Goal: Task Accomplishment & Management: Manage account settings

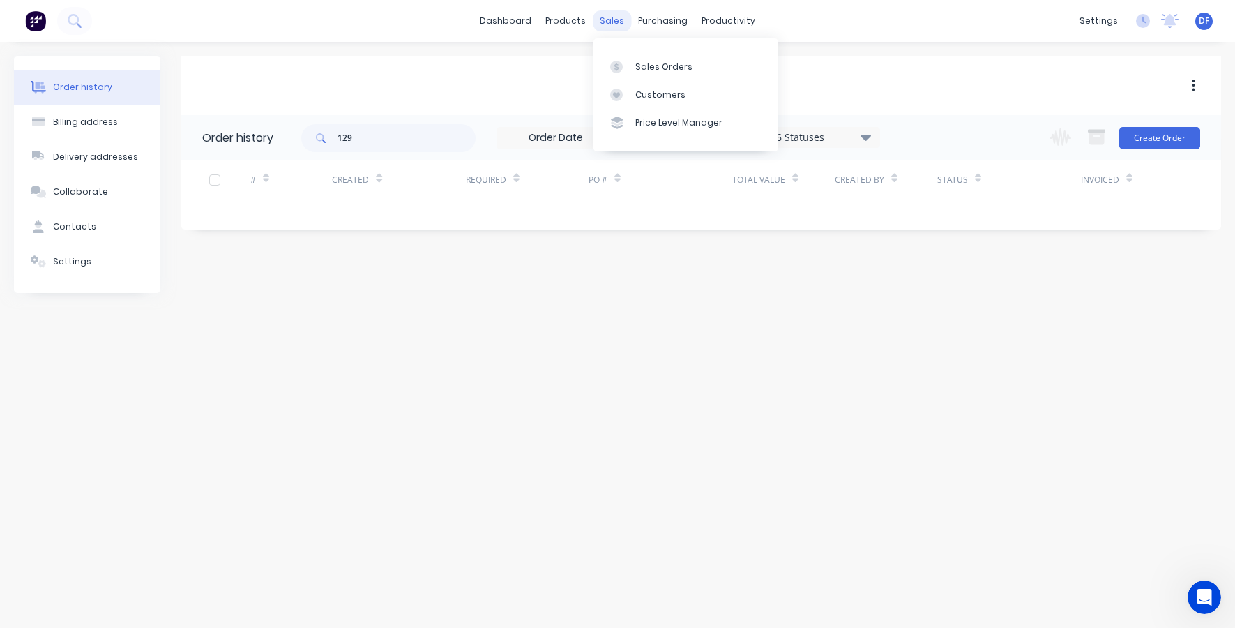
click at [619, 13] on div "sales" at bounding box center [612, 20] width 38 height 21
click at [619, 91] on icon at bounding box center [616, 95] width 13 height 13
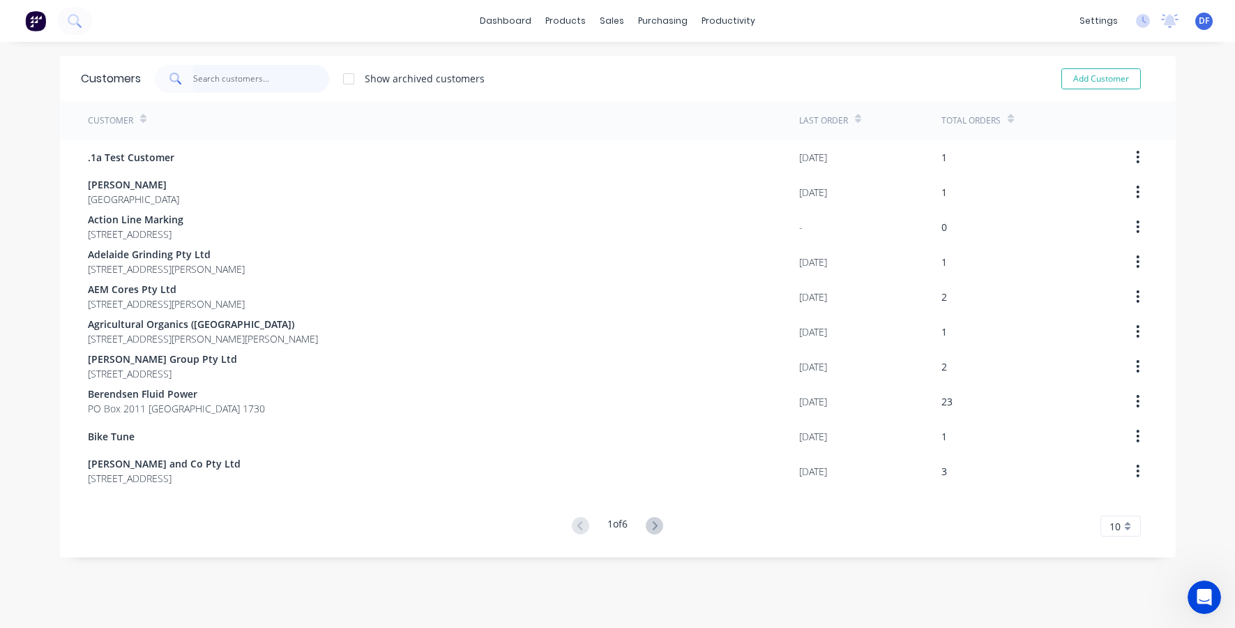
click at [225, 77] on input "text" at bounding box center [261, 79] width 136 height 28
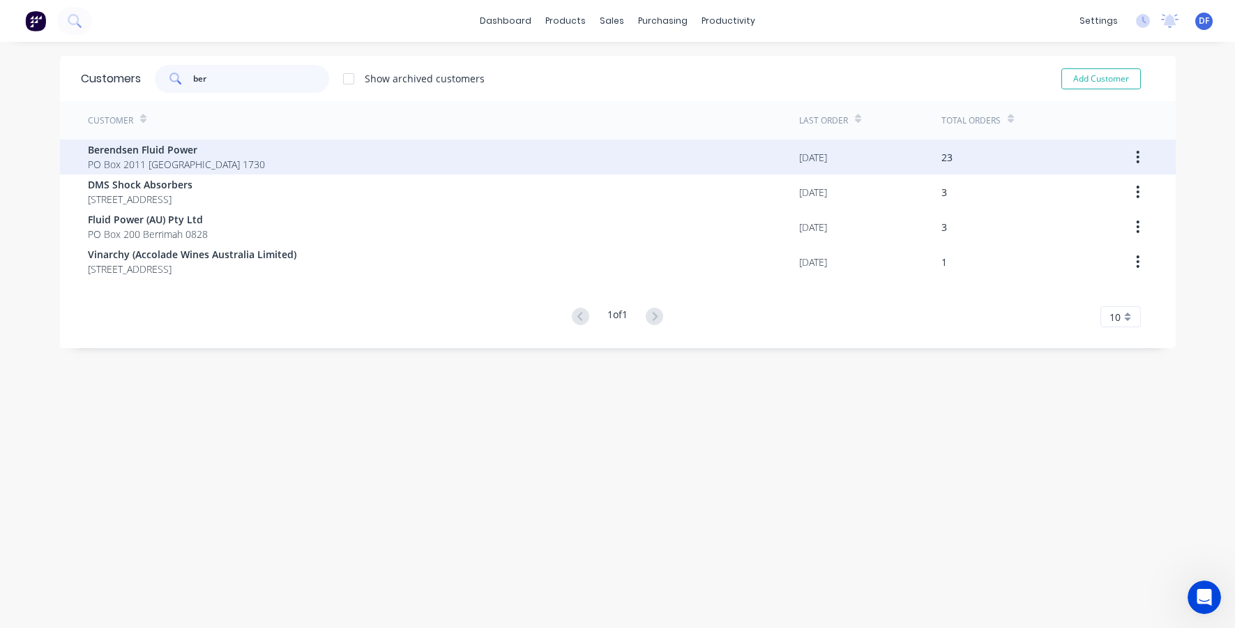
type input "ber"
click at [129, 148] on span "Berendsen Fluid Power" at bounding box center [176, 149] width 177 height 15
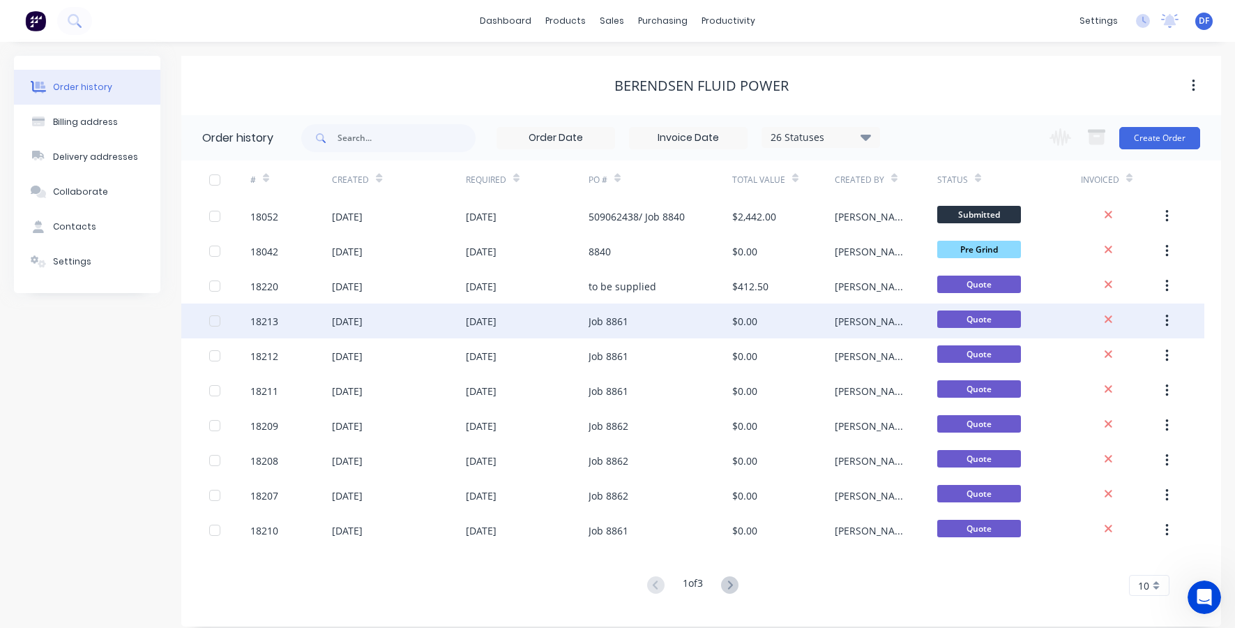
click at [497, 327] on div "[DATE]" at bounding box center [481, 321] width 31 height 15
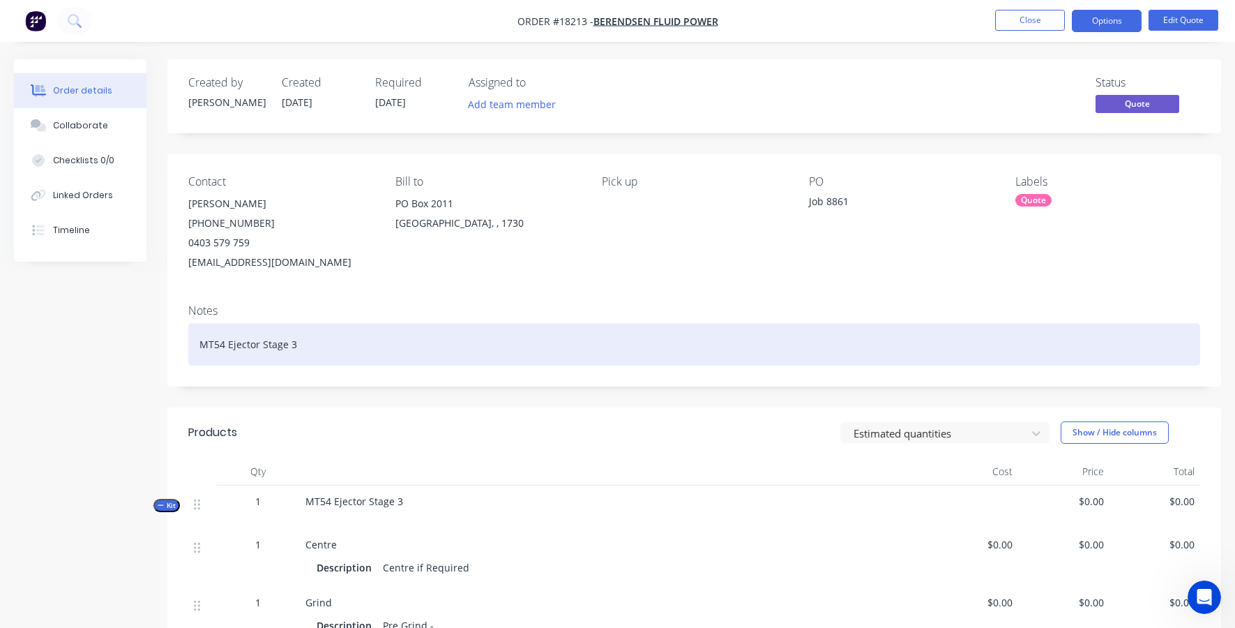
click at [322, 338] on div "MT54 Ejector Stage 3" at bounding box center [694, 344] width 1012 height 43
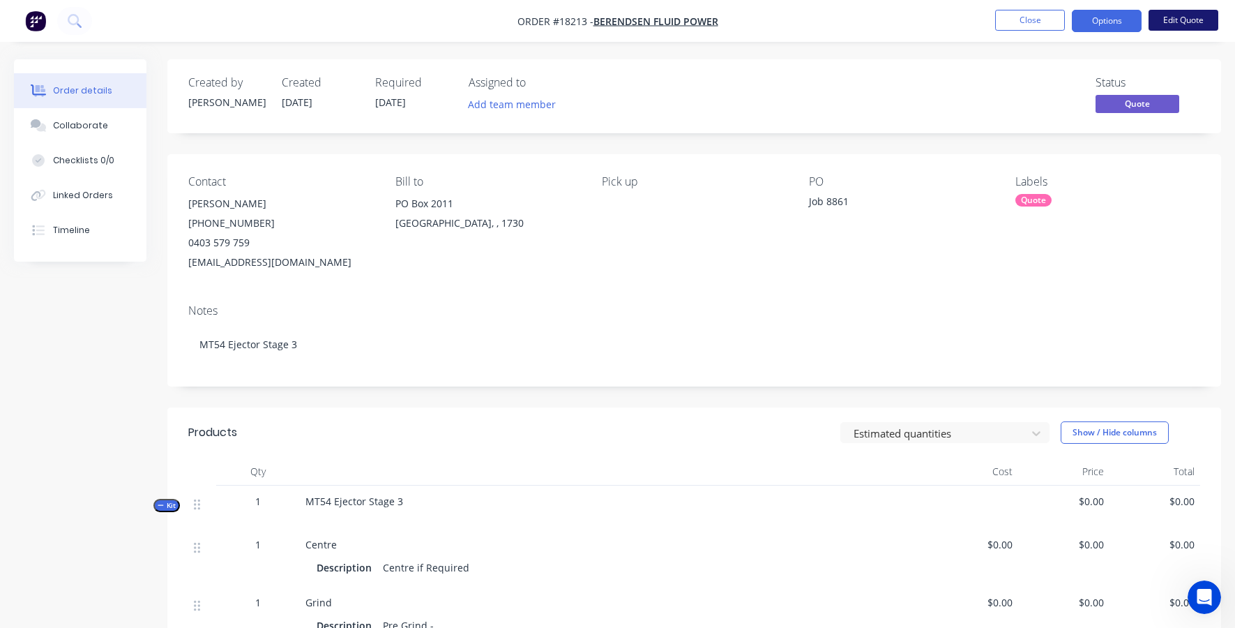
click at [1175, 18] on button "Edit Quote" at bounding box center [1184, 20] width 70 height 21
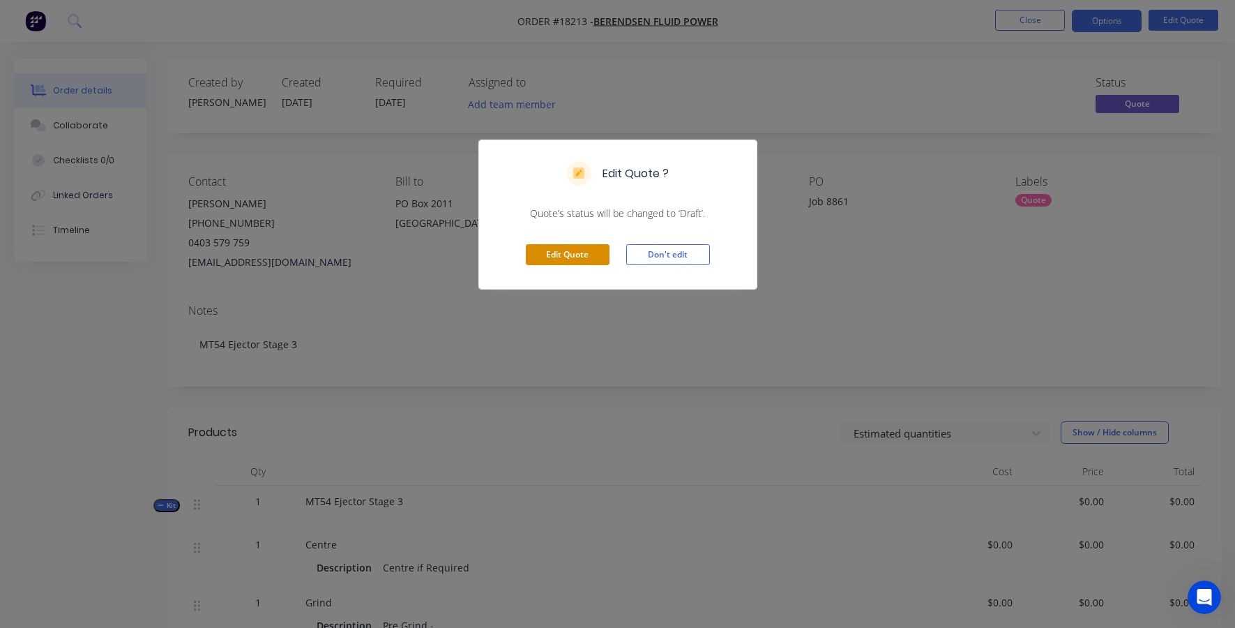
click at [563, 257] on button "Edit Quote" at bounding box center [568, 254] width 84 height 21
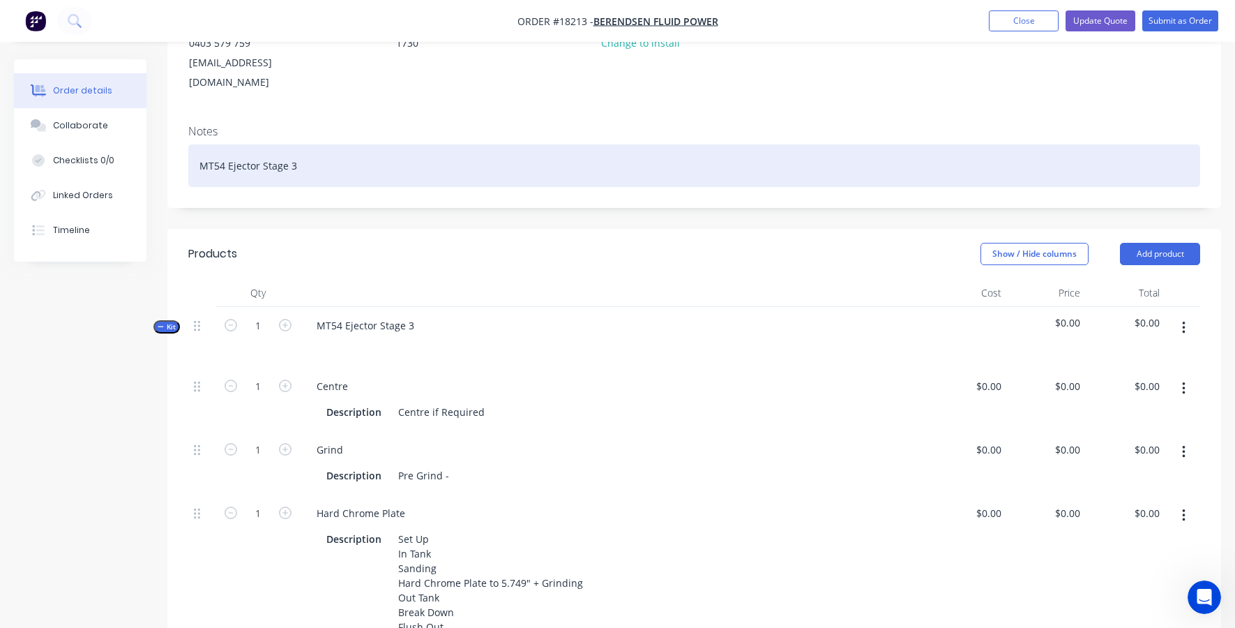
scroll to position [234, 0]
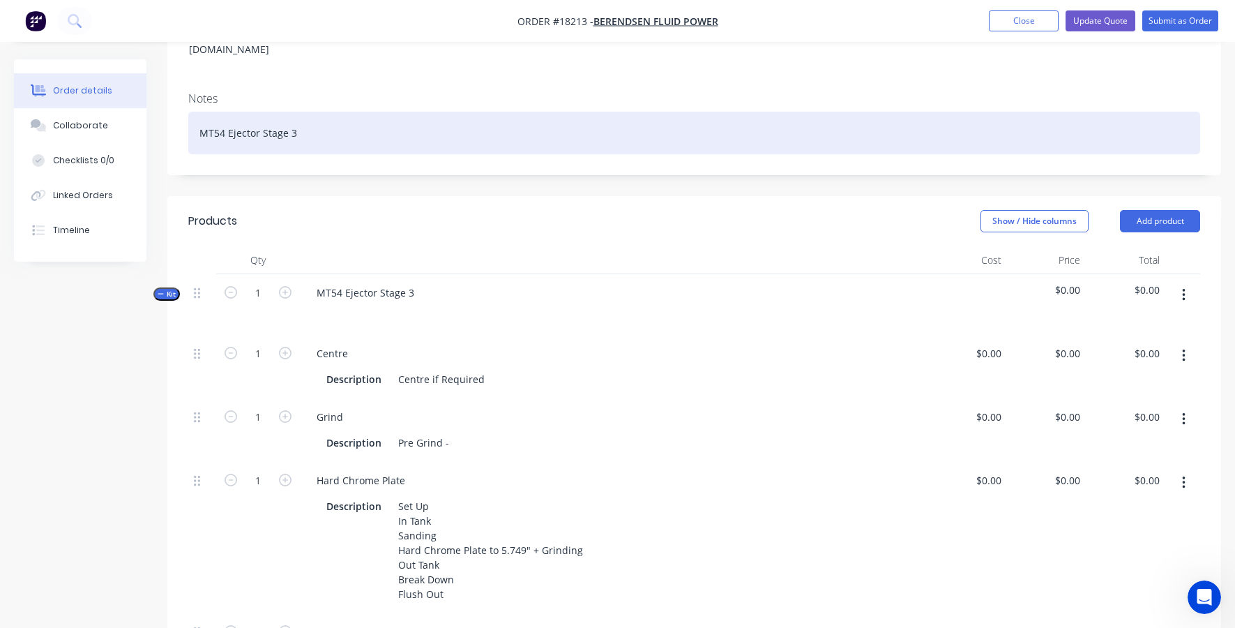
click at [300, 115] on div "MT54 Ejector Stage 3" at bounding box center [694, 133] width 1012 height 43
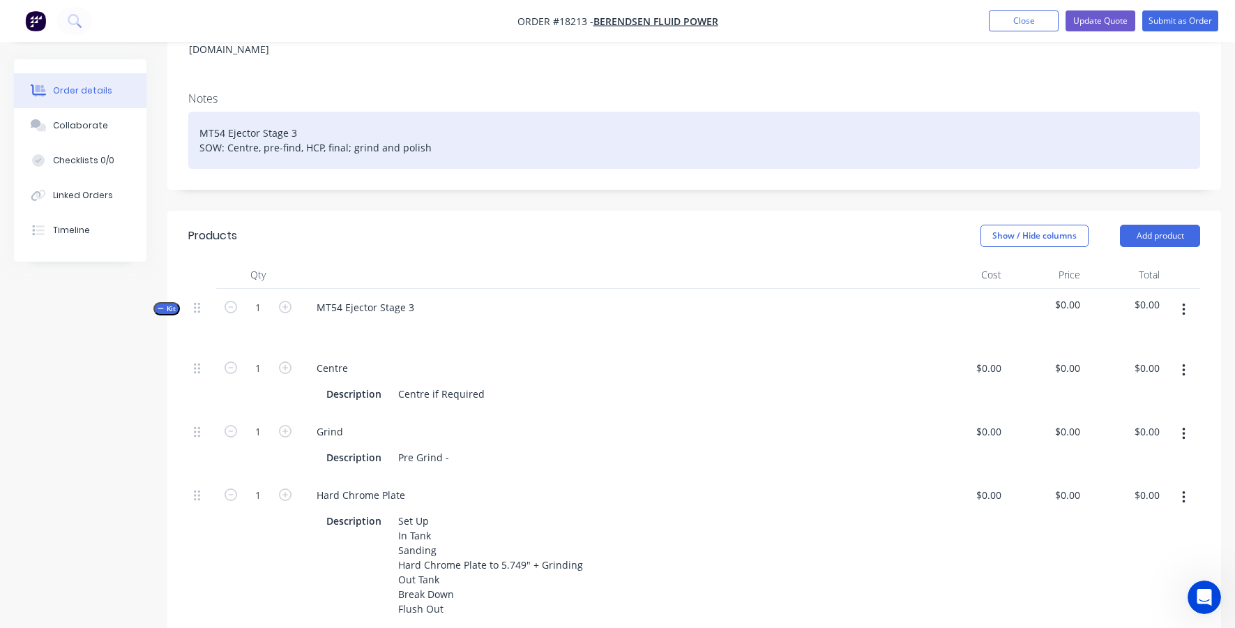
click at [350, 129] on div "MT54 Ejector Stage 3 SOW: Centre, pre-find, HCP, final; grind and polish" at bounding box center [694, 140] width 1012 height 57
drag, startPoint x: 453, startPoint y: 130, endPoint x: 193, endPoint y: 131, distance: 260.2
click at [193, 131] on div "MT54 Ejector Stage 3 SOW: Centre, pre-find, HCP, final, grind and polish" at bounding box center [694, 140] width 1012 height 57
copy div "SOW: Centre, pre-find, HCP, final, grind and polish"
click at [461, 126] on div "MT54 Ejector Stage 3 SOW: Centre, pre-find, HCP, final, grind and polish" at bounding box center [694, 140] width 1012 height 57
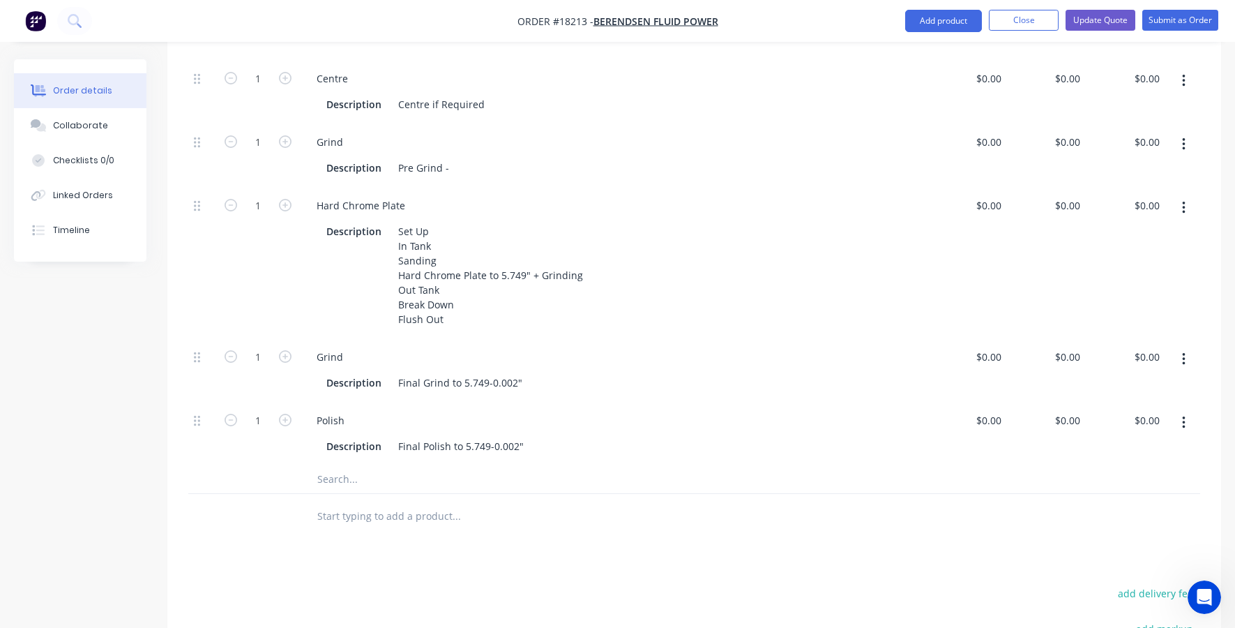
scroll to position [524, 0]
click at [990, 345] on div "0 $0.00" at bounding box center [988, 355] width 38 height 20
type input "$705.00"
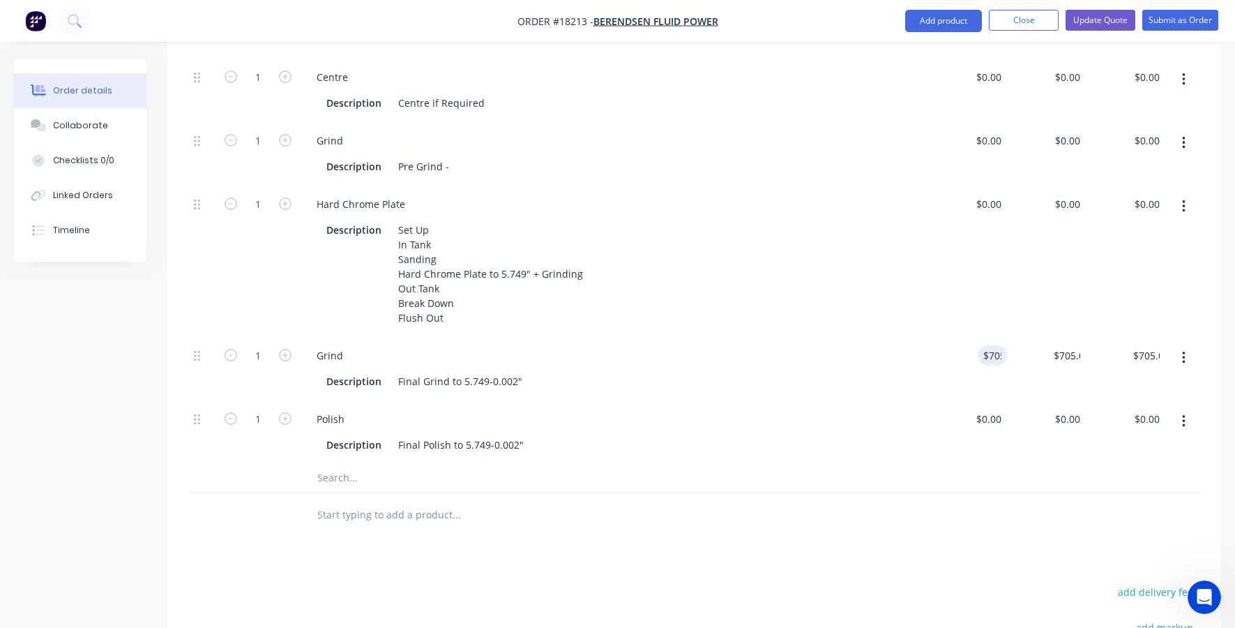
click at [1002, 280] on div "$0.00 $0.00" at bounding box center [968, 261] width 80 height 151
click at [1049, 337] on div "705 705" at bounding box center [1047, 368] width 80 height 63
click at [1070, 345] on input "705" at bounding box center [1074, 355] width 24 height 20
type input "$0.00"
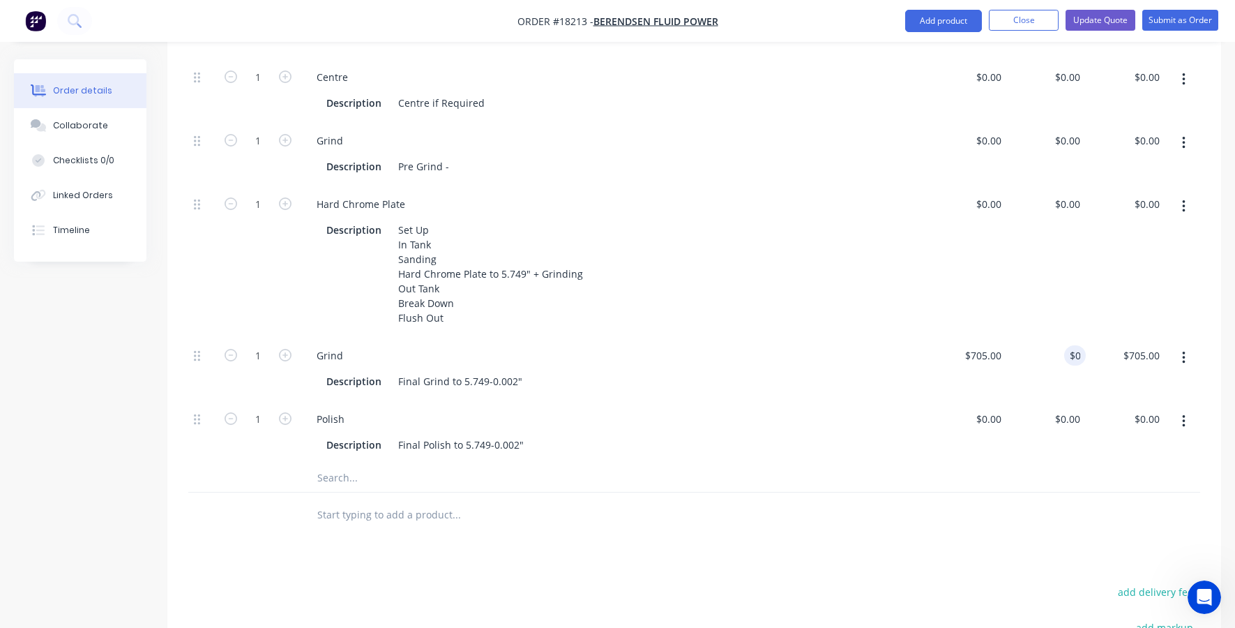
type input "$0.00"
click at [1020, 268] on div "$0.00 $0.00" at bounding box center [1047, 261] width 80 height 151
click at [1071, 194] on input "0" at bounding box center [1078, 204] width 16 height 20
type input "$2,250.00"
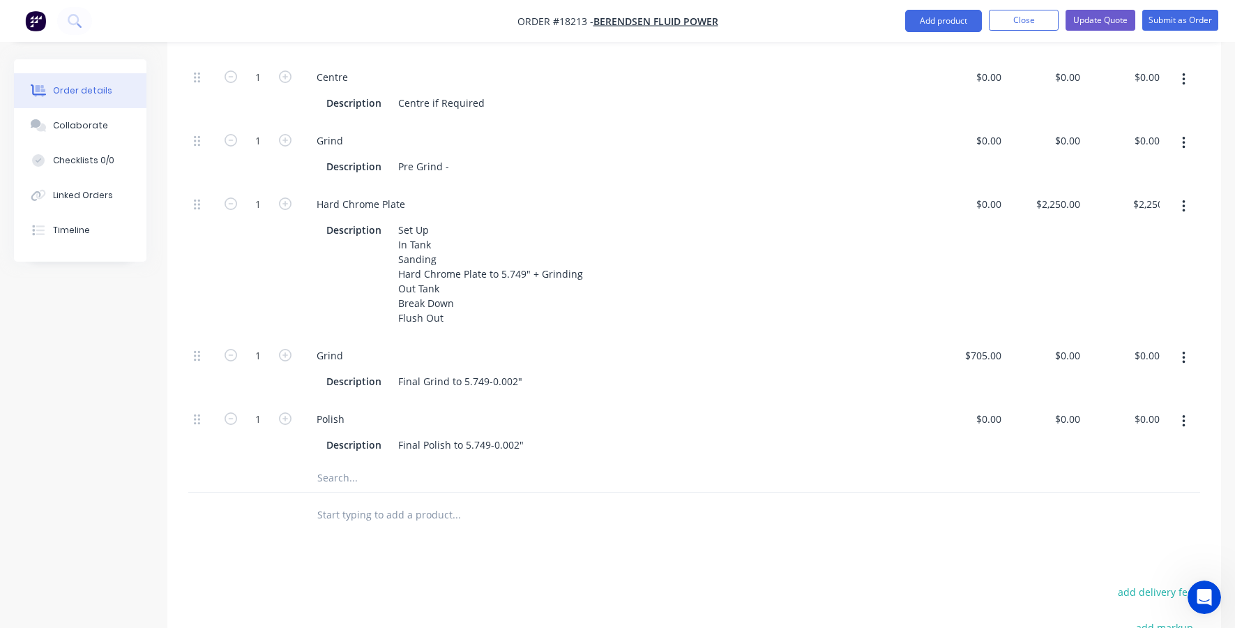
click at [945, 209] on div "$0.00 $0.00" at bounding box center [968, 261] width 80 height 151
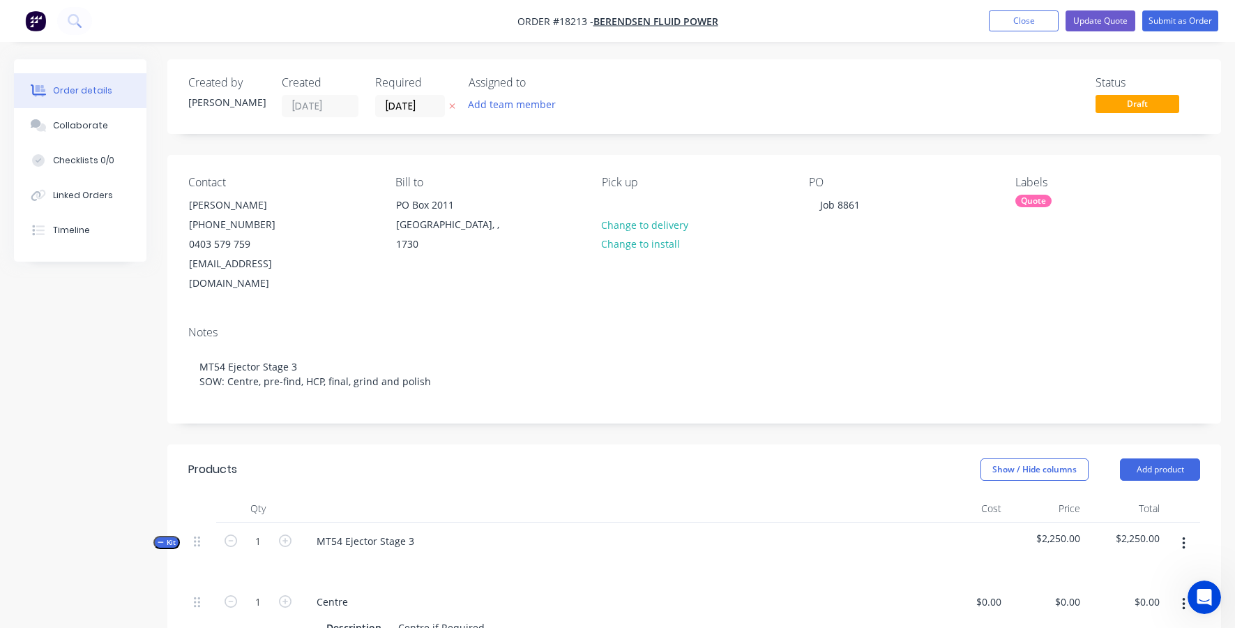
scroll to position [0, 0]
click at [1091, 21] on button "Update Quote" at bounding box center [1101, 20] width 70 height 21
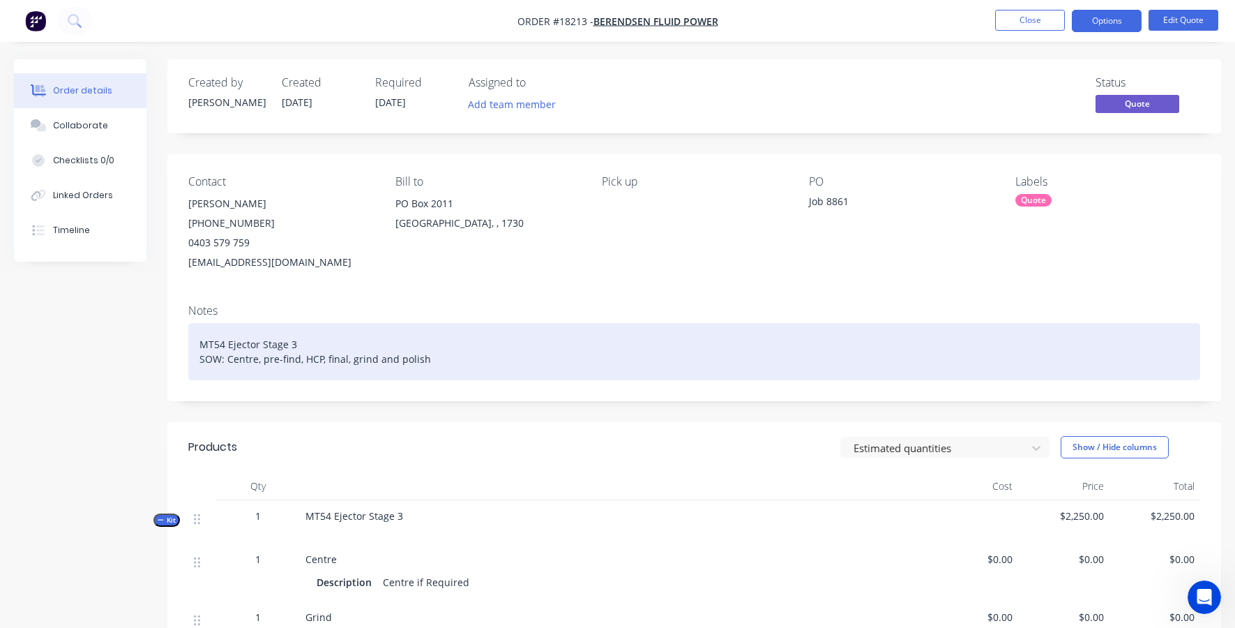
click at [287, 352] on div "MT54 Ejector Stage 3 SOW: Centre, pre-find, HCP, final, grind and polish" at bounding box center [694, 351] width 1012 height 57
copy div "SOW: Centre, pre-find, HCP, final, grind and polish"
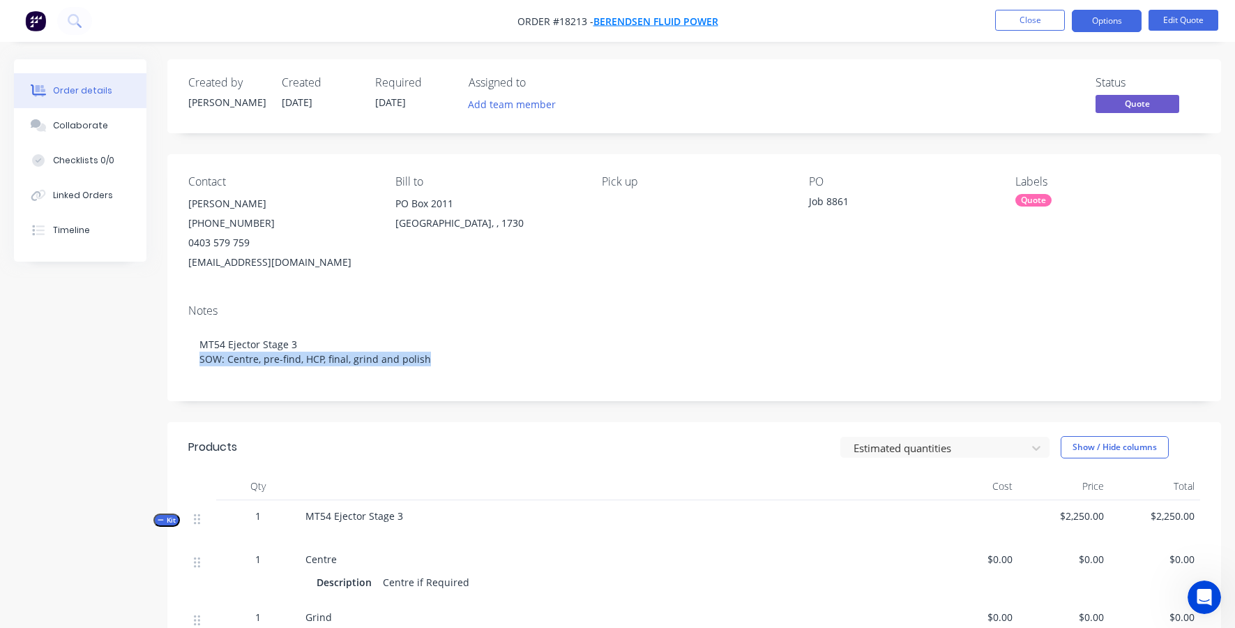
click at [686, 22] on span "Berendsen Fluid Power" at bounding box center [656, 21] width 125 height 13
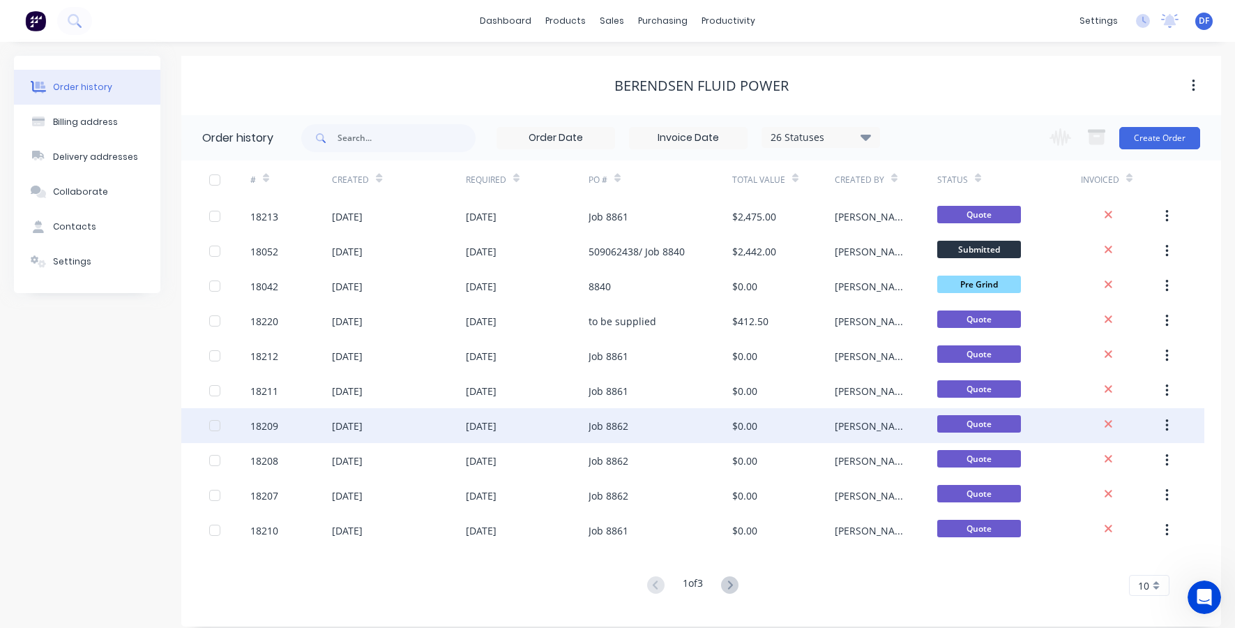
click at [411, 437] on div "[DATE]" at bounding box center [398, 425] width 133 height 35
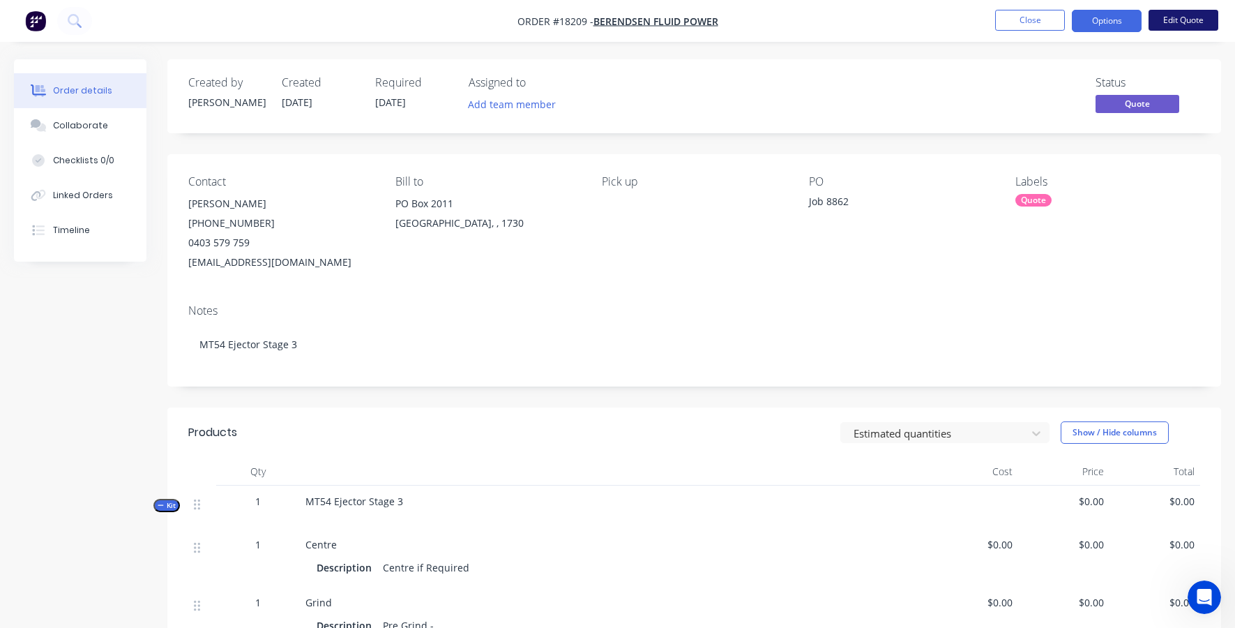
click at [1174, 18] on button "Edit Quote" at bounding box center [1184, 20] width 70 height 21
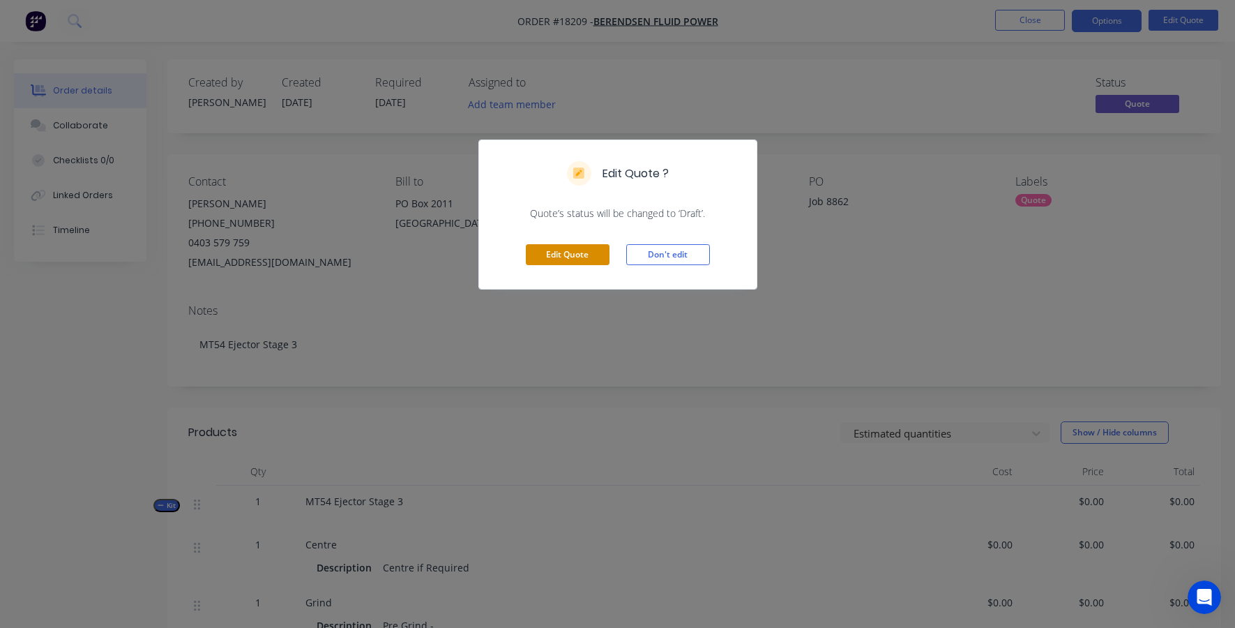
click at [559, 255] on button "Edit Quote" at bounding box center [568, 254] width 84 height 21
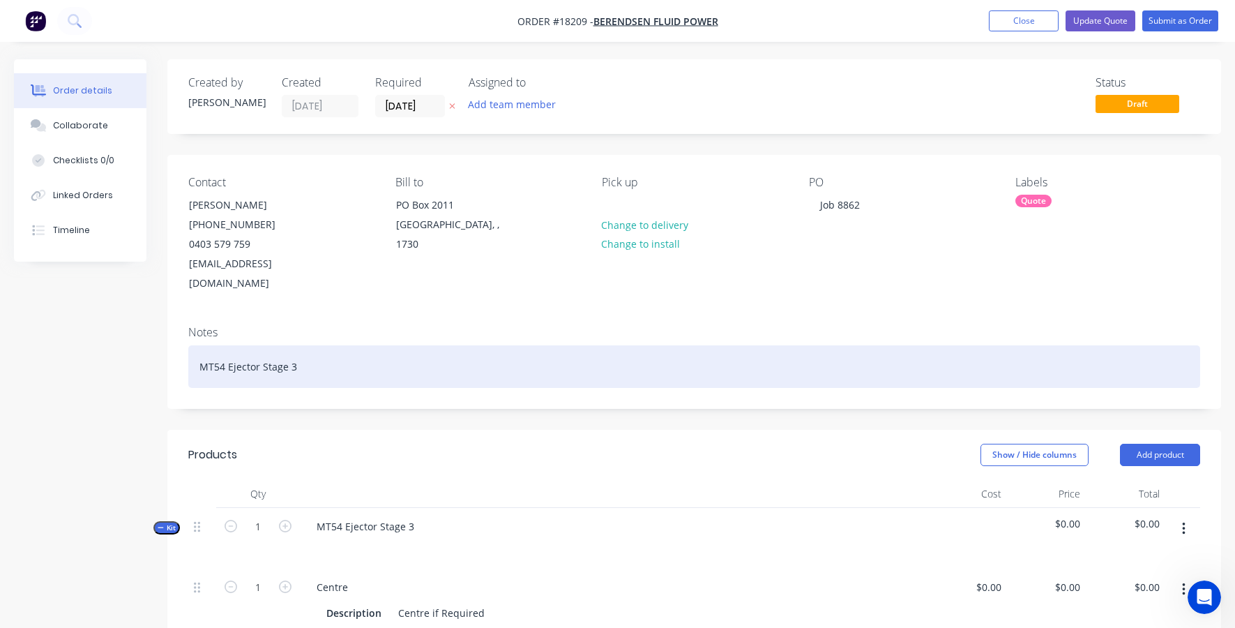
click at [305, 347] on div "MT54 Ejector Stage 3" at bounding box center [694, 366] width 1012 height 43
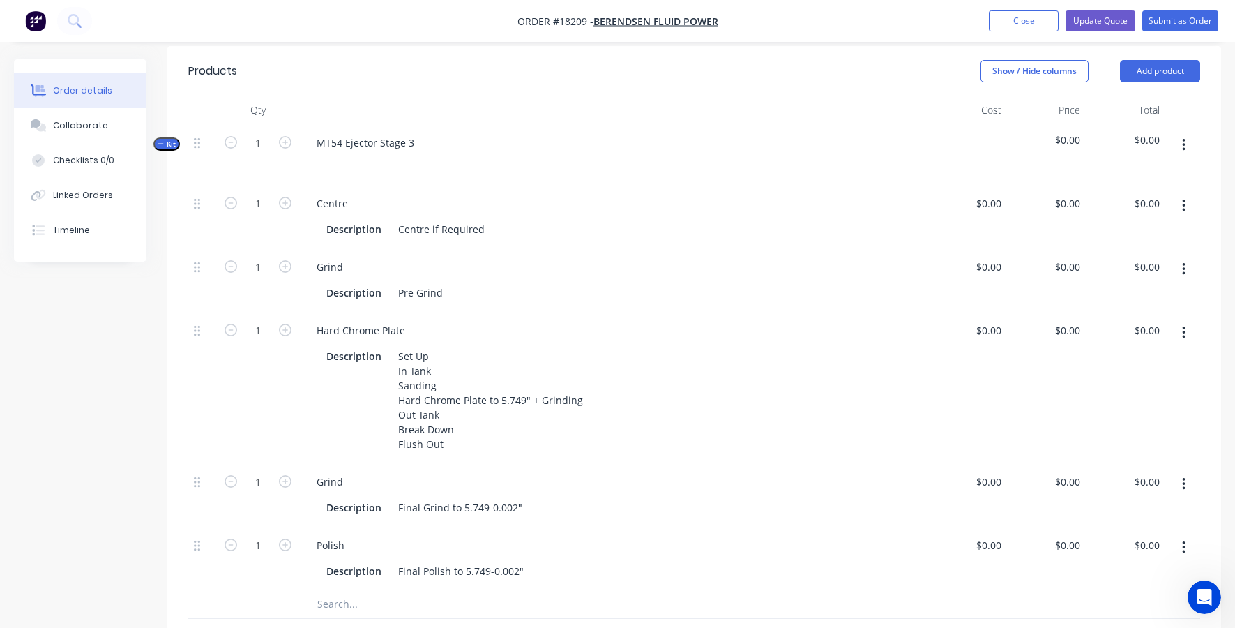
scroll to position [413, 0]
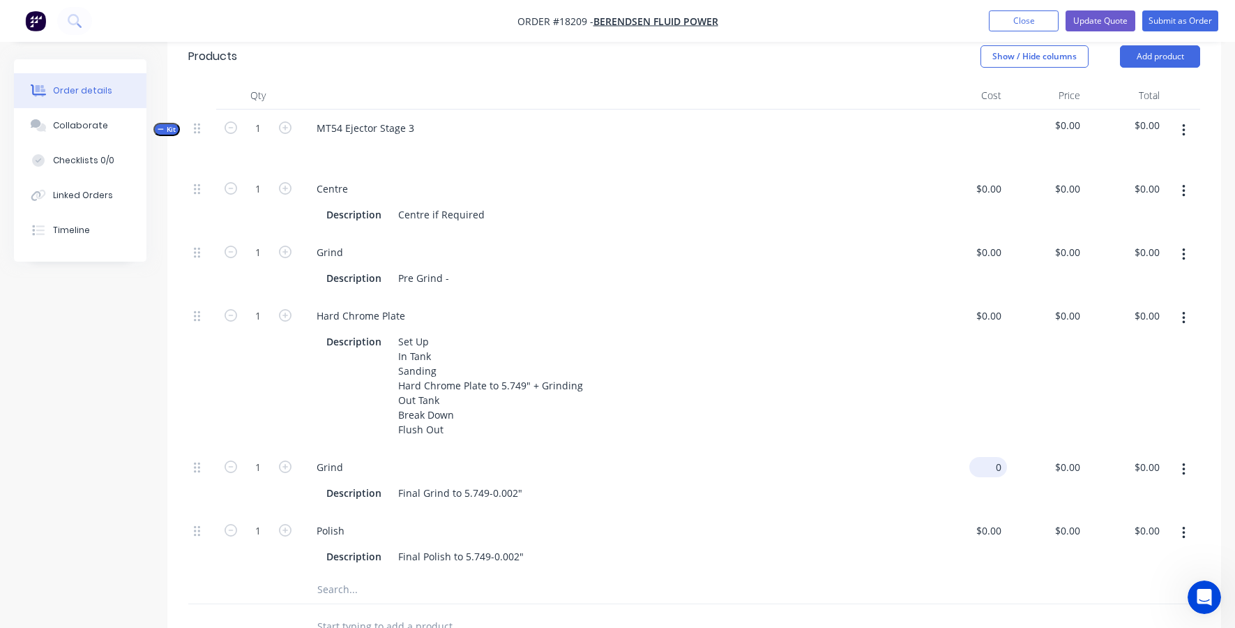
click at [989, 457] on div "0 $0.00" at bounding box center [988, 467] width 38 height 20
type input "$705.00"
click at [964, 420] on div "$0.00 $0.00" at bounding box center [968, 372] width 80 height 151
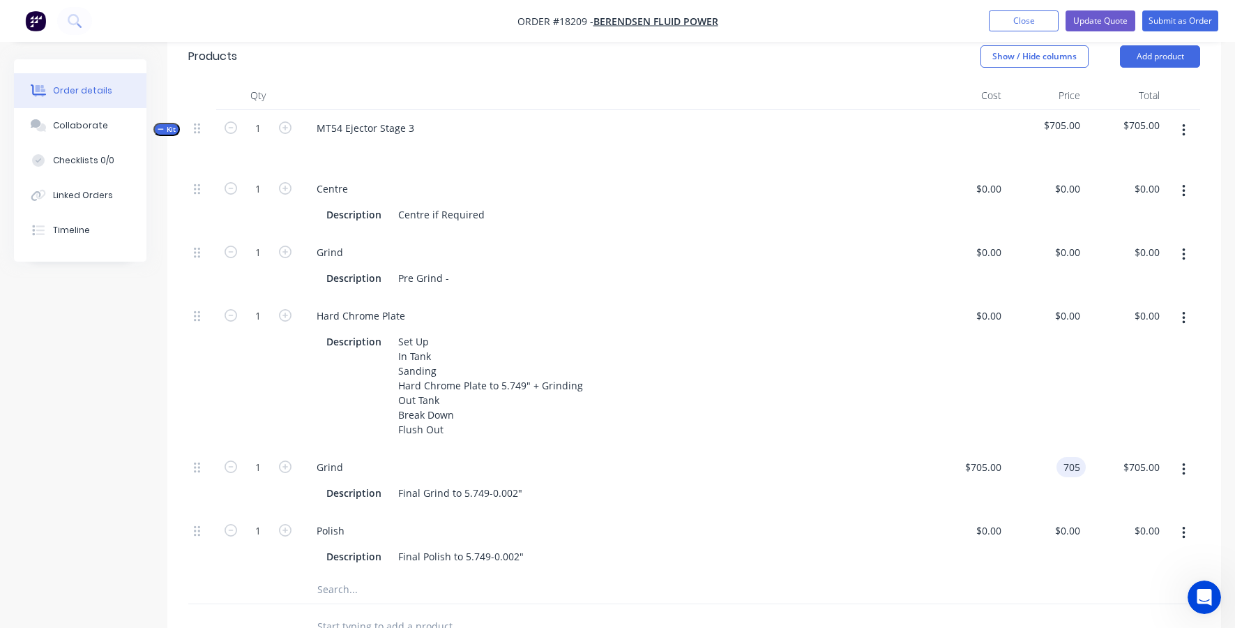
click at [1053, 448] on div "705 705" at bounding box center [1047, 479] width 80 height 63
click at [1073, 457] on input "705" at bounding box center [1074, 467] width 24 height 20
type input "$0.00"
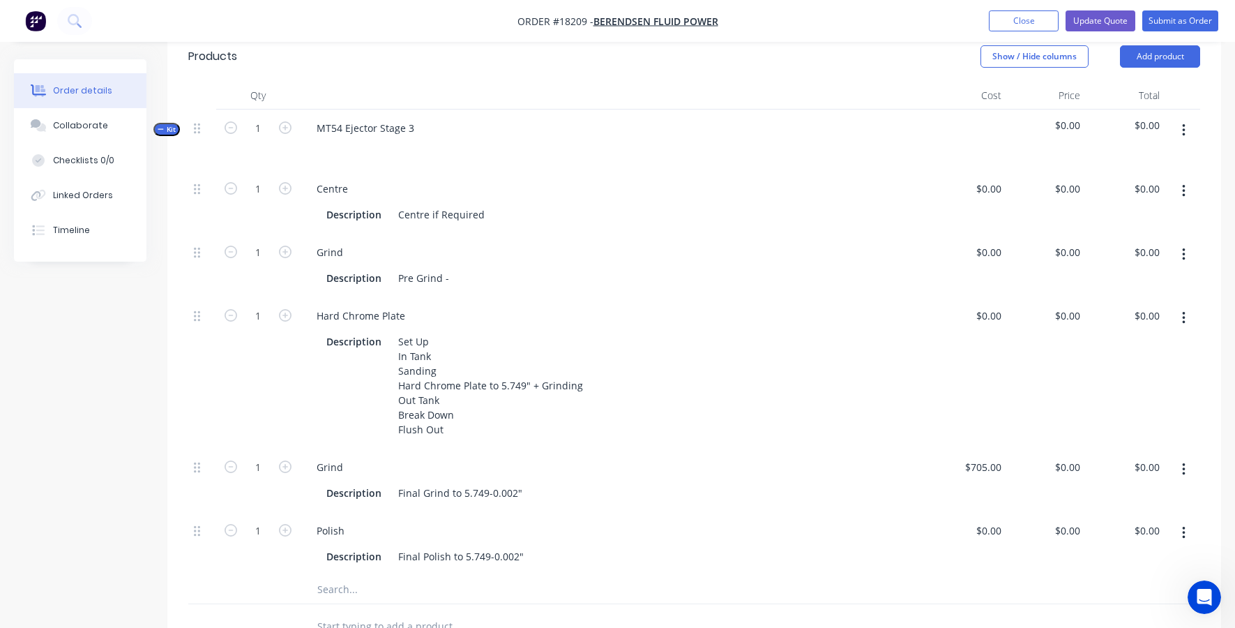
click at [968, 344] on div "$0.00 $0.00" at bounding box center [968, 372] width 80 height 151
click at [1067, 305] on div "0 0" at bounding box center [1075, 315] width 22 height 20
type input "$2,250.00"
click at [1005, 324] on div "$0.00 $0.00" at bounding box center [968, 372] width 80 height 151
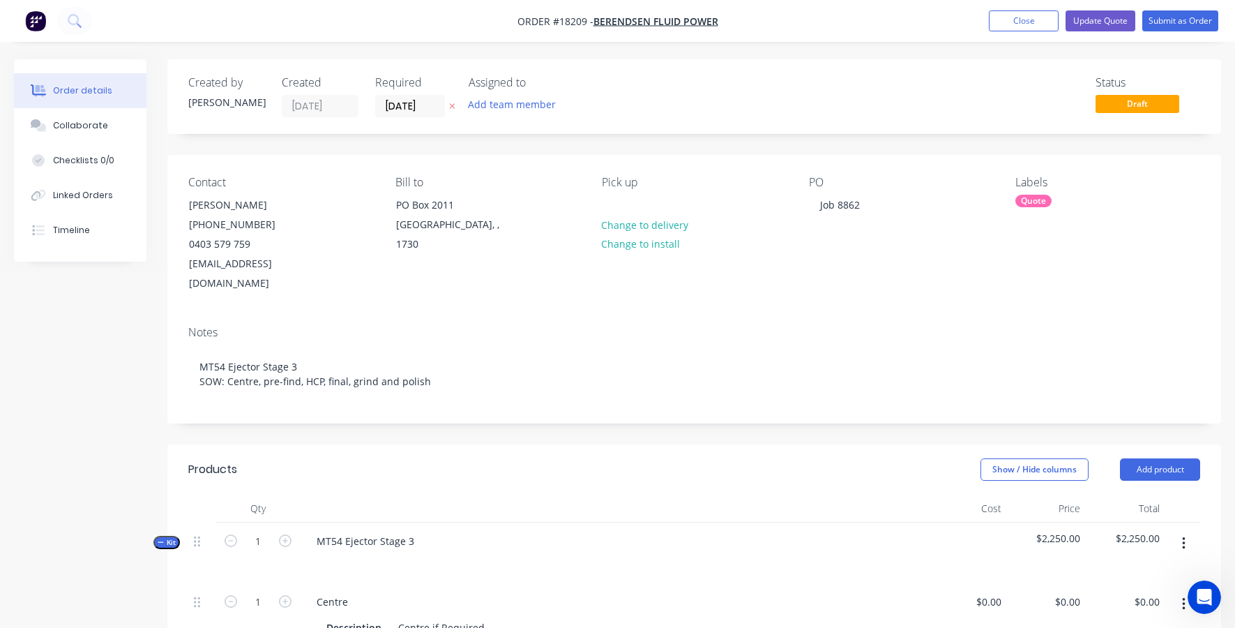
scroll to position [0, 0]
click at [1100, 27] on button "Update Quote" at bounding box center [1101, 20] width 70 height 21
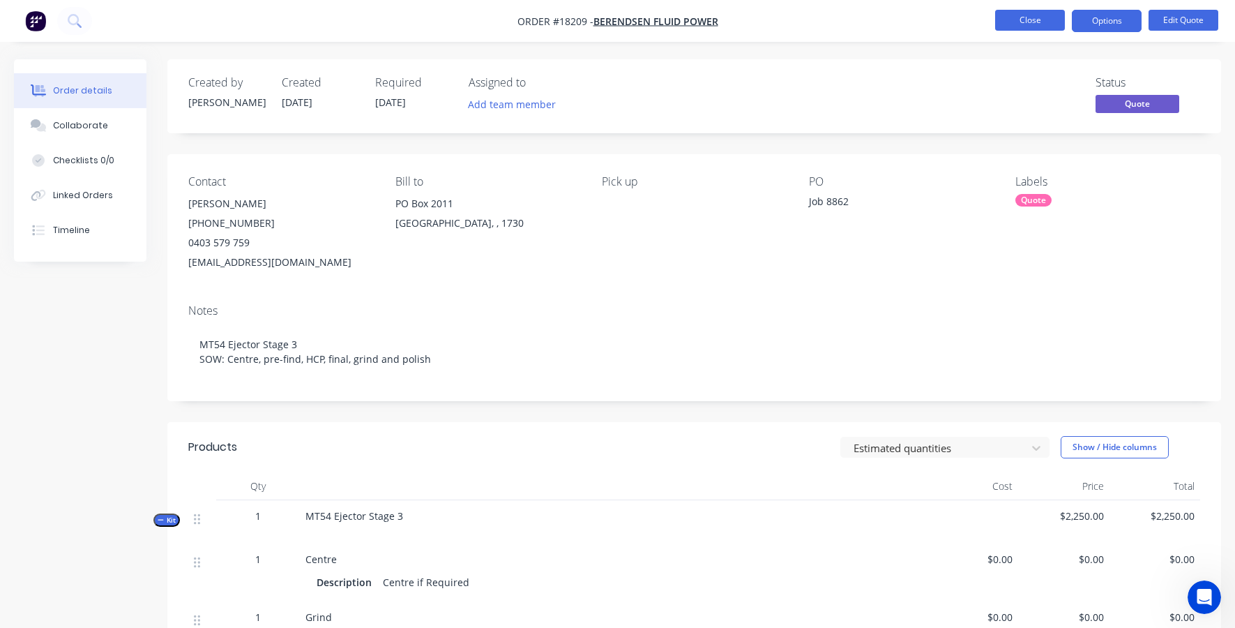
click at [1026, 19] on button "Close" at bounding box center [1030, 20] width 70 height 21
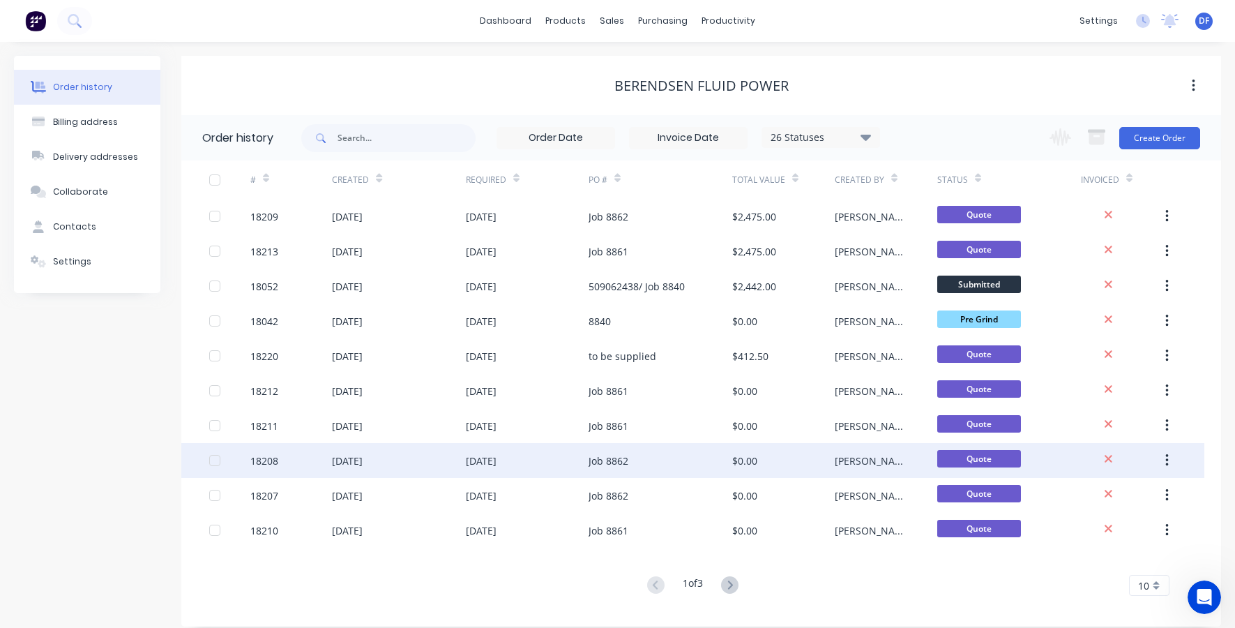
click at [483, 467] on div "[DATE]" at bounding box center [481, 460] width 31 height 15
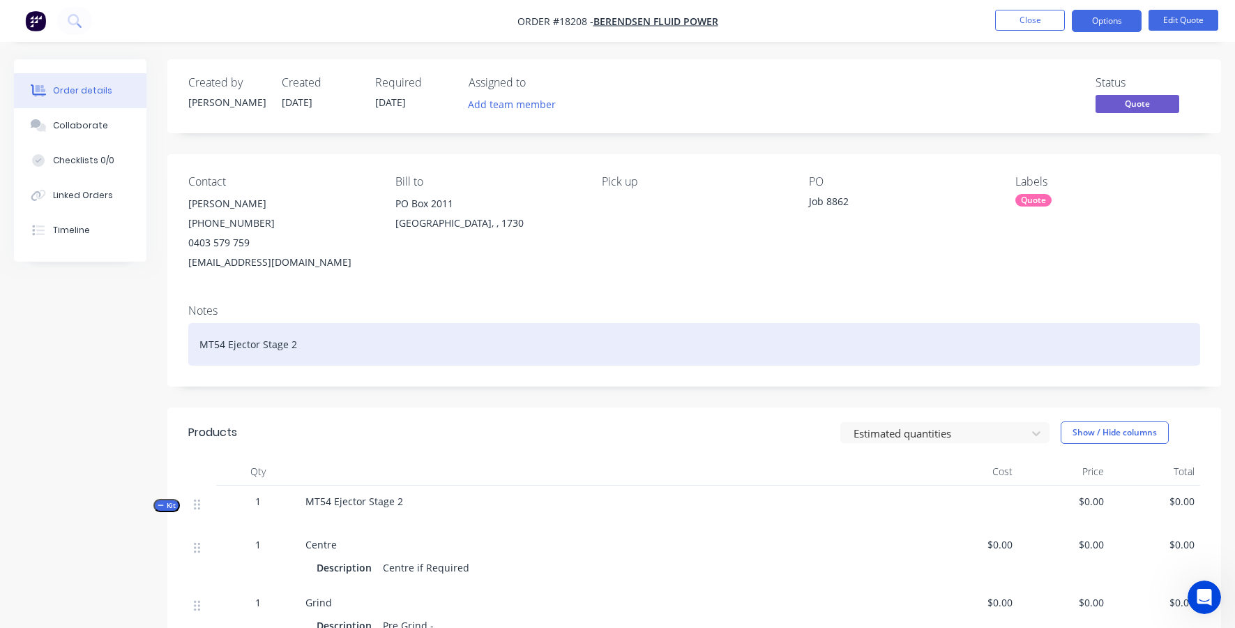
click at [307, 349] on div "MT54 Ejector Stage 2" at bounding box center [694, 344] width 1012 height 43
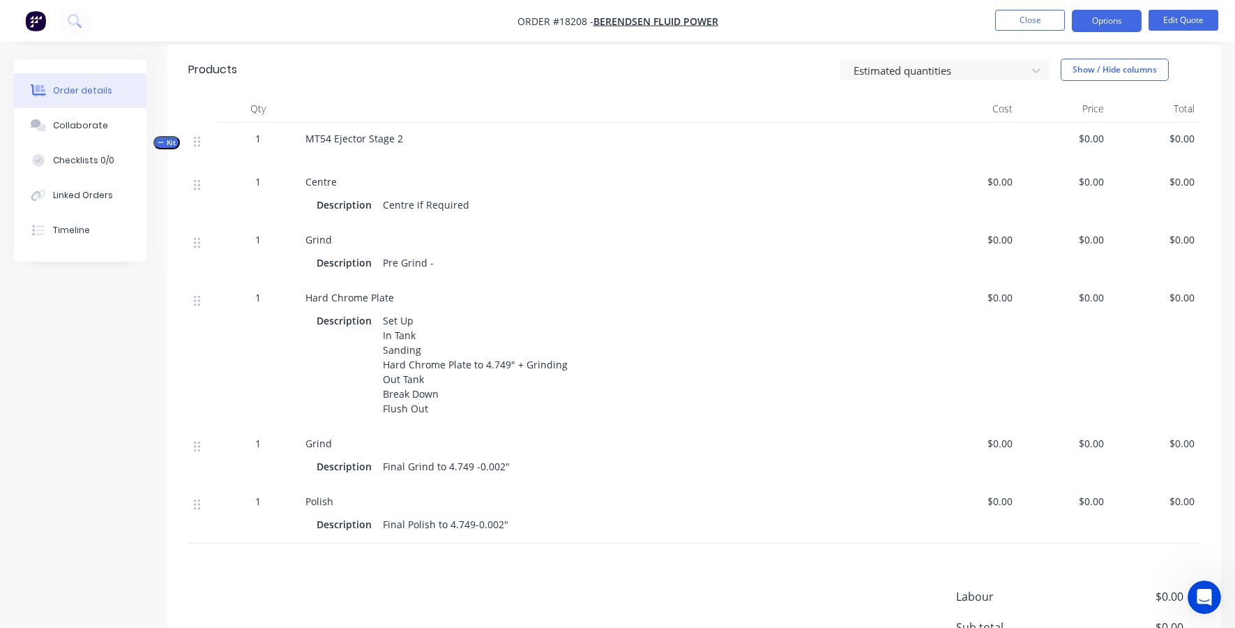
scroll to position [441, 0]
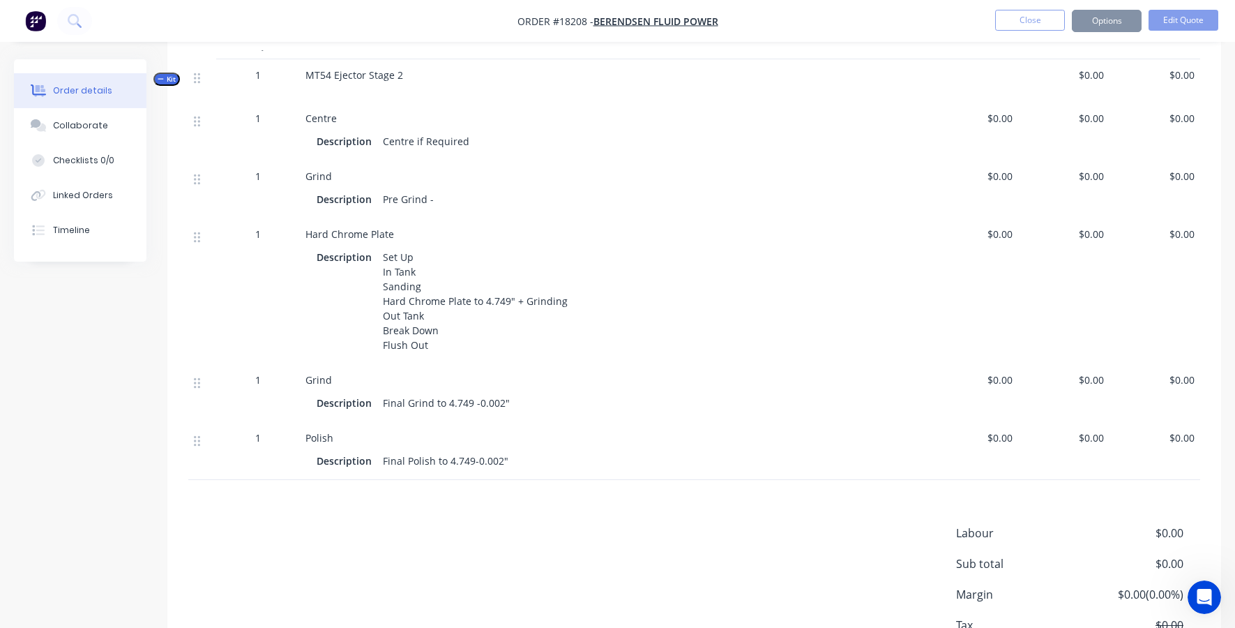
click at [1000, 383] on span "$0.00" at bounding box center [973, 379] width 80 height 15
click at [1183, 21] on button "Edit Quote" at bounding box center [1184, 20] width 70 height 21
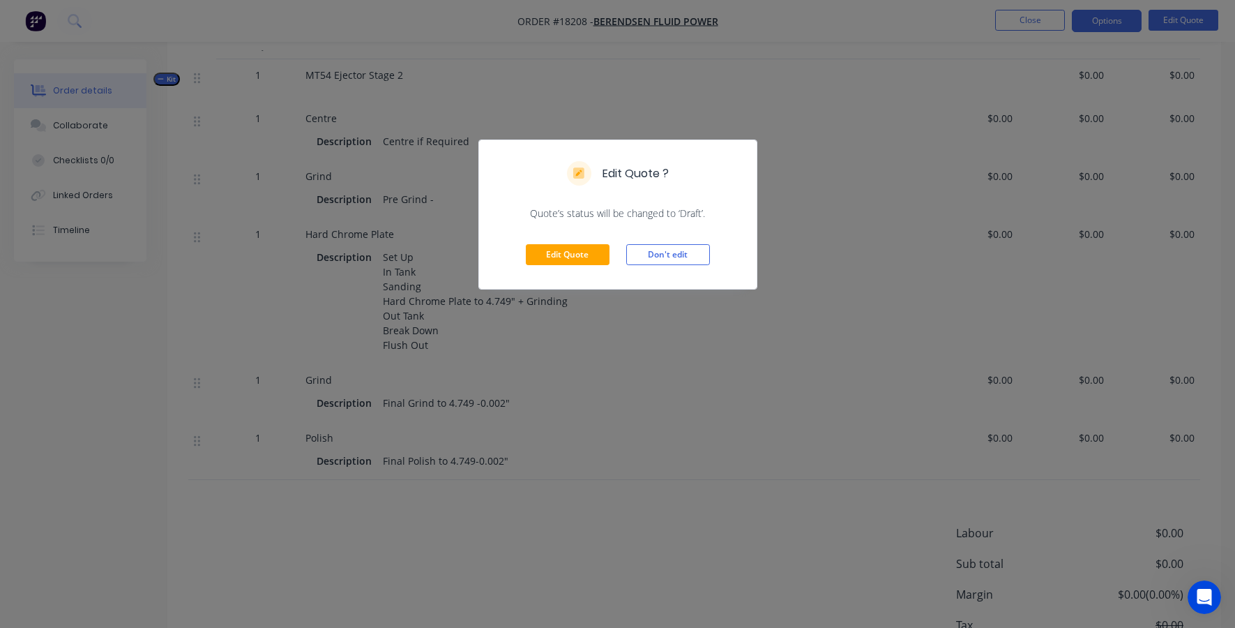
click at [560, 269] on div "Edit Quote Don't edit" at bounding box center [618, 254] width 278 height 68
click at [552, 257] on button "Edit Quote" at bounding box center [568, 254] width 84 height 21
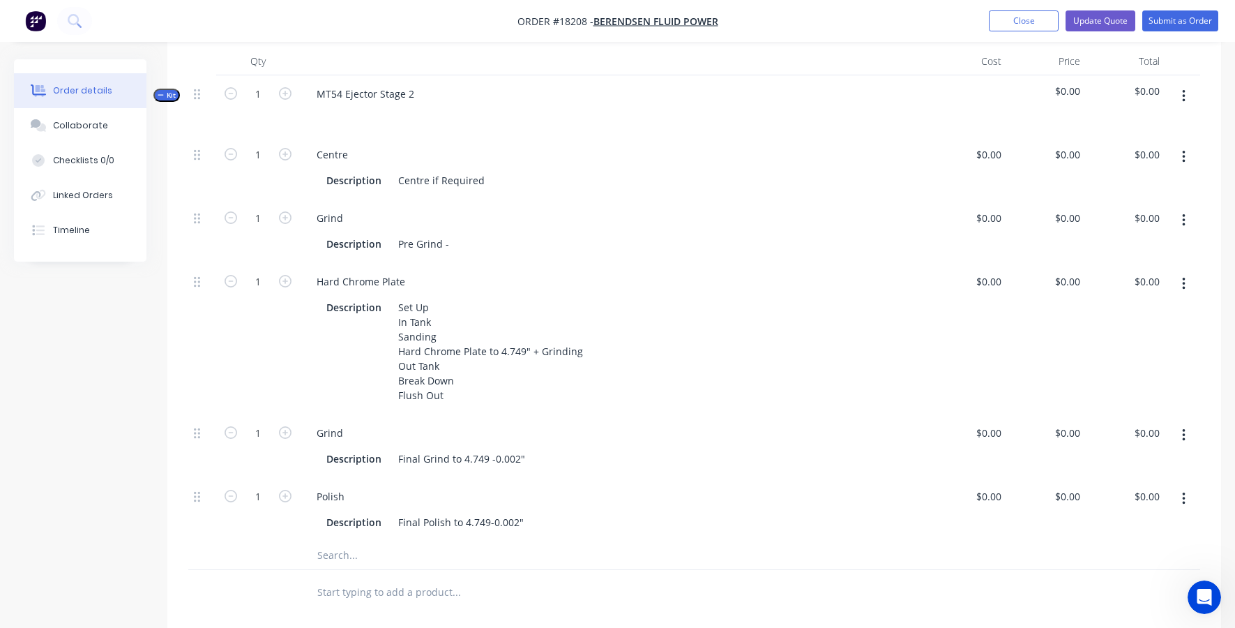
scroll to position [461, 0]
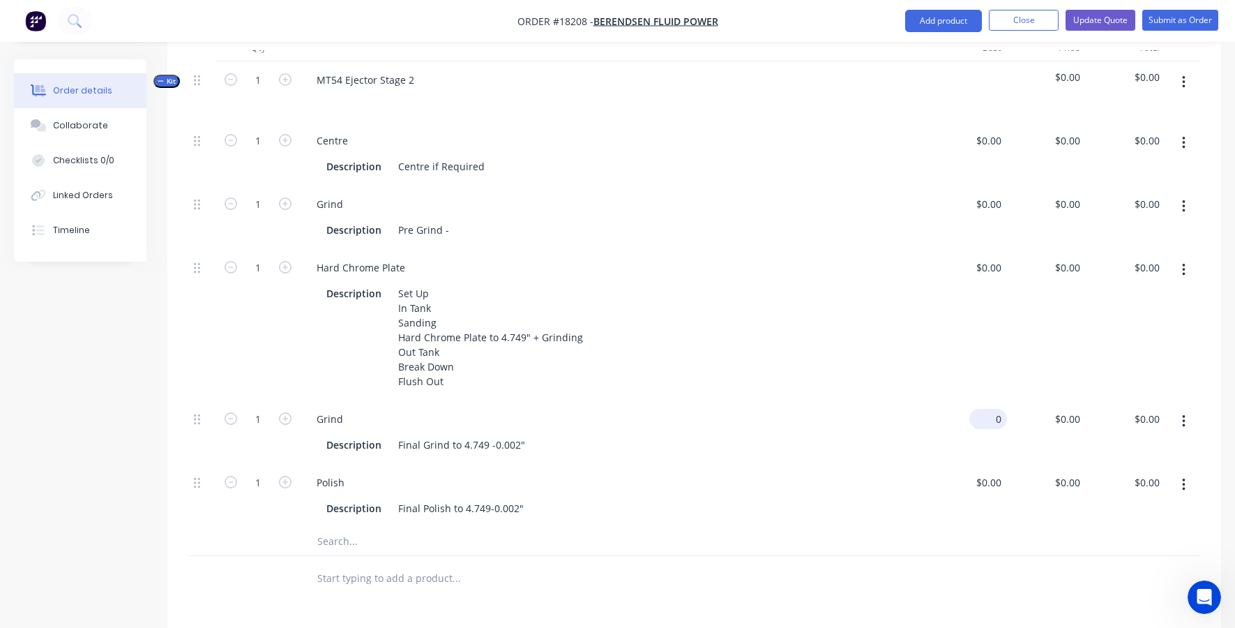
click at [983, 402] on div "0 $0.00" at bounding box center [968, 431] width 80 height 63
type input "$583.00"
click at [965, 432] on div "$583.00 583" at bounding box center [968, 431] width 80 height 63
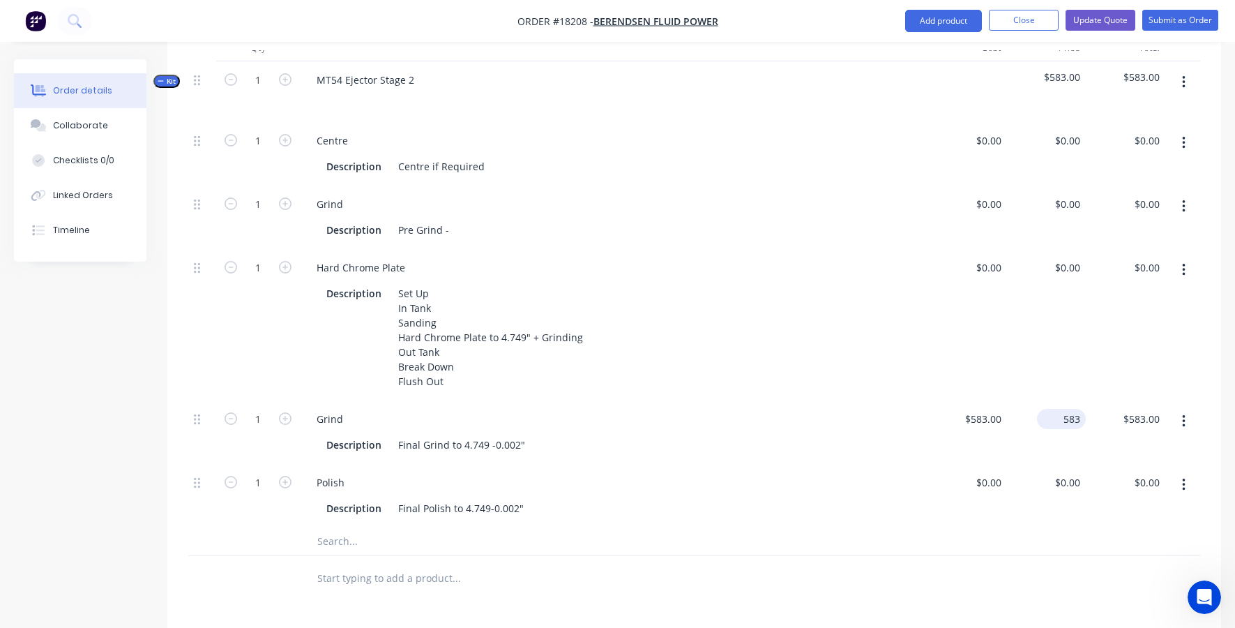
click at [1055, 400] on div "583 $583.00" at bounding box center [1047, 431] width 80 height 63
type input "$0.00"
click at [919, 464] on div "Polish Description Final Polish to 4.749-0.002"" at bounding box center [614, 495] width 628 height 63
click at [1067, 257] on div "0 0" at bounding box center [1075, 267] width 22 height 20
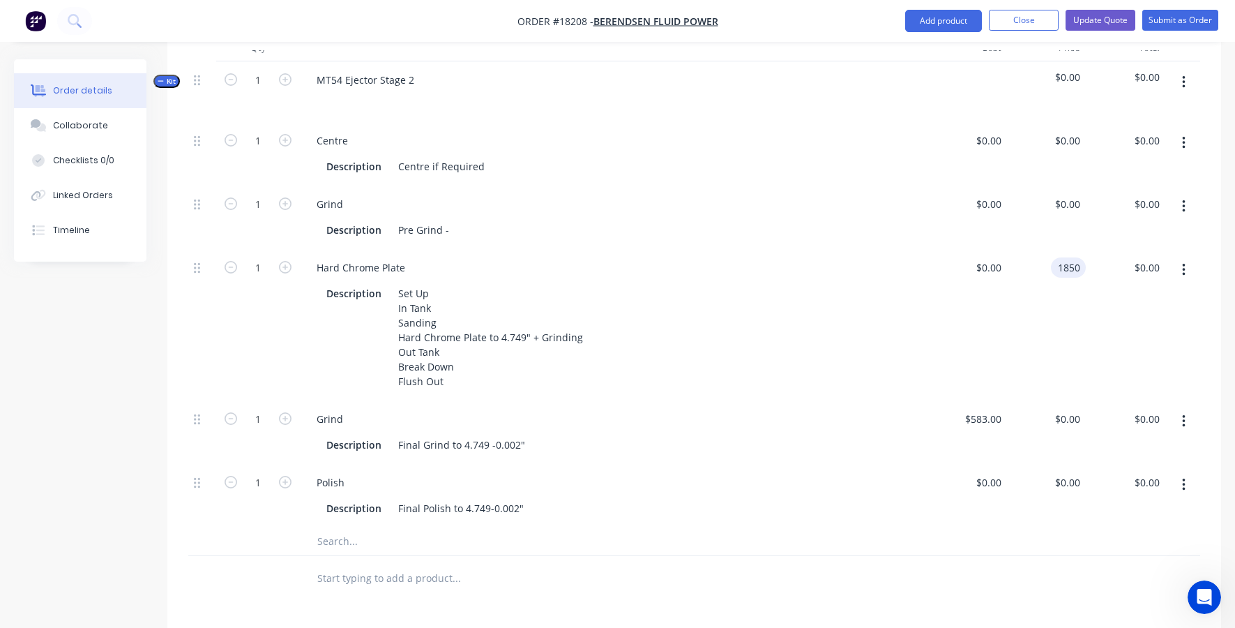
type input "$1,850.00"
click at [944, 335] on div "$0.00 $0.00" at bounding box center [968, 324] width 80 height 151
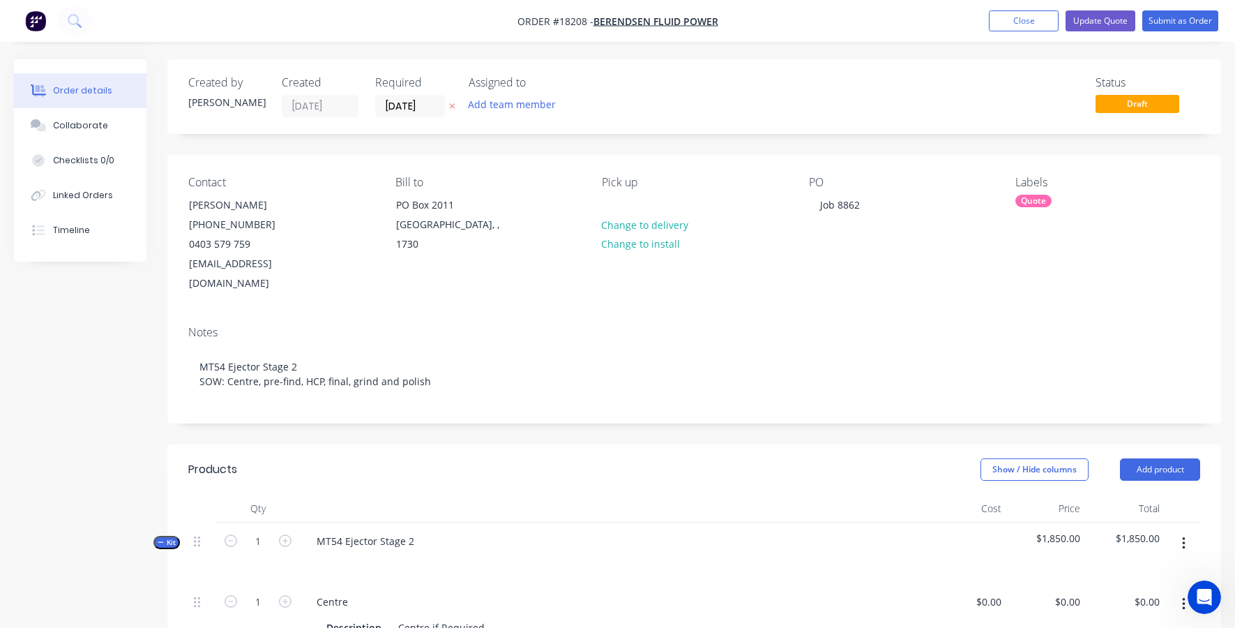
scroll to position [0, 0]
click at [1094, 24] on button "Update Quote" at bounding box center [1101, 20] width 70 height 21
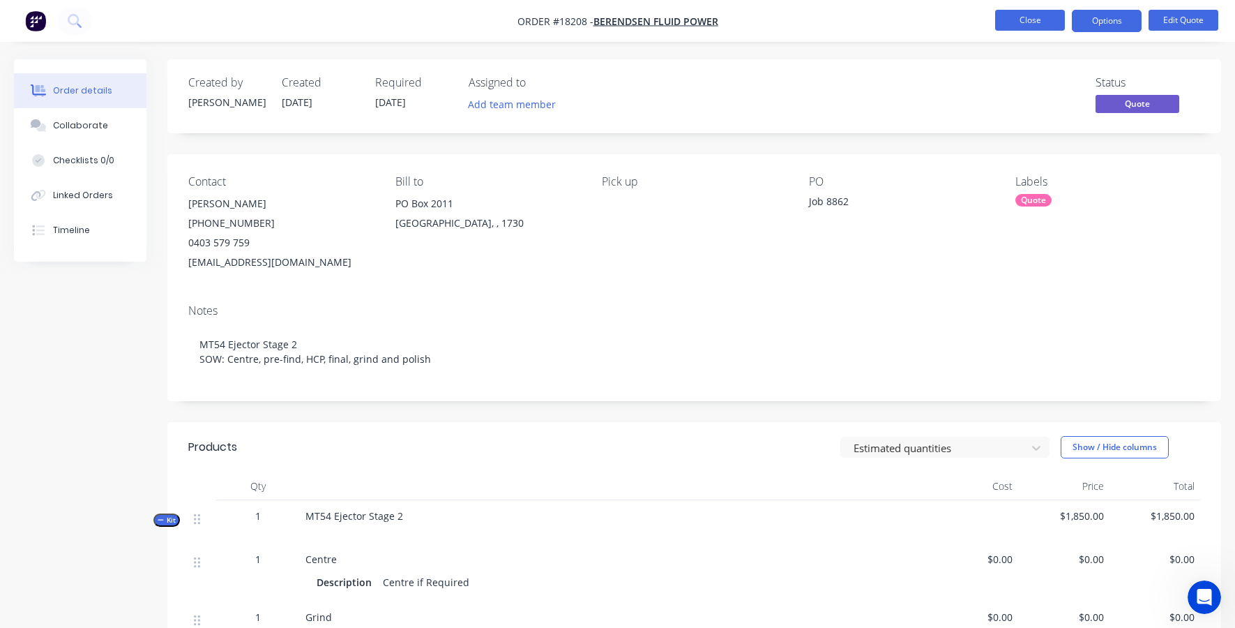
click at [1036, 22] on button "Close" at bounding box center [1030, 20] width 70 height 21
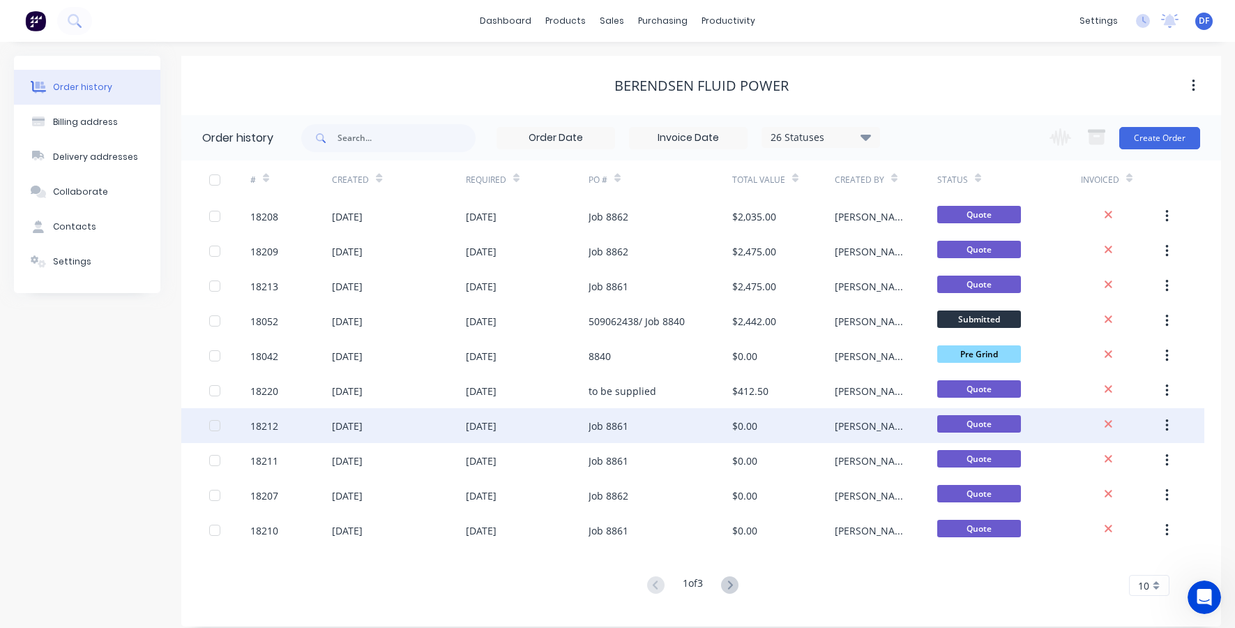
click at [575, 432] on div "[DATE]" at bounding box center [527, 425] width 123 height 35
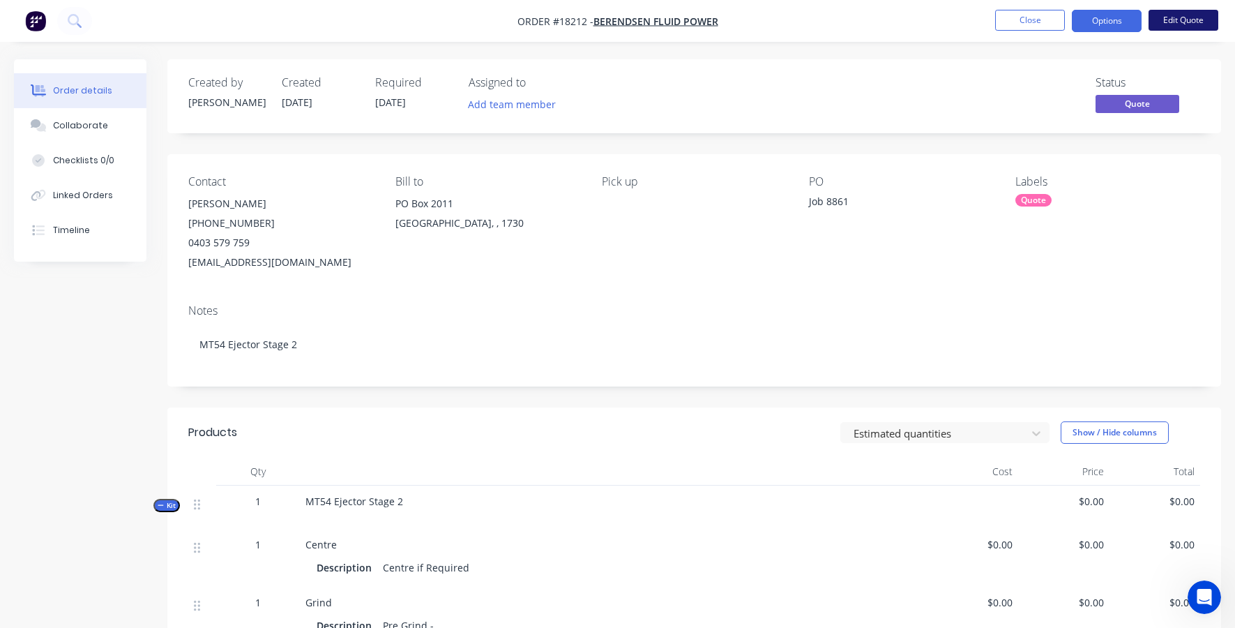
click at [1172, 21] on button "Edit Quote" at bounding box center [1184, 20] width 70 height 21
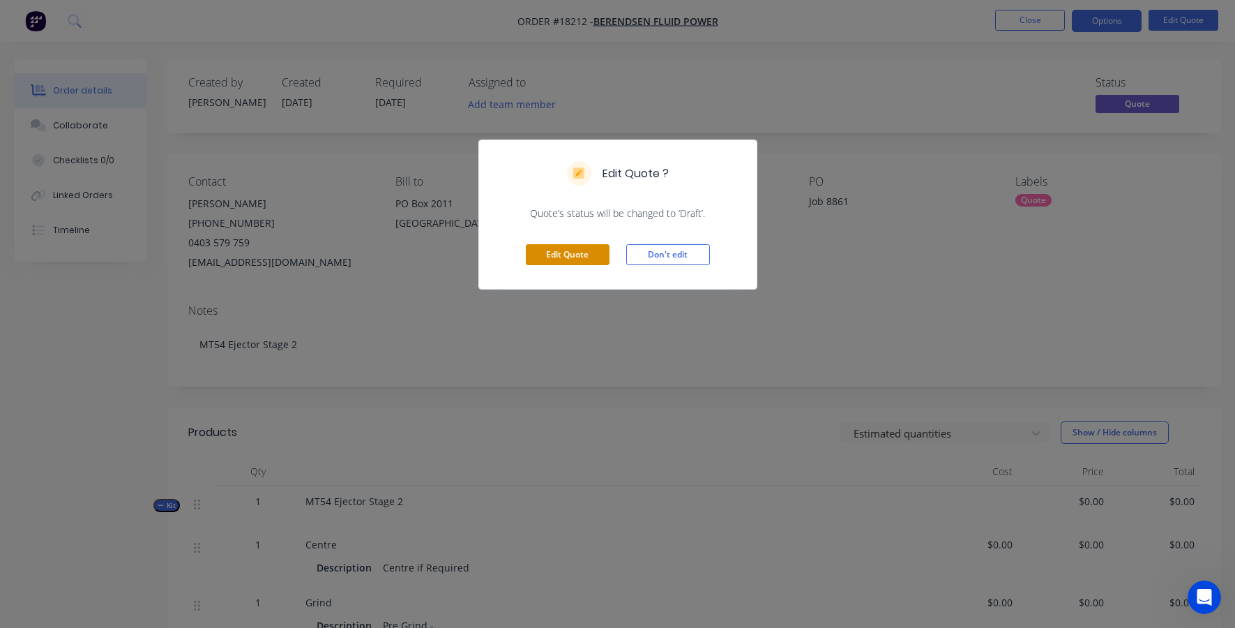
click at [592, 262] on button "Edit Quote" at bounding box center [568, 254] width 84 height 21
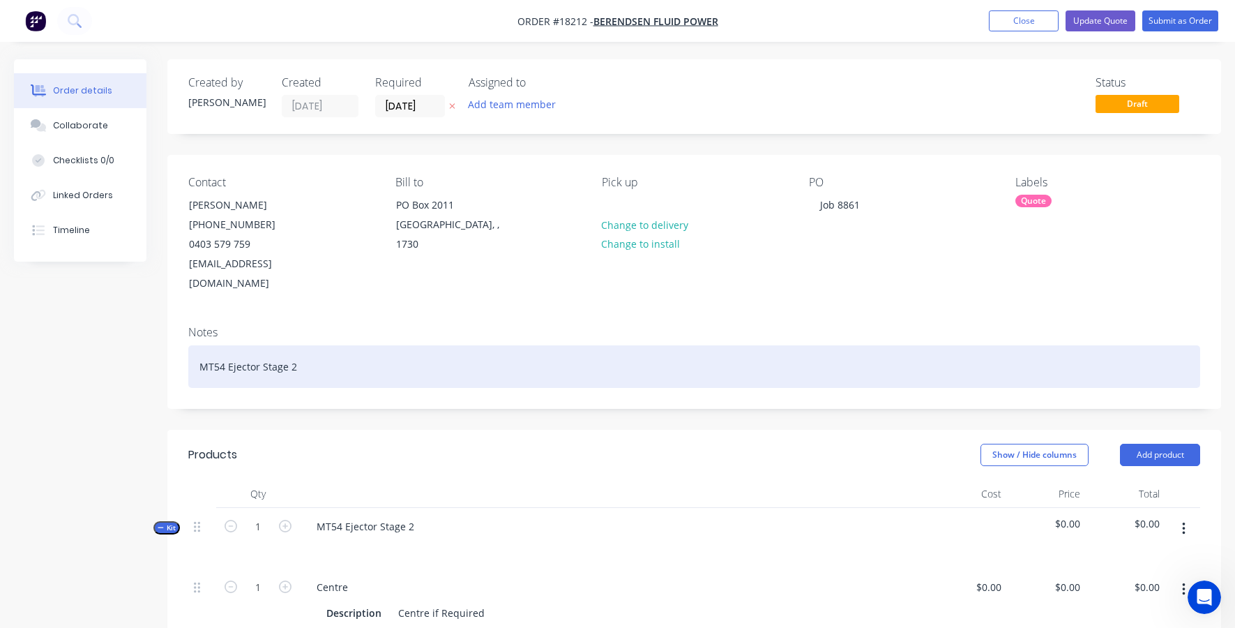
click at [331, 349] on div "MT54 Ejector Stage 2" at bounding box center [694, 366] width 1012 height 43
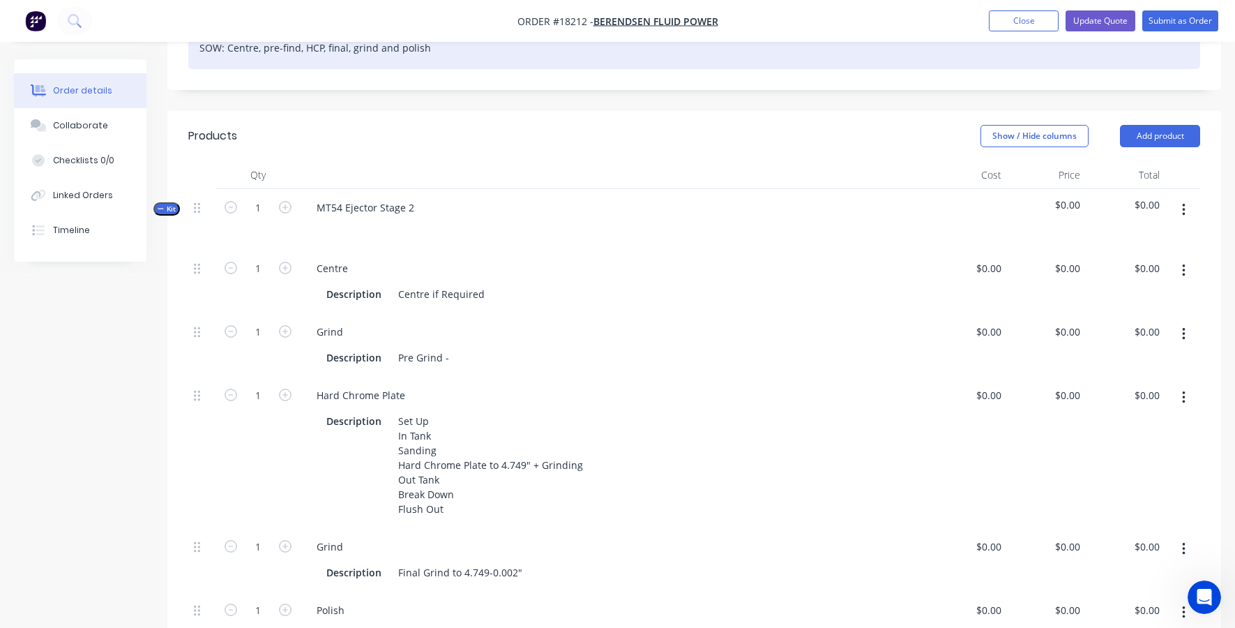
scroll to position [335, 0]
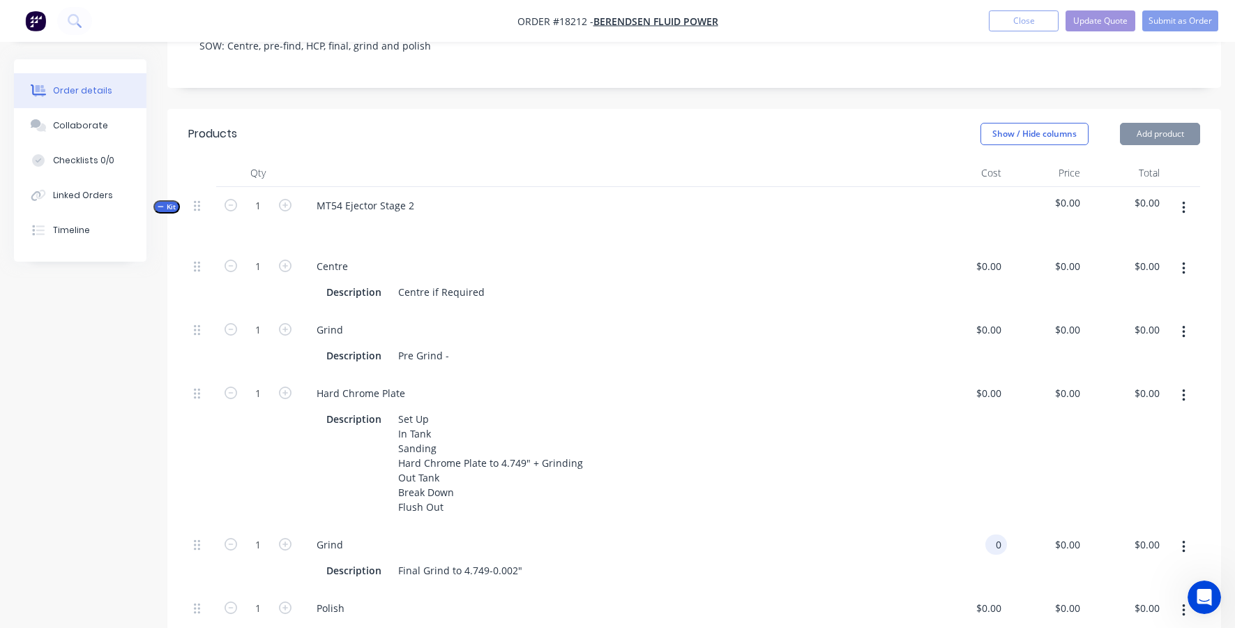
click at [983, 532] on div "0 0" at bounding box center [968, 557] width 80 height 63
type input "$583.00"
click at [937, 526] on div "$583.00 $583.00" at bounding box center [968, 557] width 80 height 63
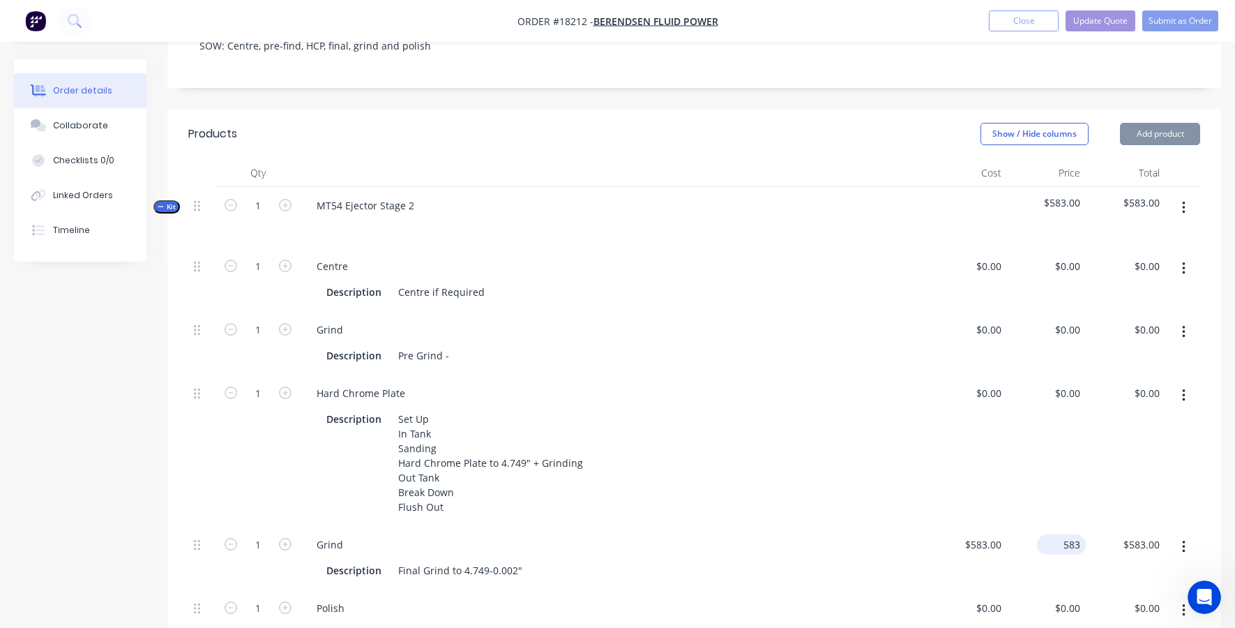
click at [1050, 526] on div "583 $583.00" at bounding box center [1047, 557] width 80 height 63
type input "$0.00"
click at [933, 467] on div "$0.00 $0.00" at bounding box center [968, 450] width 80 height 151
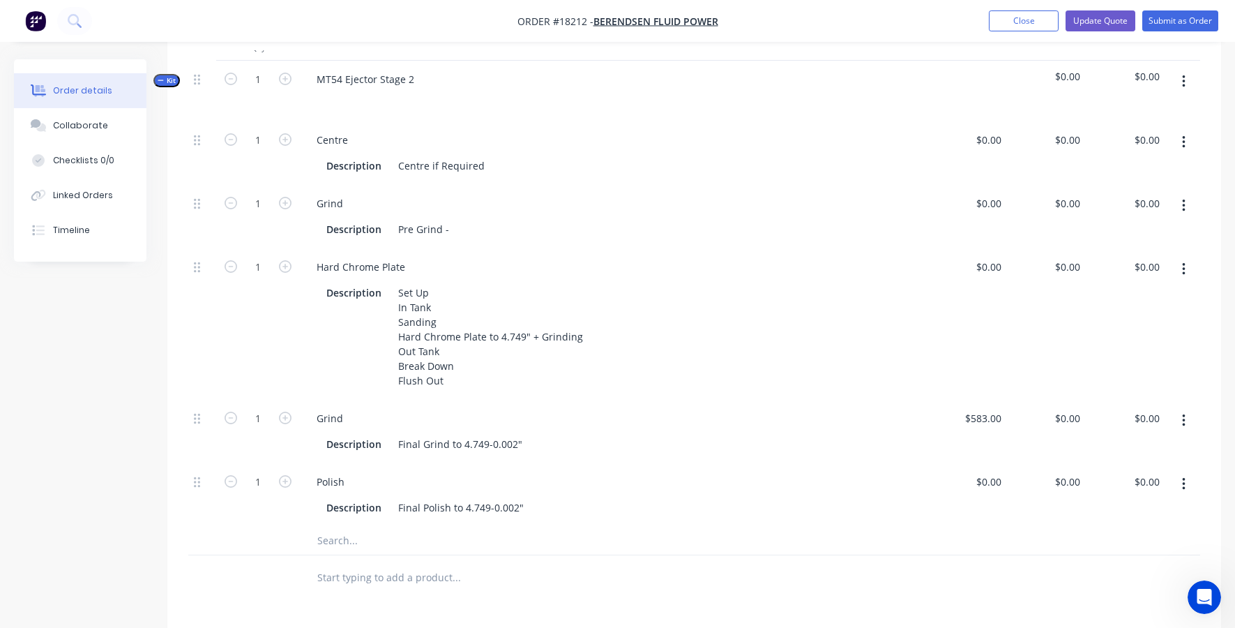
scroll to position [532, 0]
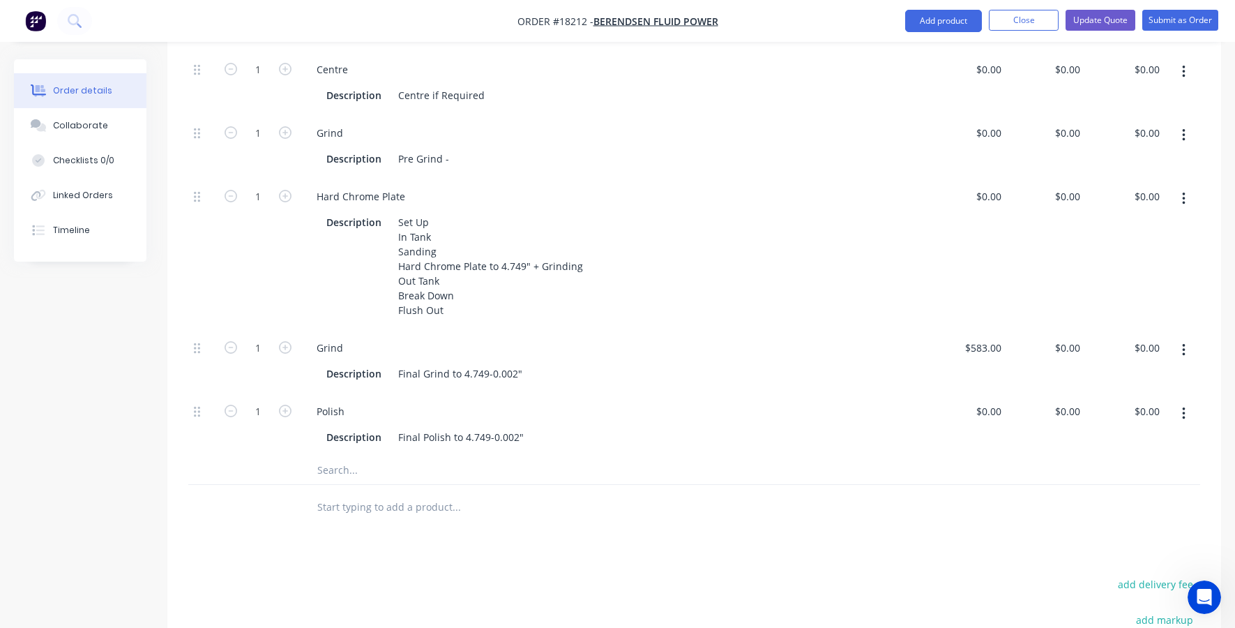
click at [1065, 191] on div "$0.00 $0.00" at bounding box center [1047, 253] width 80 height 151
click at [1065, 178] on div "0 $0.00" at bounding box center [1047, 253] width 80 height 151
type input "$1,850.00"
click at [952, 225] on div "$0.00 $0.00" at bounding box center [968, 253] width 80 height 151
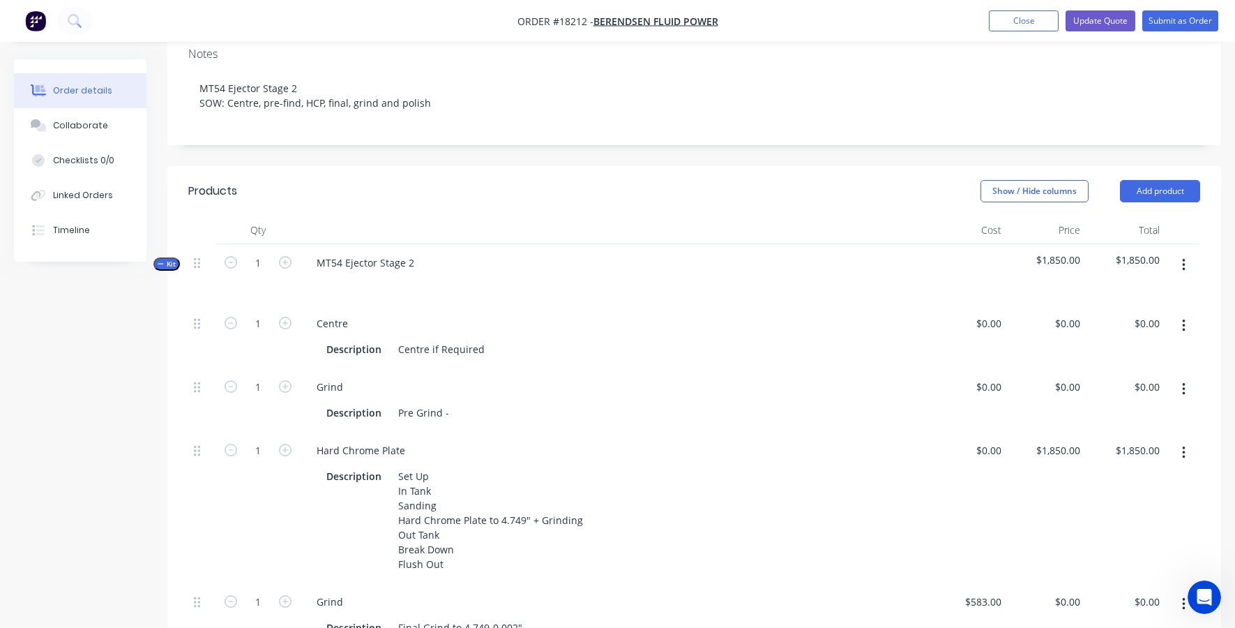
scroll to position [262, 0]
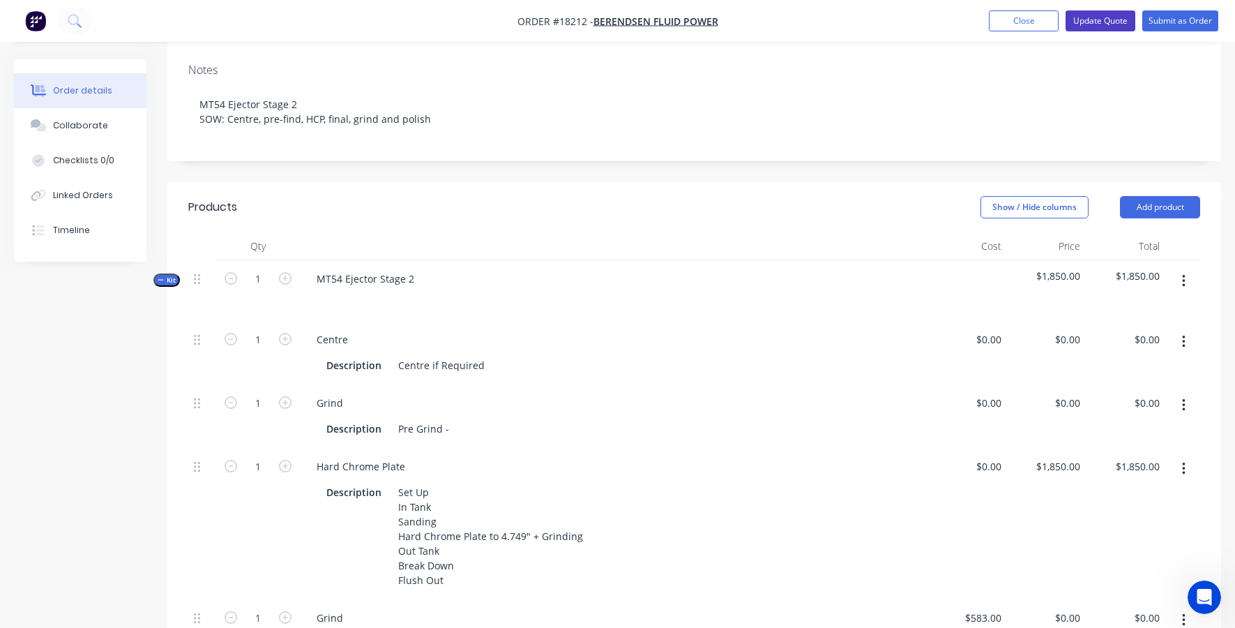
click at [1096, 13] on button "Update Quote" at bounding box center [1101, 20] width 70 height 21
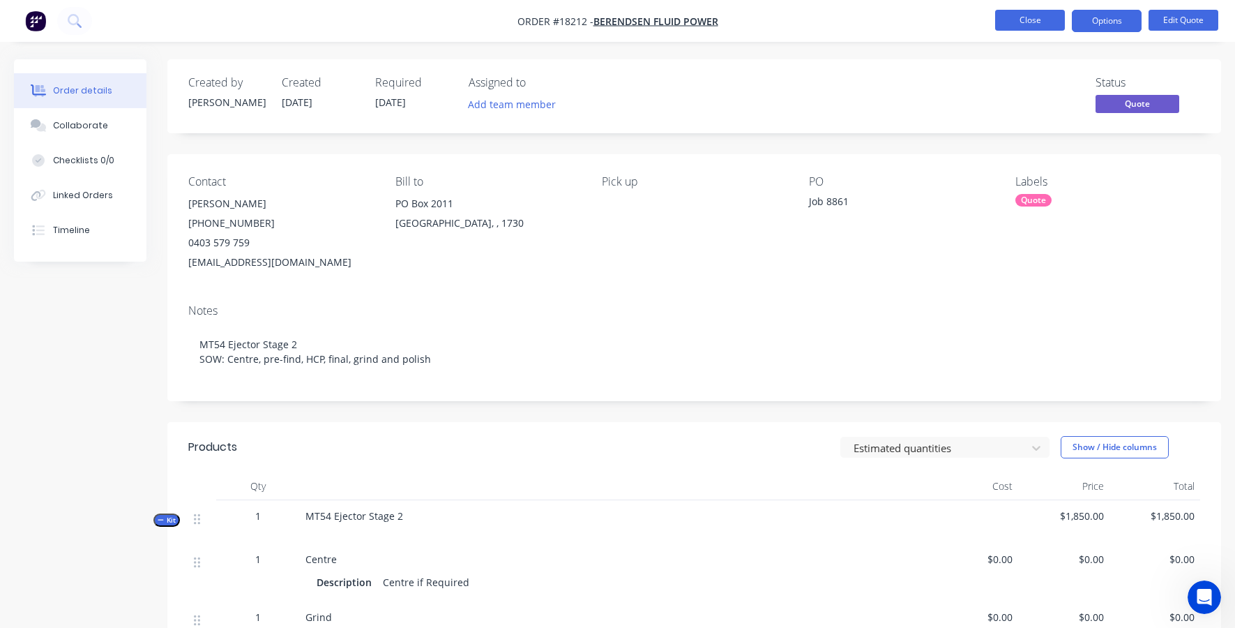
click at [1027, 14] on button "Close" at bounding box center [1030, 20] width 70 height 21
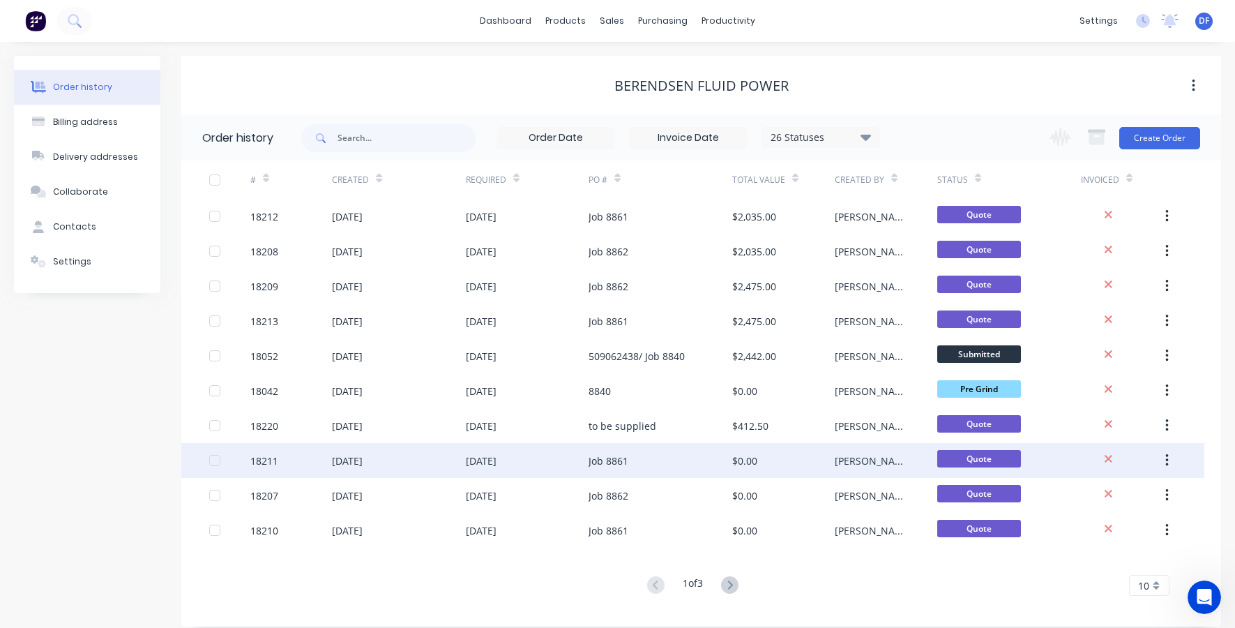
click at [341, 455] on div "[DATE]" at bounding box center [347, 460] width 31 height 15
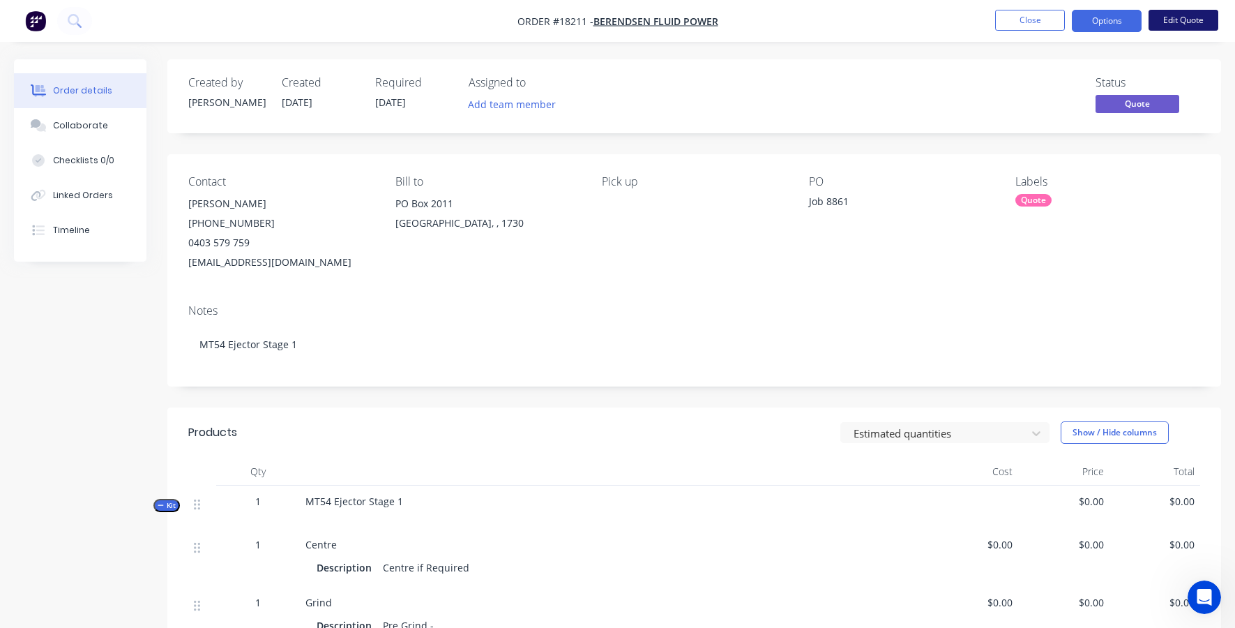
click at [1183, 19] on button "Edit Quote" at bounding box center [1184, 20] width 70 height 21
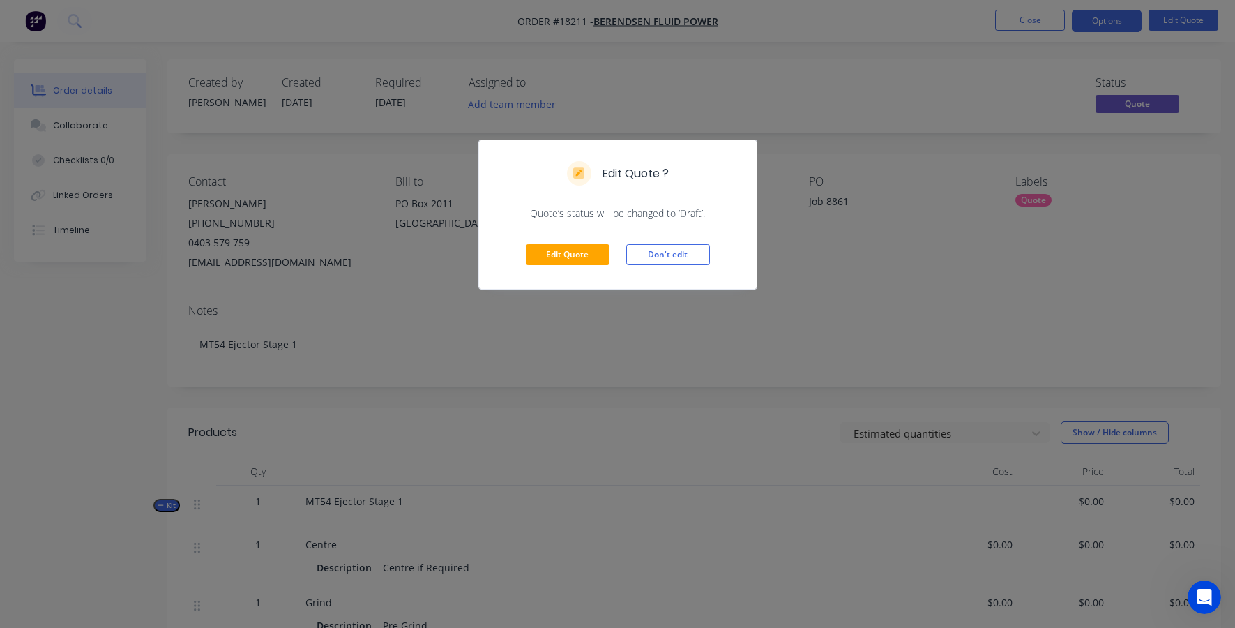
click at [571, 266] on div "Edit Quote Don't edit" at bounding box center [618, 254] width 278 height 68
click at [564, 260] on button "Edit Quote" at bounding box center [568, 254] width 84 height 21
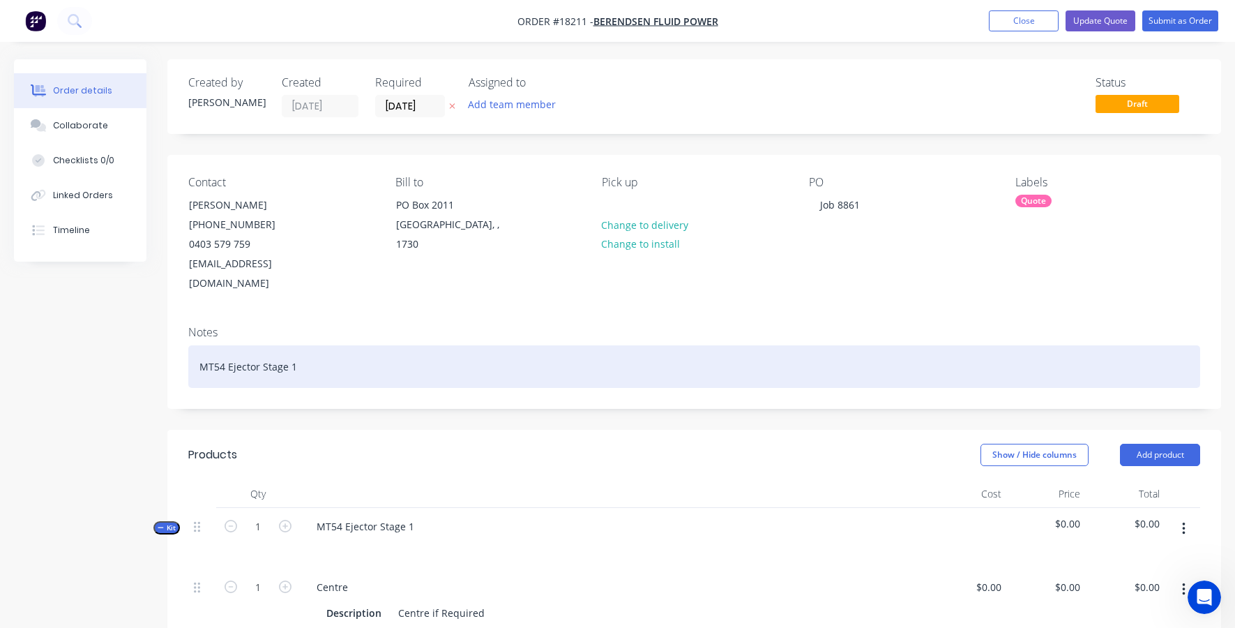
click at [347, 346] on div "MT54 Ejector Stage 1" at bounding box center [694, 366] width 1012 height 43
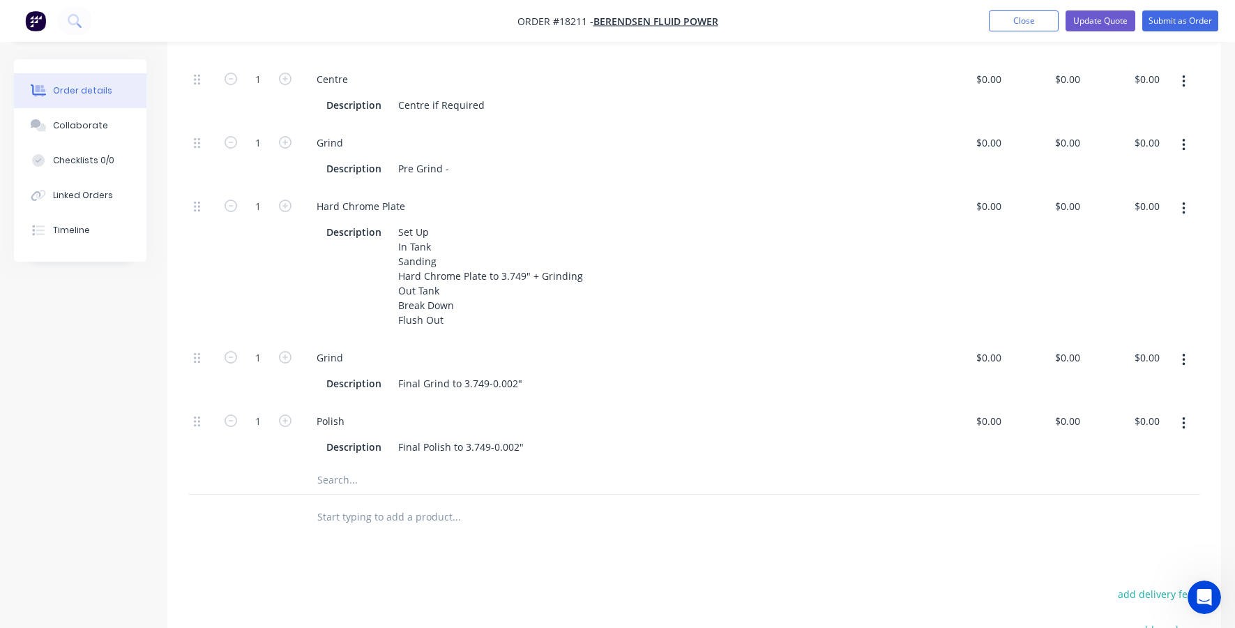
scroll to position [531, 0]
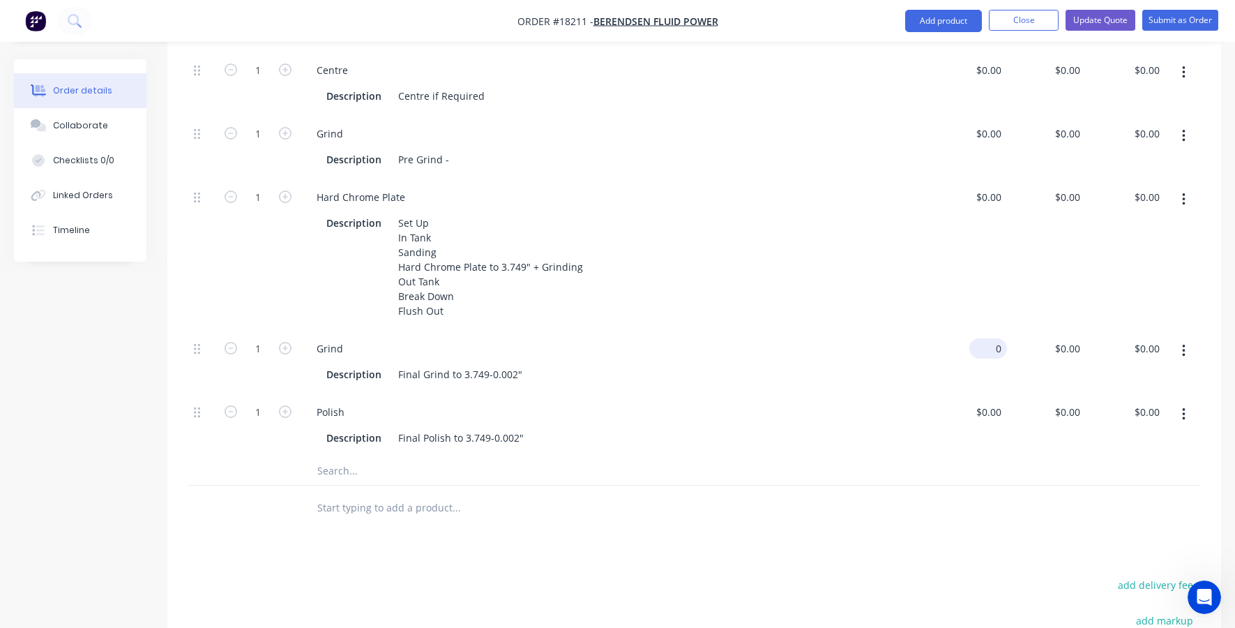
click at [987, 338] on div "0 $0.00" at bounding box center [988, 348] width 38 height 20
type input "$465.00"
click at [967, 343] on div "$465.00 465" at bounding box center [968, 361] width 80 height 63
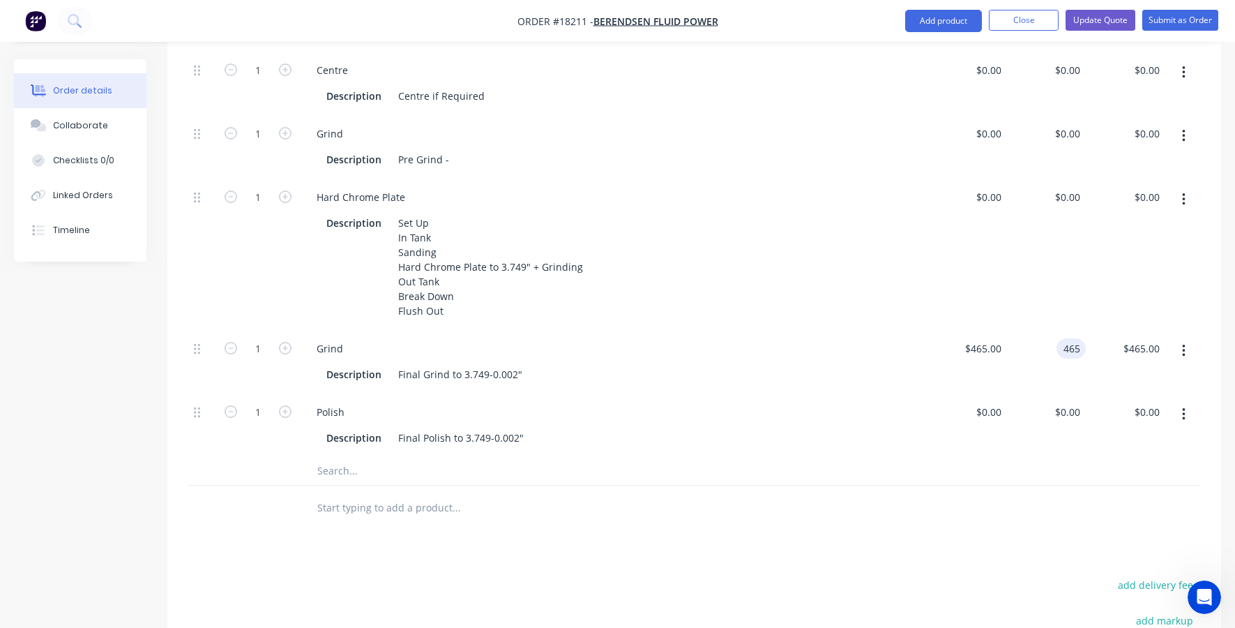
click at [1084, 338] on input "465" at bounding box center [1074, 348] width 24 height 20
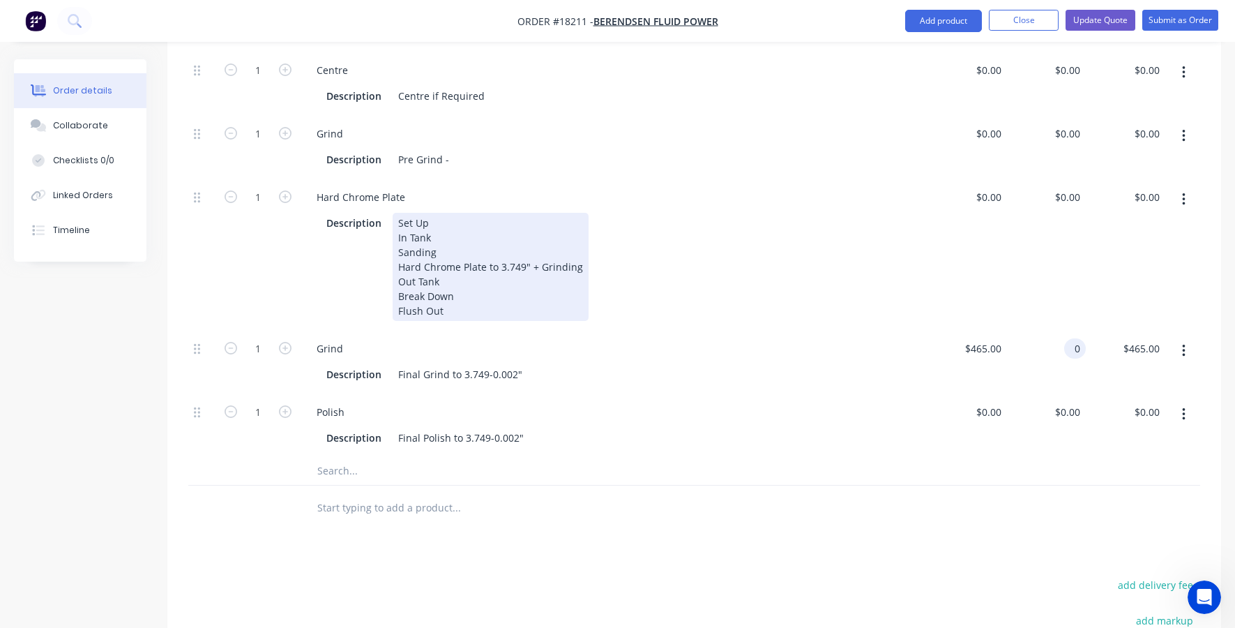
type input "$0.00"
click at [829, 277] on div "Description Set Up In Tank Sanding Hard Chrome Plate to 3.749" + Grinding Out T…" at bounding box center [611, 267] width 580 height 108
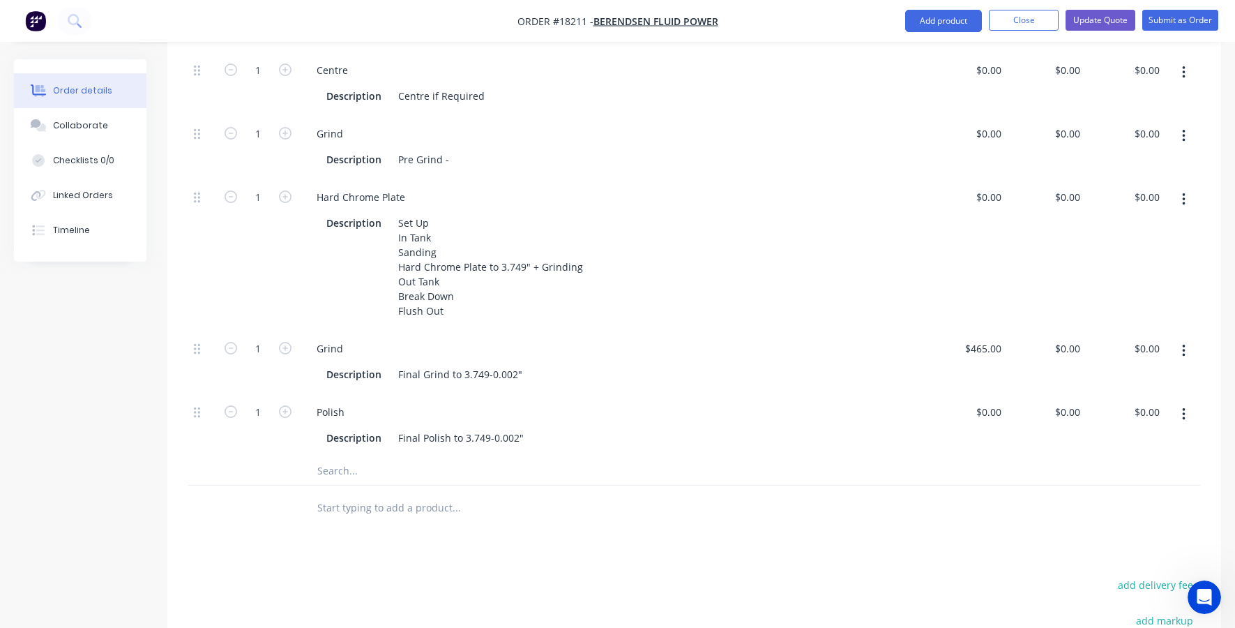
click at [1051, 185] on div "$0.00 $0.00" at bounding box center [1047, 254] width 80 height 151
click at [1062, 179] on div "0 $0.00" at bounding box center [1047, 254] width 80 height 151
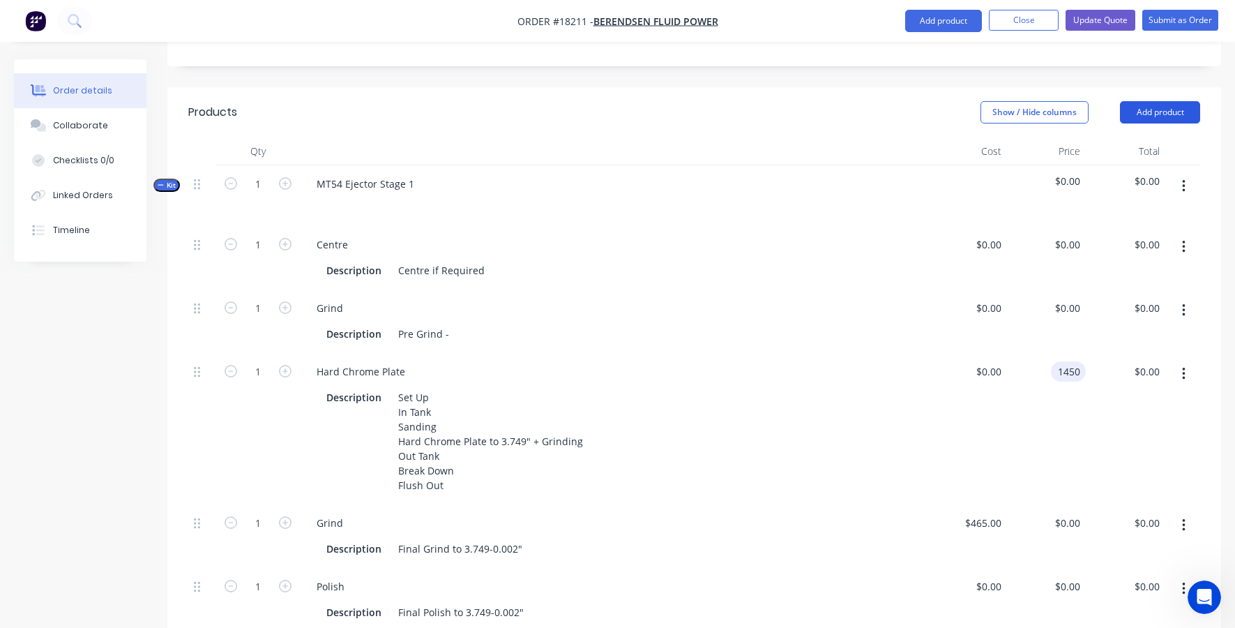
scroll to position [252, 0]
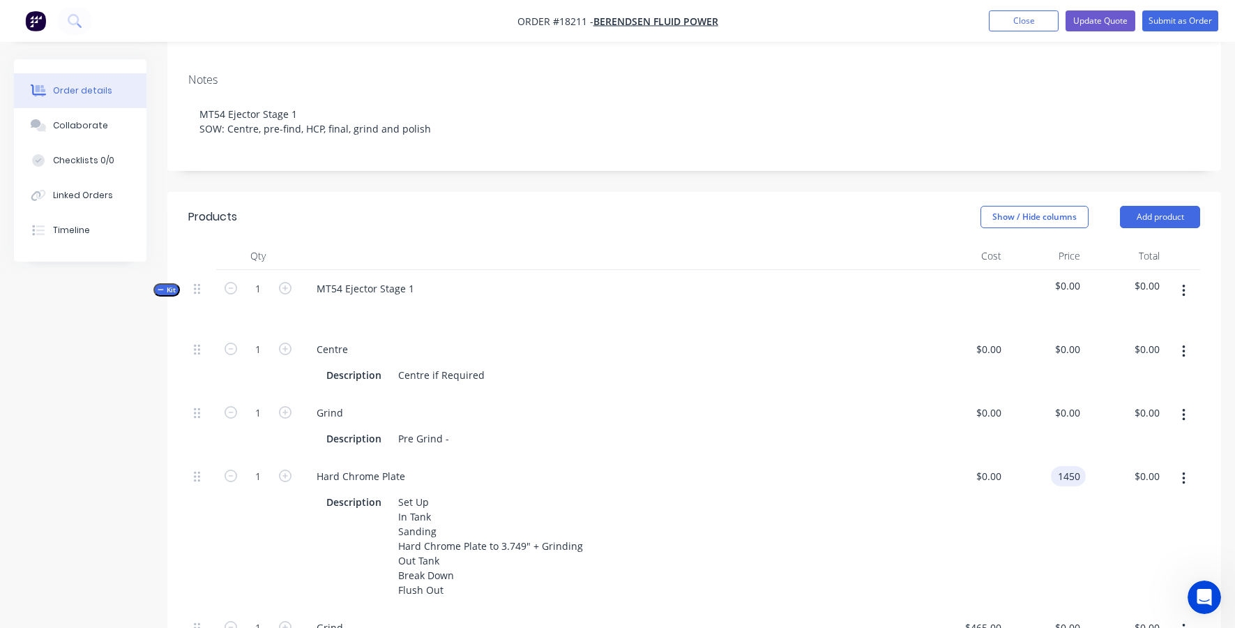
type input "$1,450.00"
click at [954, 358] on div "$0.00 $0.00" at bounding box center [968, 362] width 80 height 63
click at [1097, 22] on button "Update Quote" at bounding box center [1101, 20] width 70 height 21
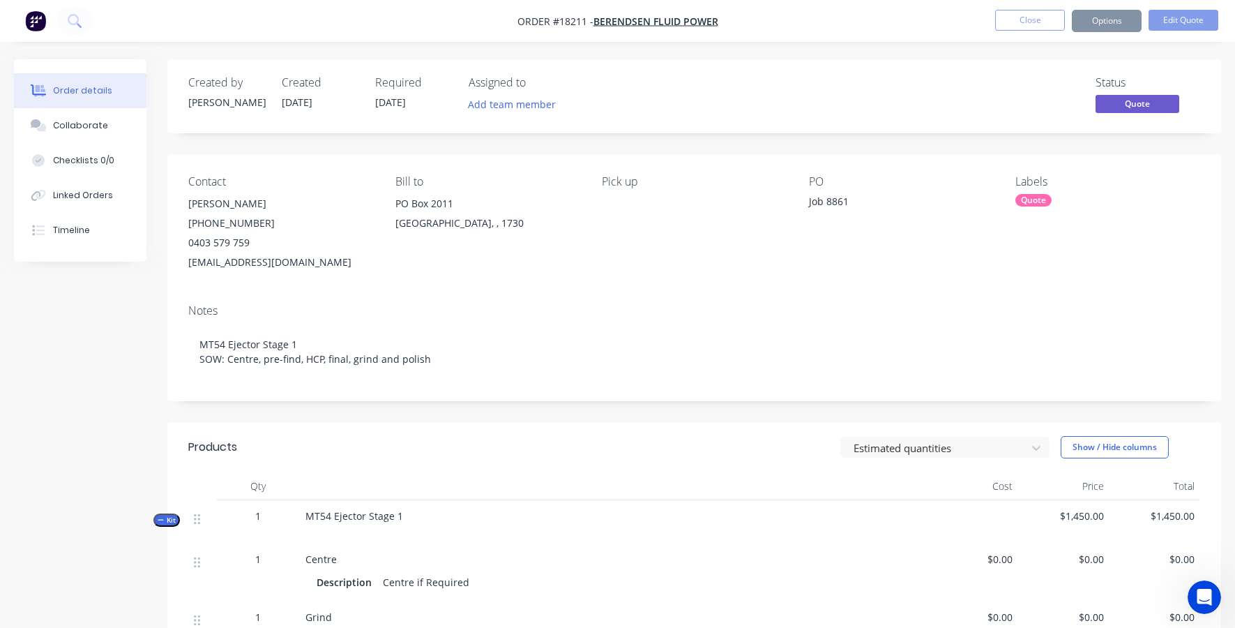
click at [1031, 13] on button "Close" at bounding box center [1030, 20] width 70 height 21
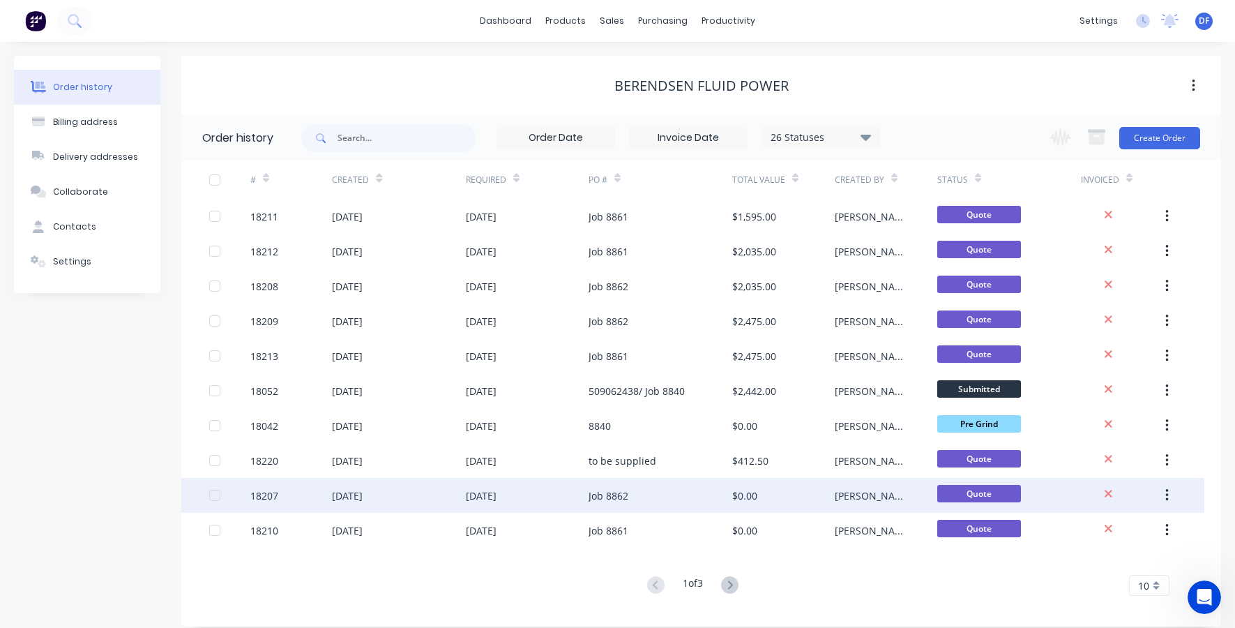
click at [362, 492] on div "[DATE]" at bounding box center [347, 495] width 31 height 15
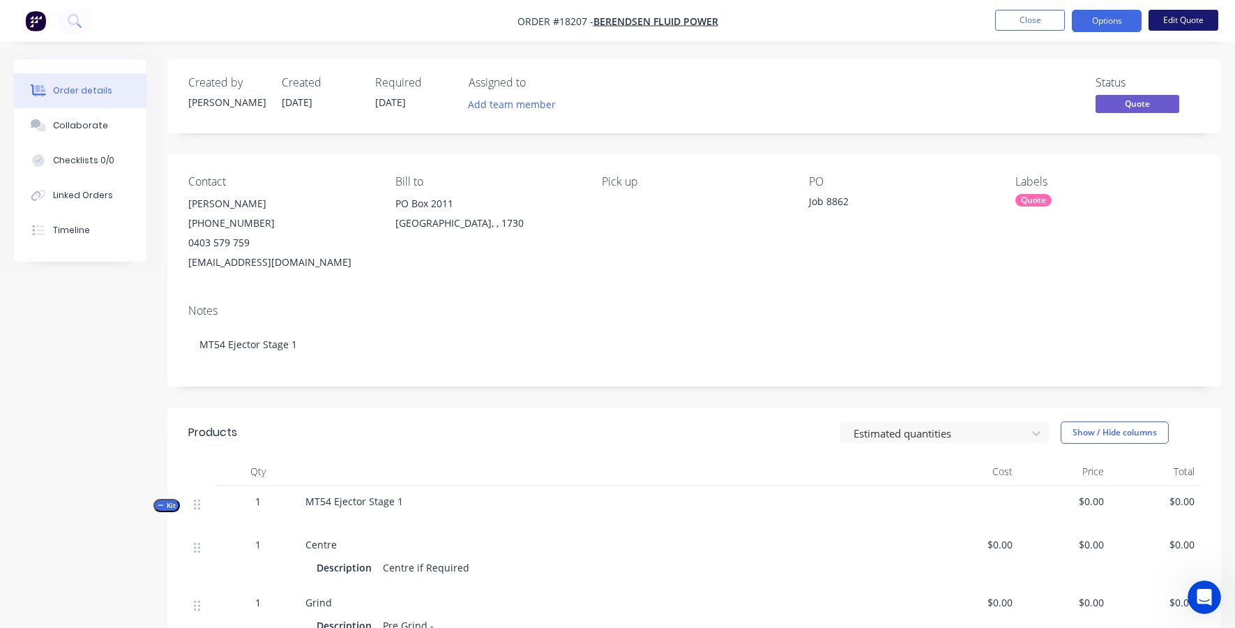
click at [1187, 17] on button "Edit Quote" at bounding box center [1184, 20] width 70 height 21
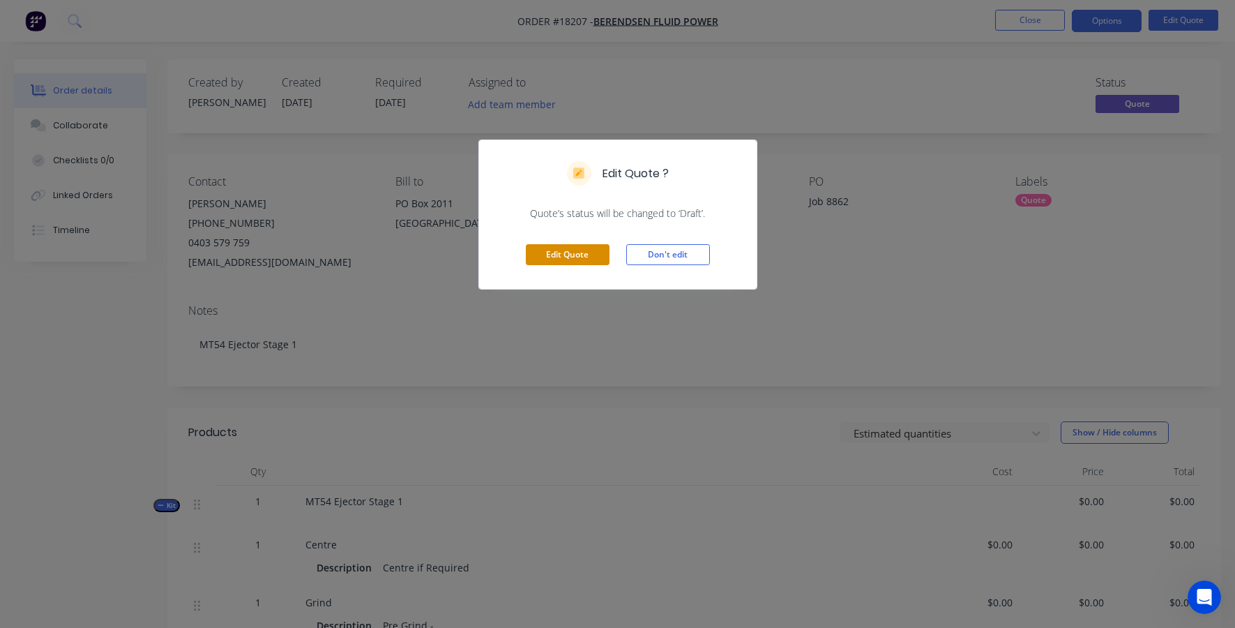
click at [558, 261] on button "Edit Quote" at bounding box center [568, 254] width 84 height 21
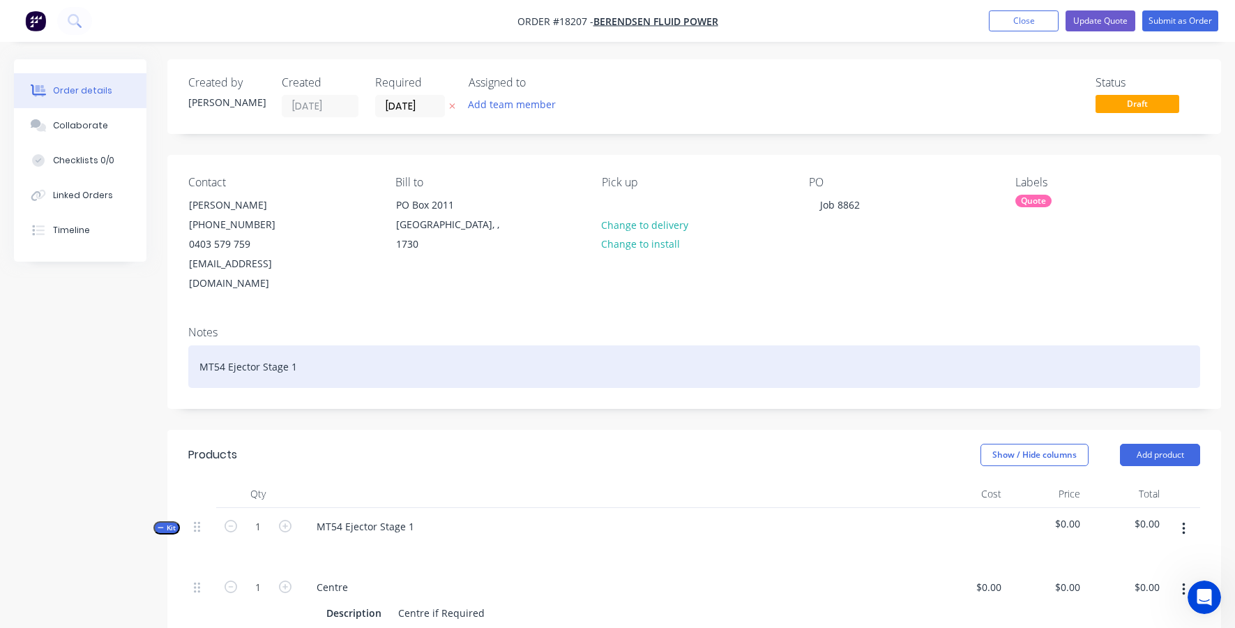
click at [312, 346] on div "MT54 Ejector Stage 1" at bounding box center [694, 366] width 1012 height 43
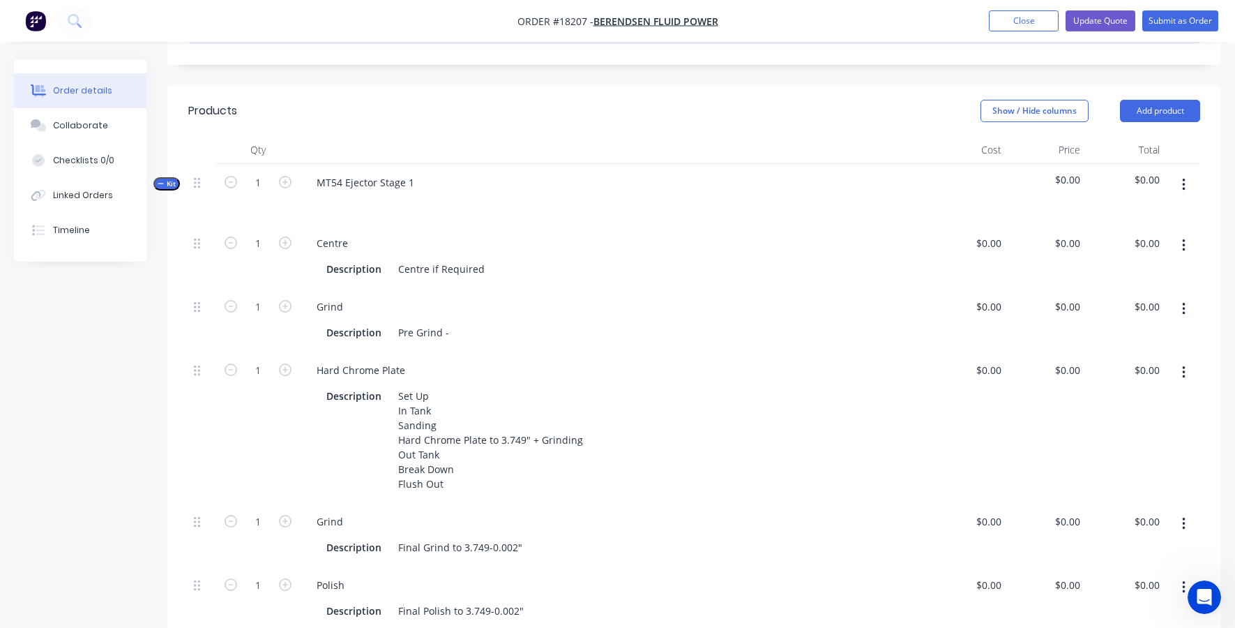
scroll to position [360, 0]
click at [1067, 358] on div "0 $0.00" at bounding box center [1067, 368] width 38 height 20
type input "$1,450.00"
click at [994, 451] on div "$0.00 $0.00" at bounding box center [968, 425] width 80 height 151
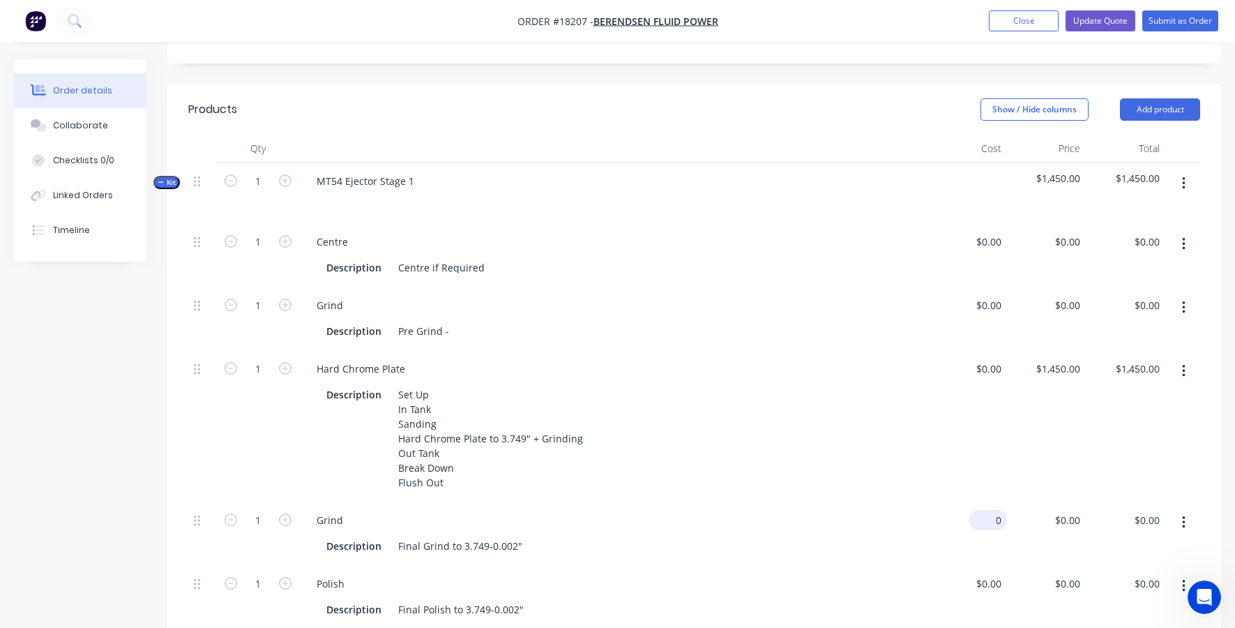
click at [981, 501] on div "0 $0.00" at bounding box center [968, 532] width 80 height 63
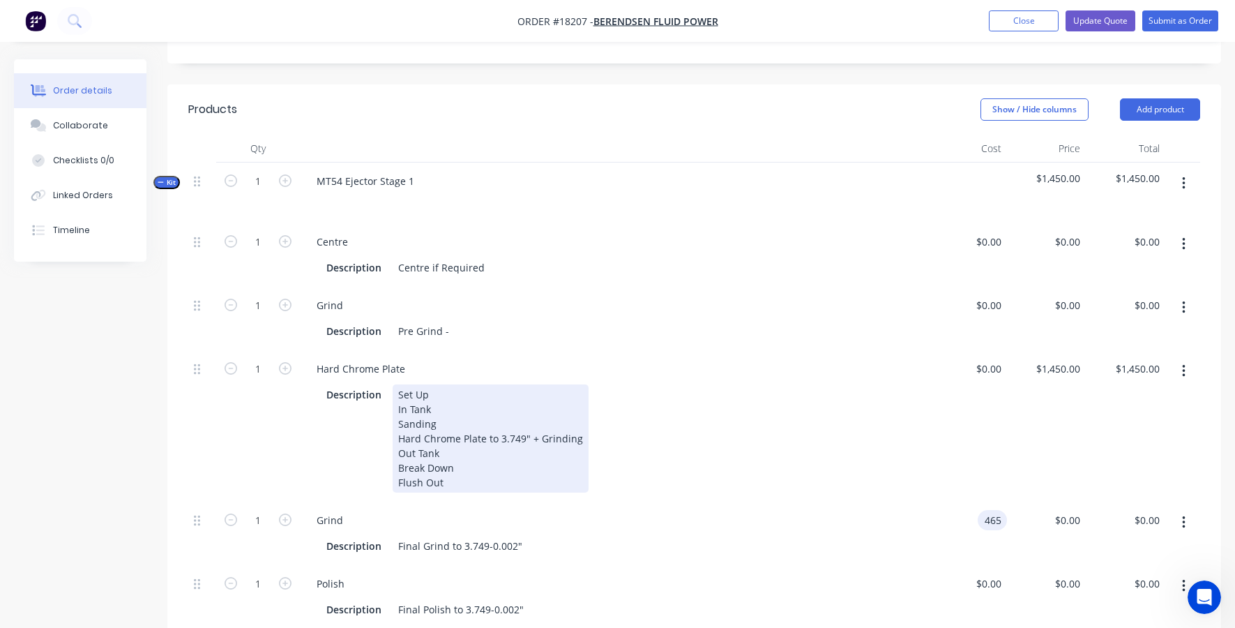
type input "$465.00"
click at [863, 384] on div "Description Set Up In Tank Sanding Hard Chrome Plate to 3.749" + Grinding Out T…" at bounding box center [611, 438] width 580 height 108
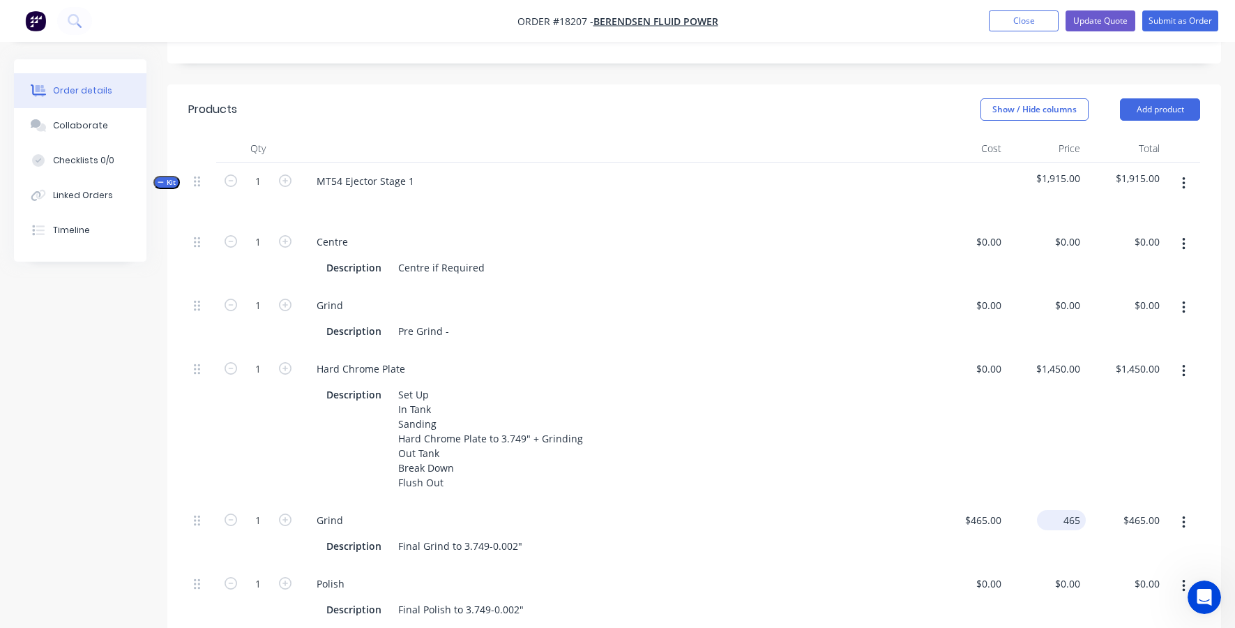
click at [1055, 501] on div "465 $465.00" at bounding box center [1047, 532] width 80 height 63
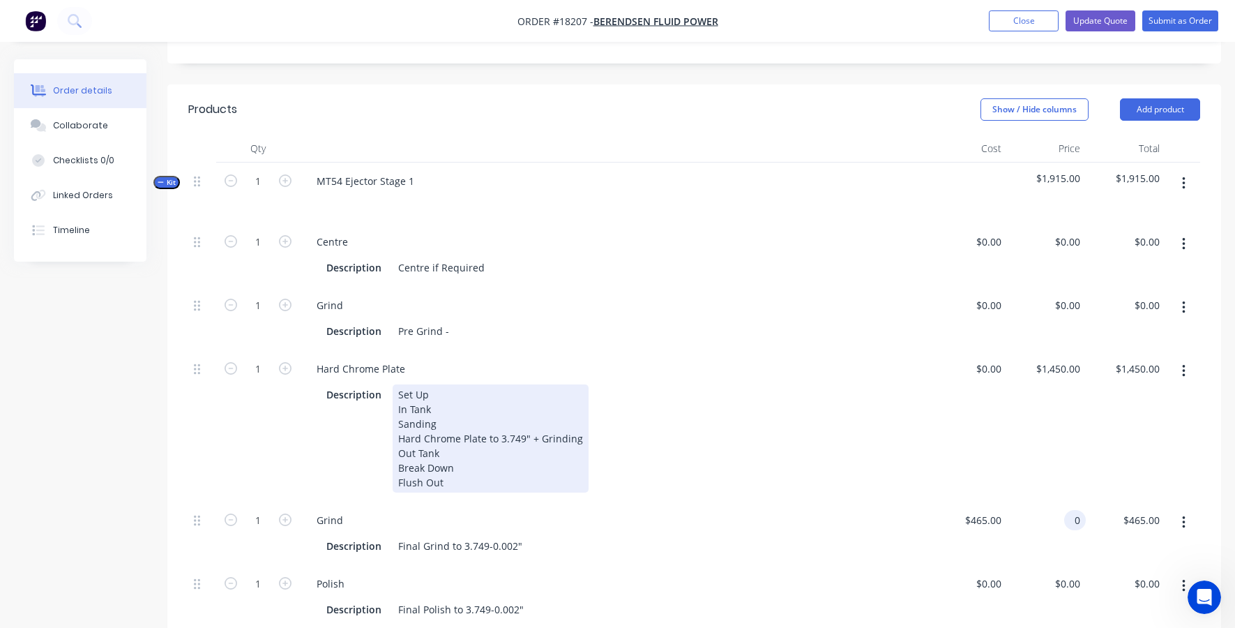
type input "$0.00"
click at [849, 427] on div "Description Set Up In Tank Sanding Hard Chrome Plate to 3.749" + Grinding Out T…" at bounding box center [611, 438] width 580 height 108
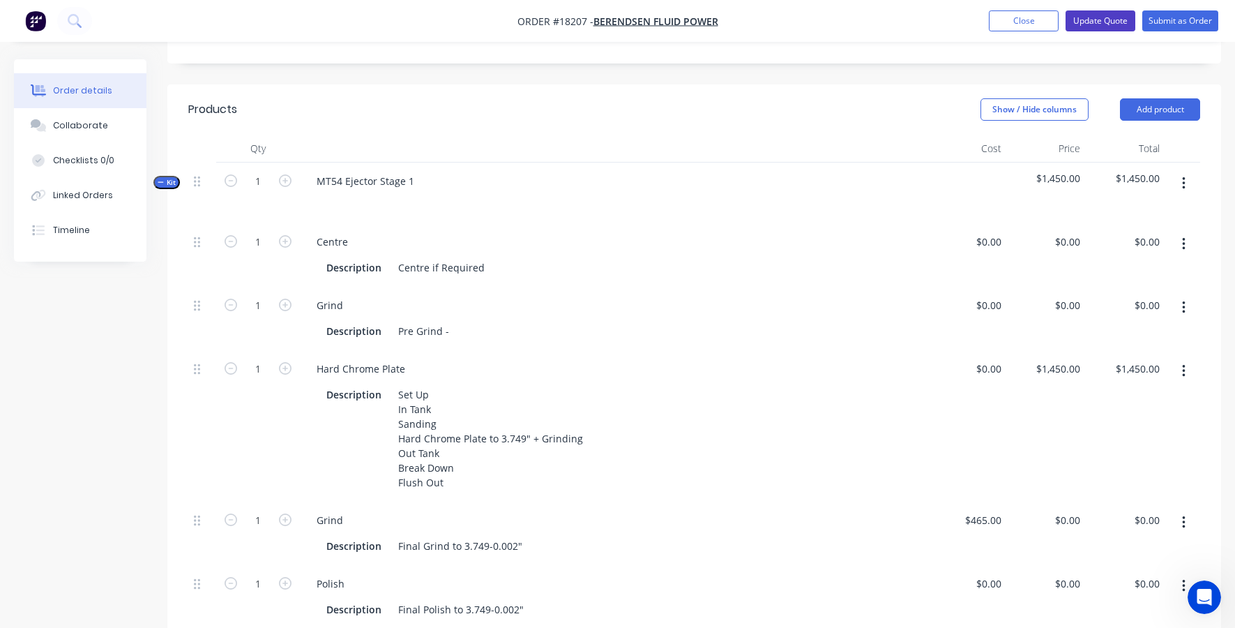
click at [1103, 27] on button "Update Quote" at bounding box center [1101, 20] width 70 height 21
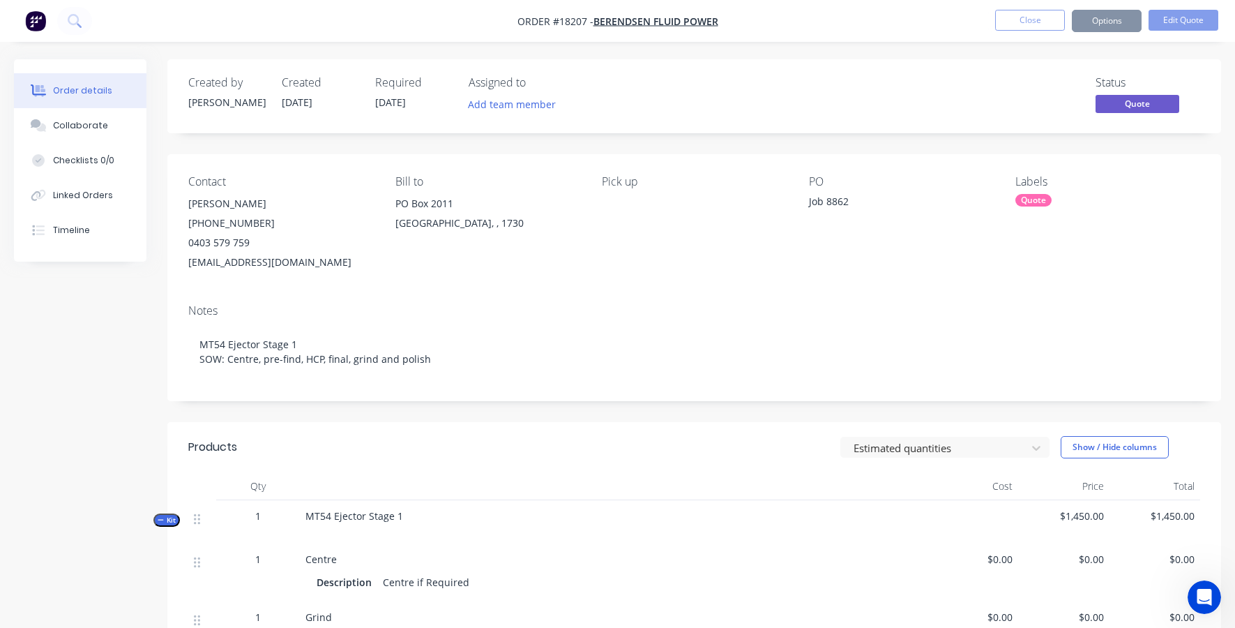
click at [1038, 22] on button "Close" at bounding box center [1030, 20] width 70 height 21
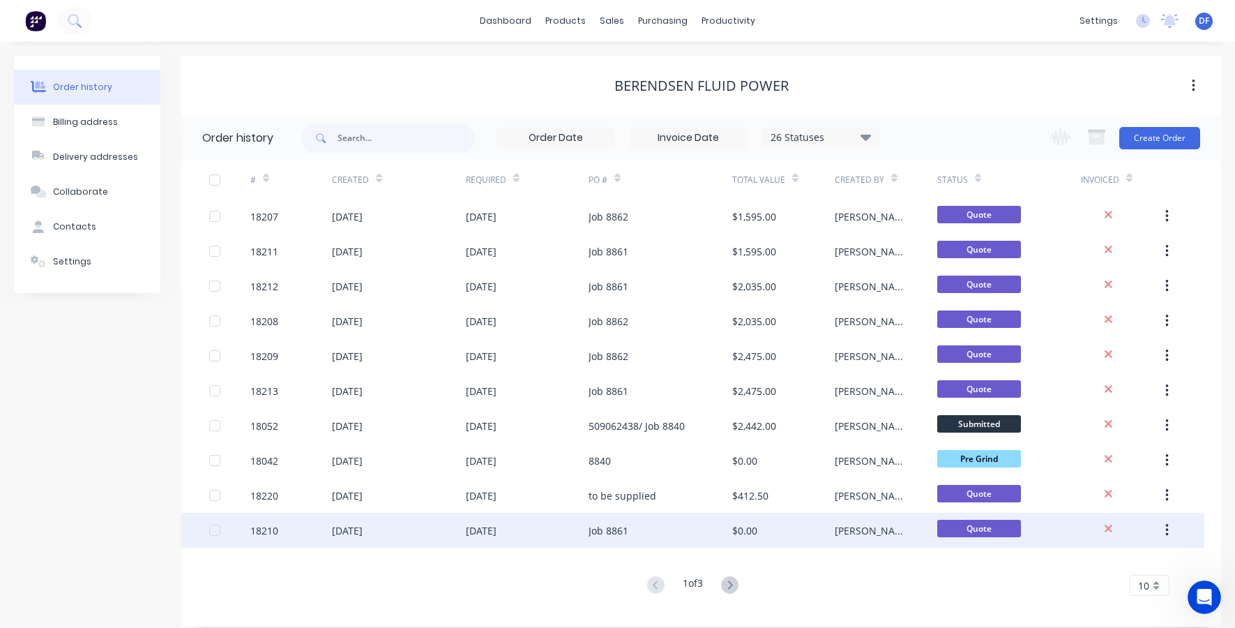
click at [713, 535] on div "Job 8861" at bounding box center [661, 530] width 144 height 35
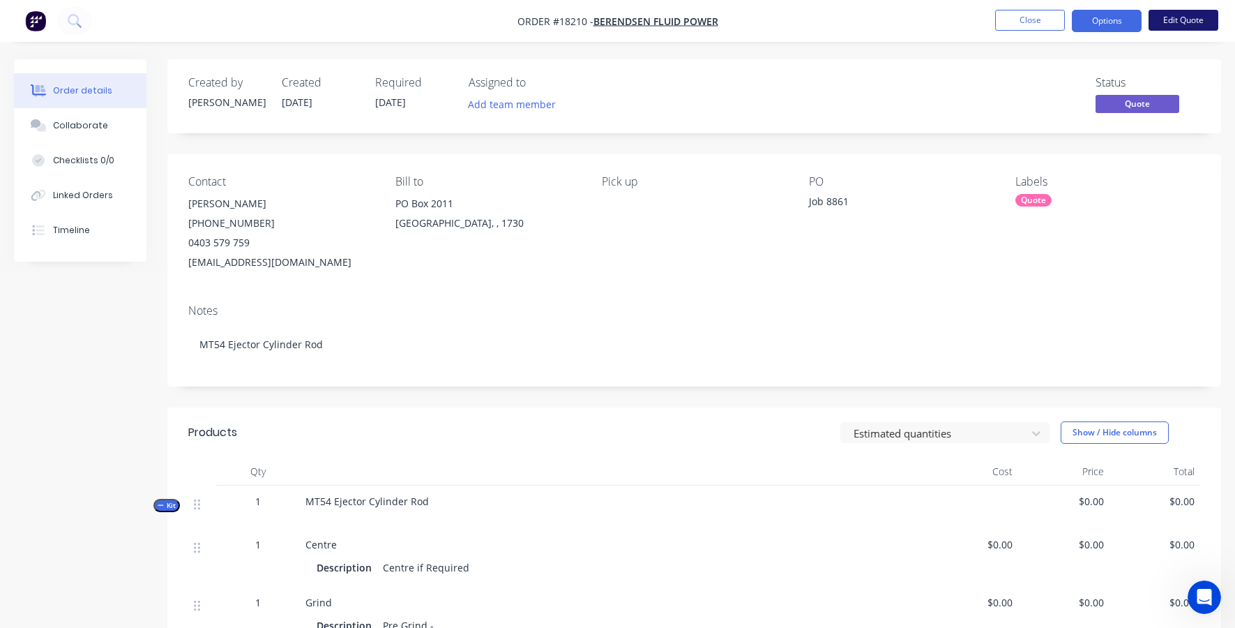
click at [1174, 20] on button "Edit Quote" at bounding box center [1184, 20] width 70 height 21
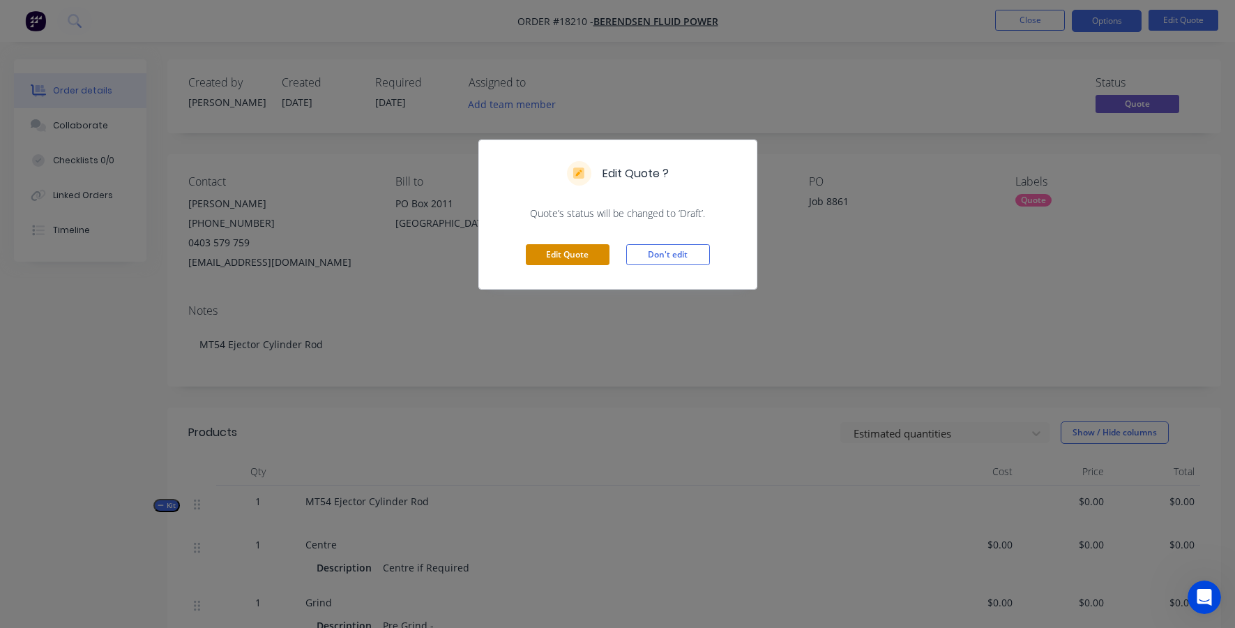
click at [575, 255] on button "Edit Quote" at bounding box center [568, 254] width 84 height 21
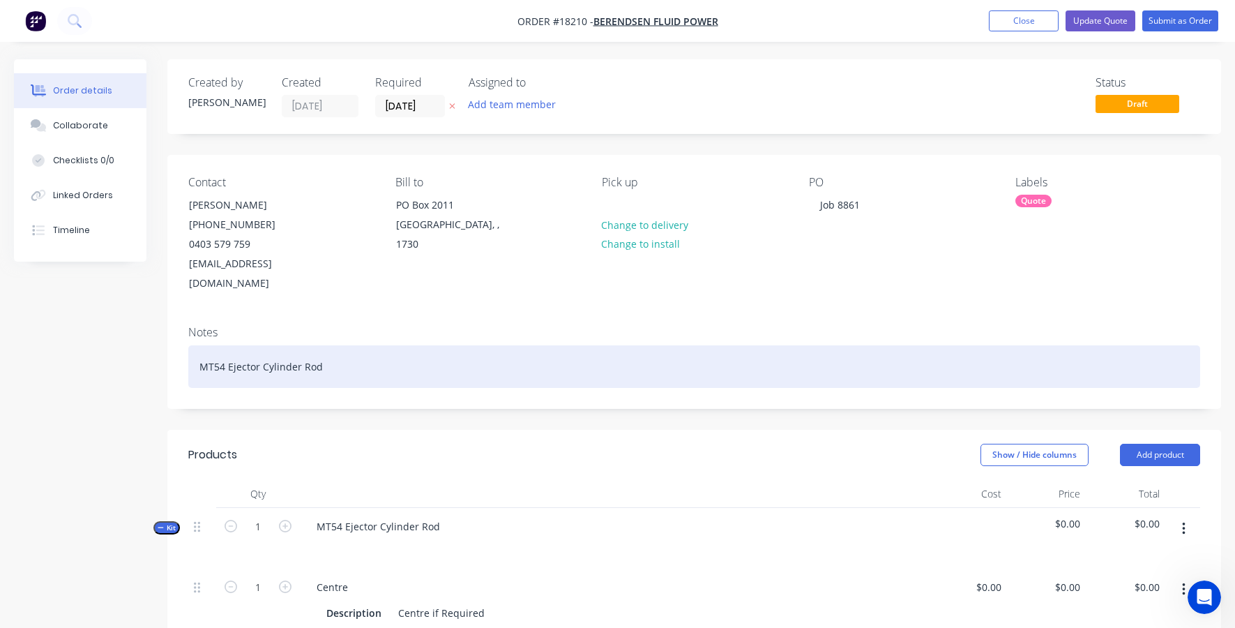
click at [387, 345] on div "MT54 Ejector Cylinder Rod" at bounding box center [694, 366] width 1012 height 43
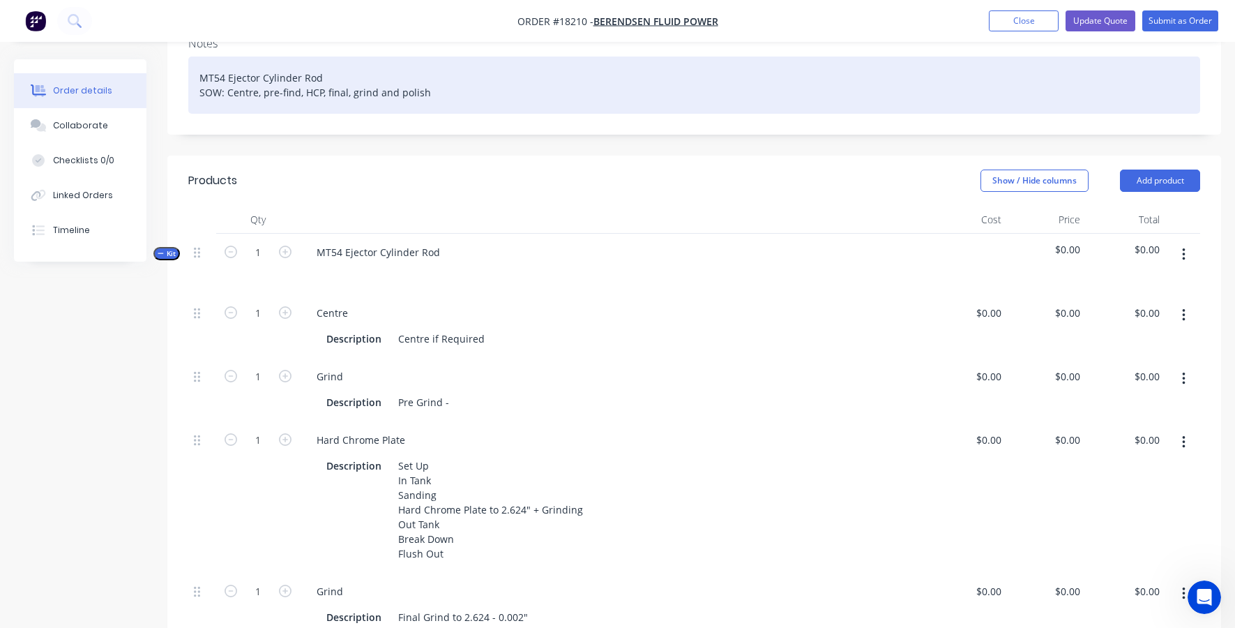
scroll to position [290, 0]
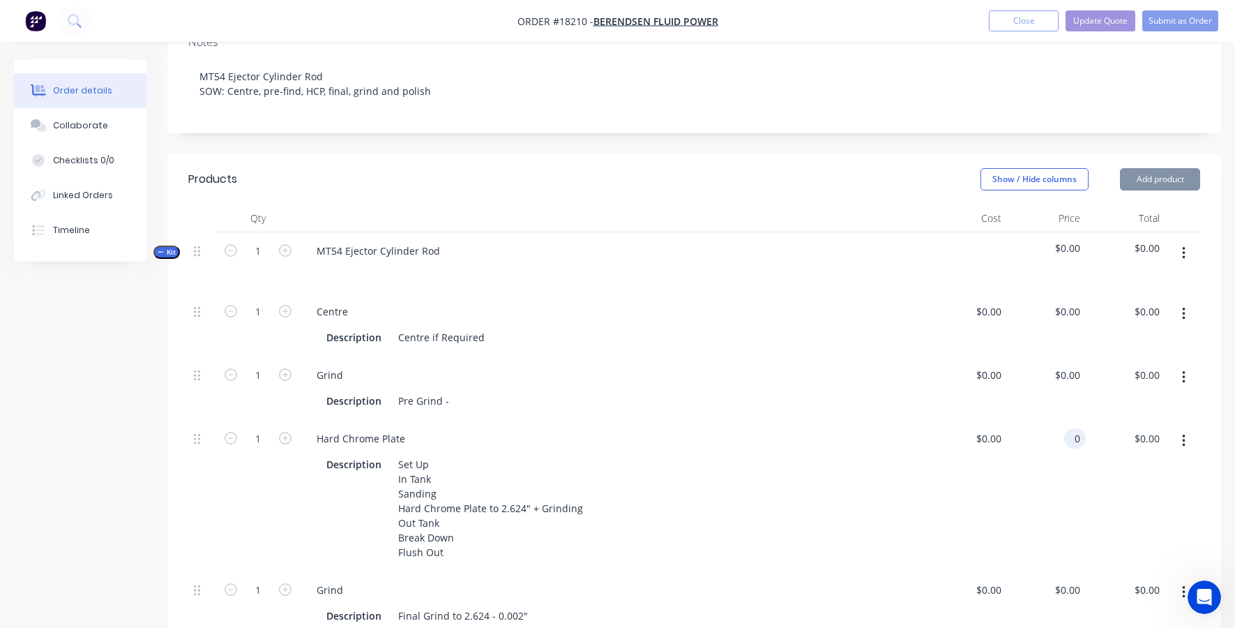
click at [1057, 420] on div "0 0" at bounding box center [1047, 495] width 80 height 151
type input "$1,400.00"
click at [881, 391] on div "Grind Description Pre Grind -" at bounding box center [614, 387] width 628 height 63
click at [992, 580] on input "0" at bounding box center [999, 590] width 16 height 20
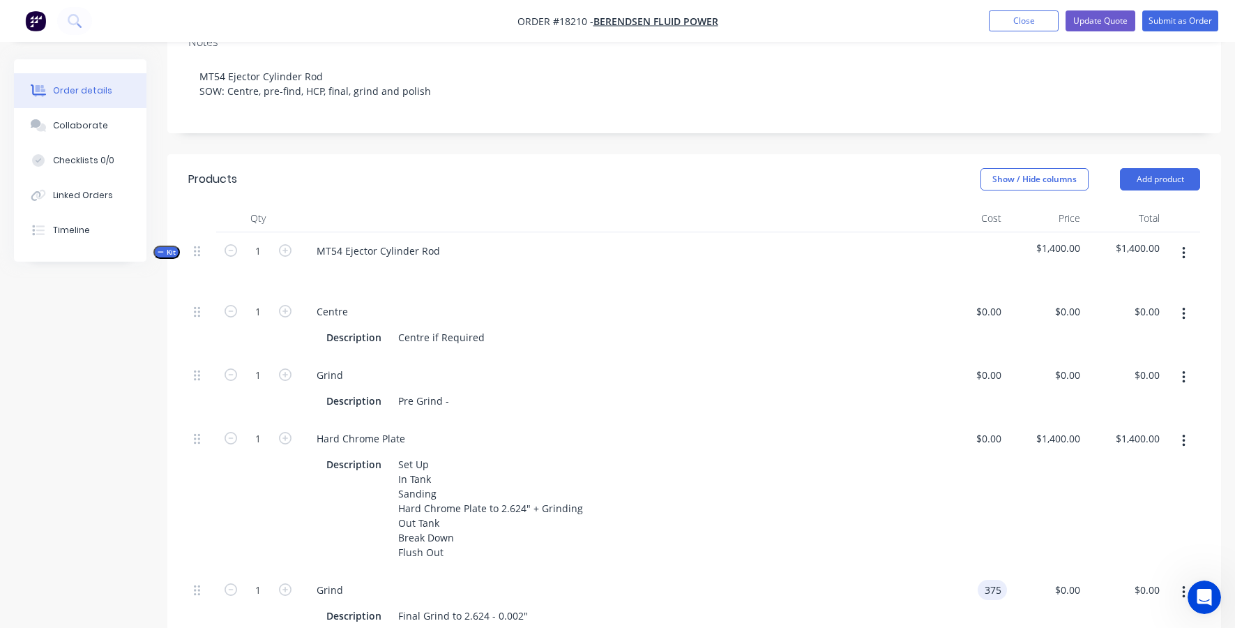
type input "$375.00"
click at [985, 469] on div "$0.00 $0.00" at bounding box center [968, 495] width 80 height 151
click at [1062, 580] on div "375 $375.00" at bounding box center [1061, 590] width 49 height 20
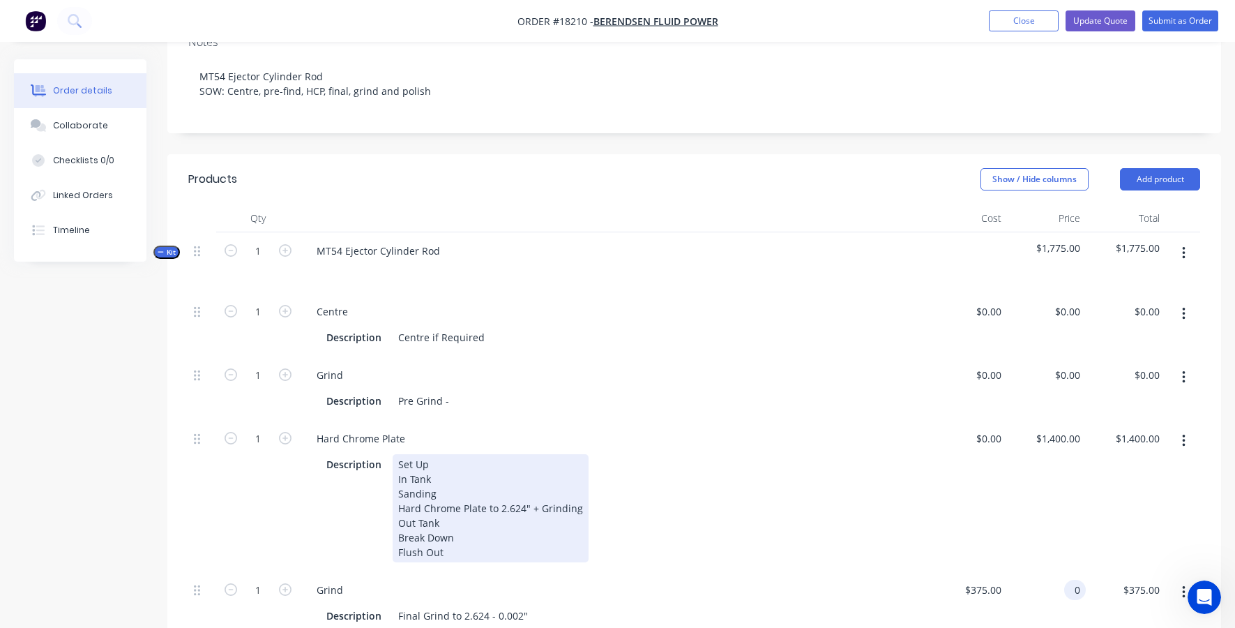
type input "$0.00"
click at [888, 481] on div "Description Set Up In Tank Sanding Hard Chrome Plate to 2.624" + Grinding Out T…" at bounding box center [611, 508] width 580 height 108
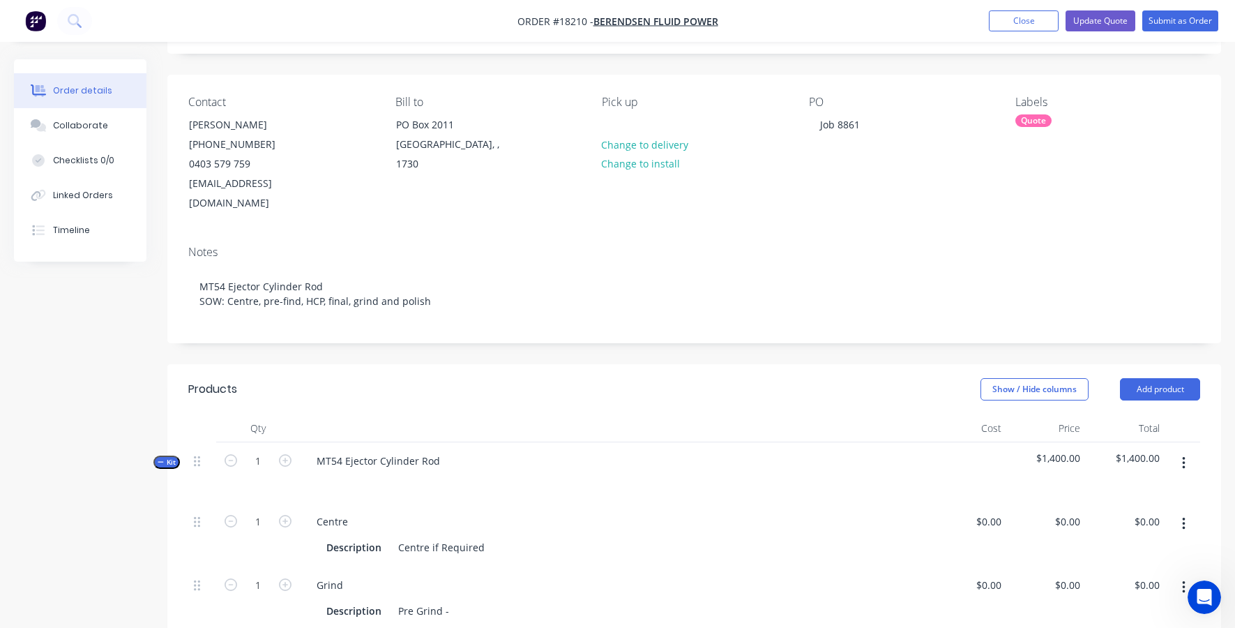
scroll to position [80, 0]
click at [1100, 24] on button "Update Quote" at bounding box center [1101, 20] width 70 height 21
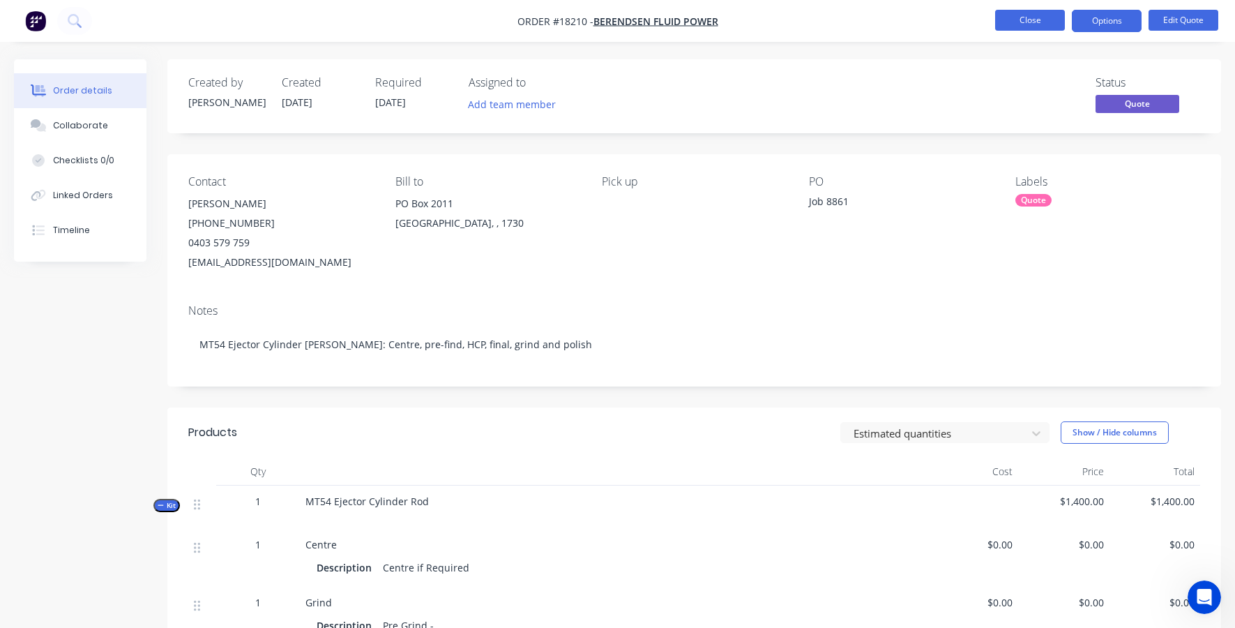
click at [1032, 27] on button "Close" at bounding box center [1030, 20] width 70 height 21
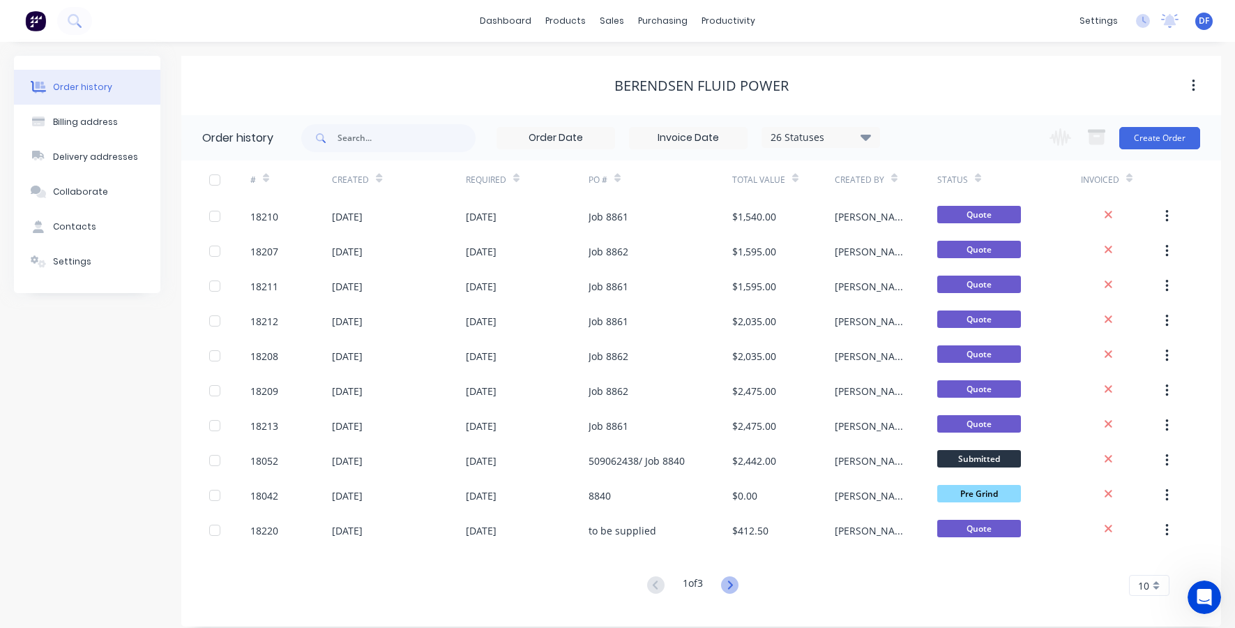
click at [730, 581] on icon at bounding box center [729, 584] width 17 height 17
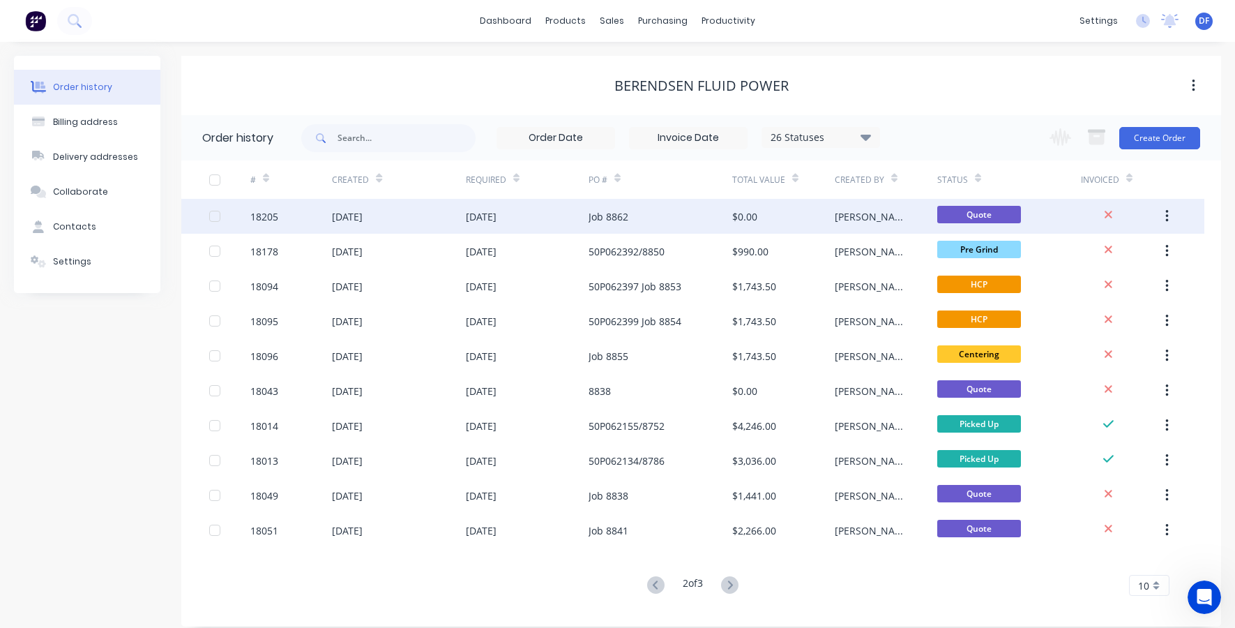
click at [590, 213] on div "Job 8862" at bounding box center [609, 216] width 40 height 15
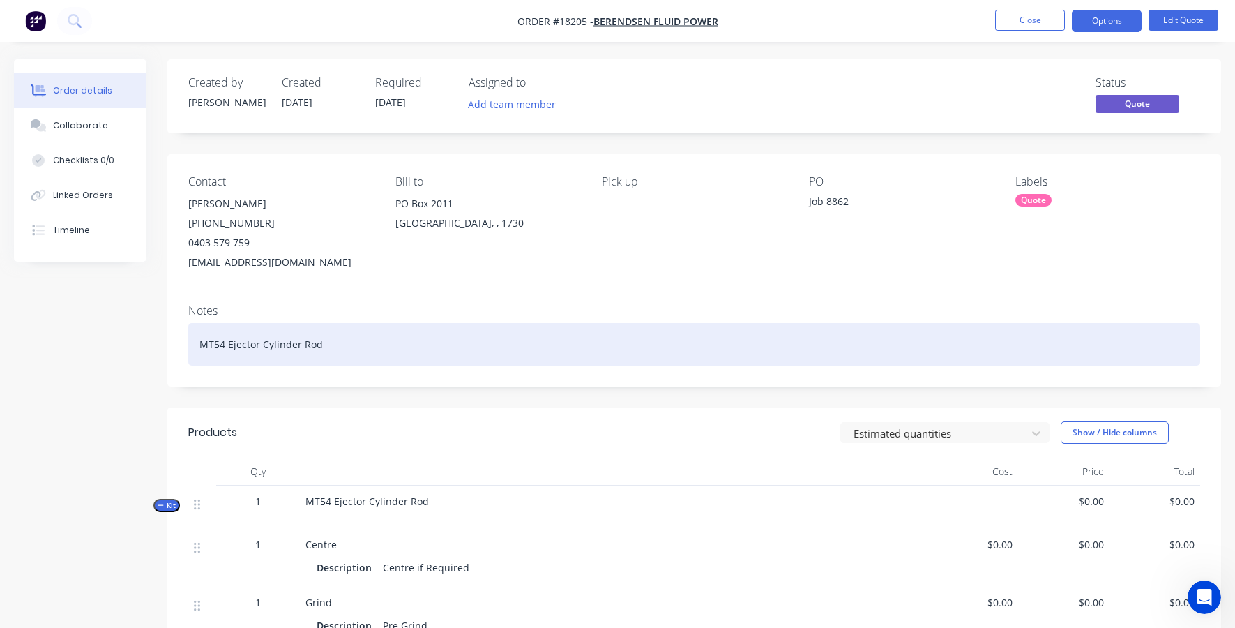
click at [375, 338] on div "MT54 Ejector Cylinder Rod" at bounding box center [694, 344] width 1012 height 43
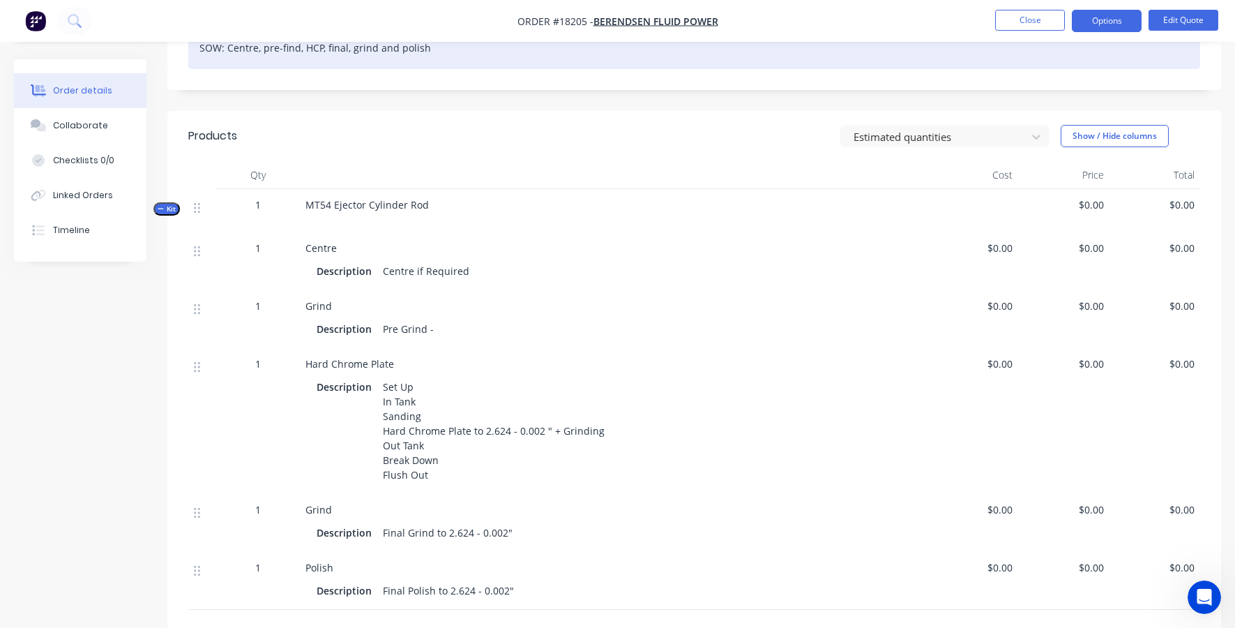
scroll to position [388, 0]
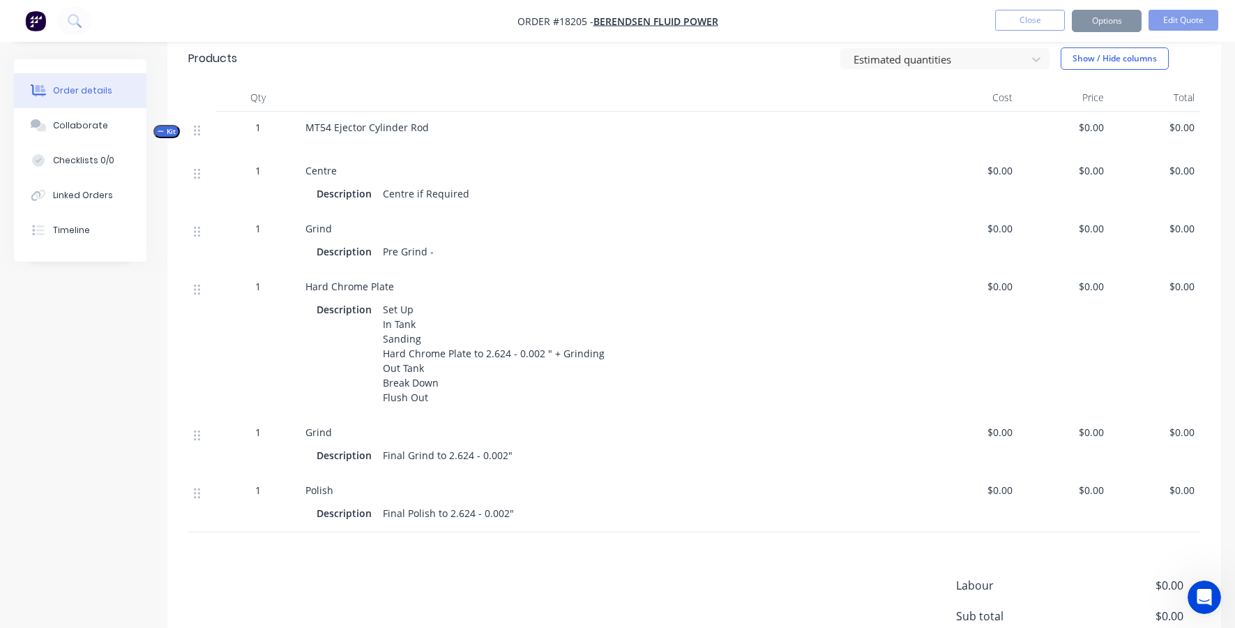
click at [1079, 285] on span "$0.00" at bounding box center [1064, 286] width 80 height 15
click at [1087, 287] on span "$0.00" at bounding box center [1064, 286] width 80 height 15
click at [1175, 22] on button "Edit Quote" at bounding box center [1184, 20] width 70 height 21
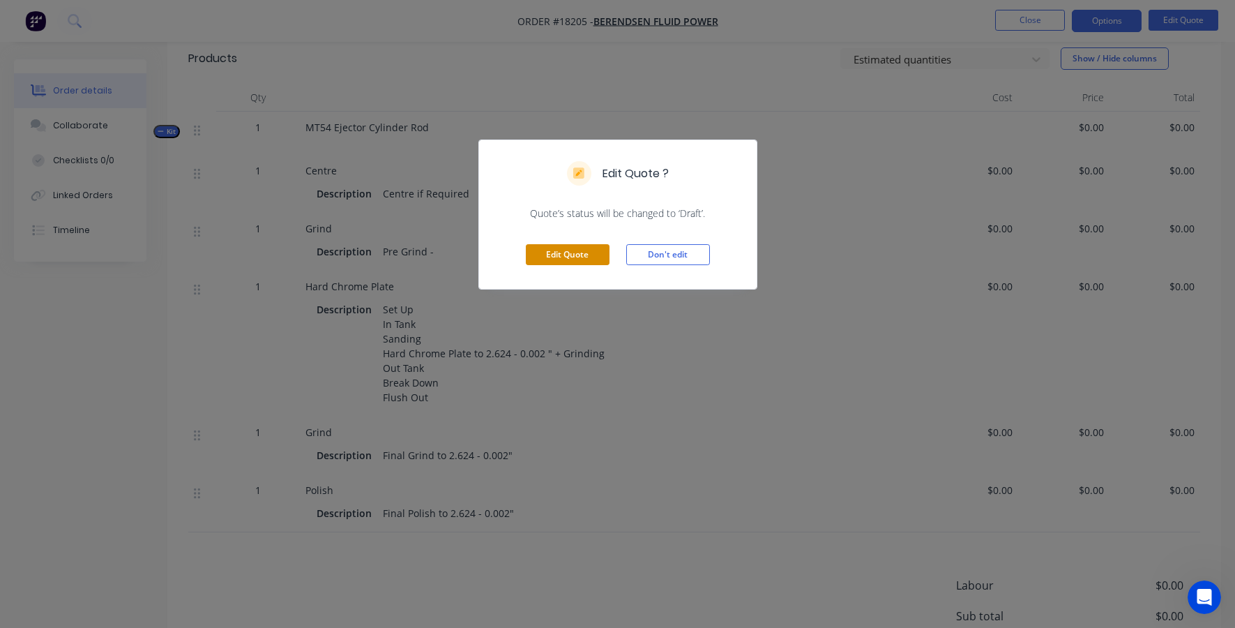
click at [558, 259] on button "Edit Quote" at bounding box center [568, 254] width 84 height 21
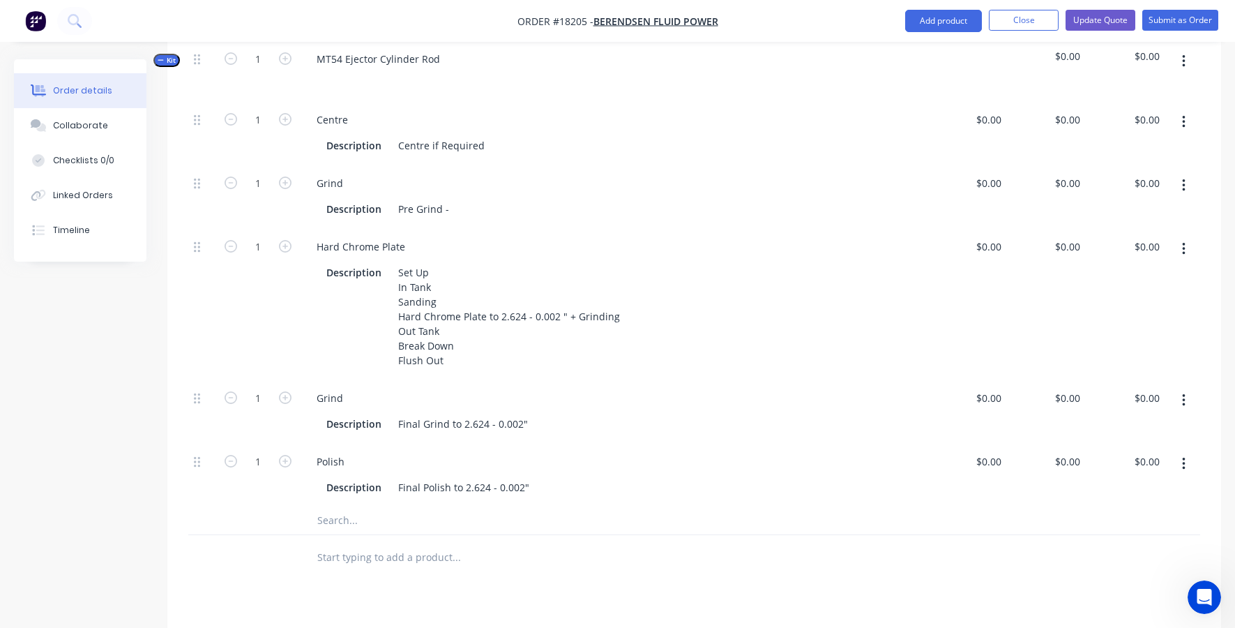
scroll to position [448, 0]
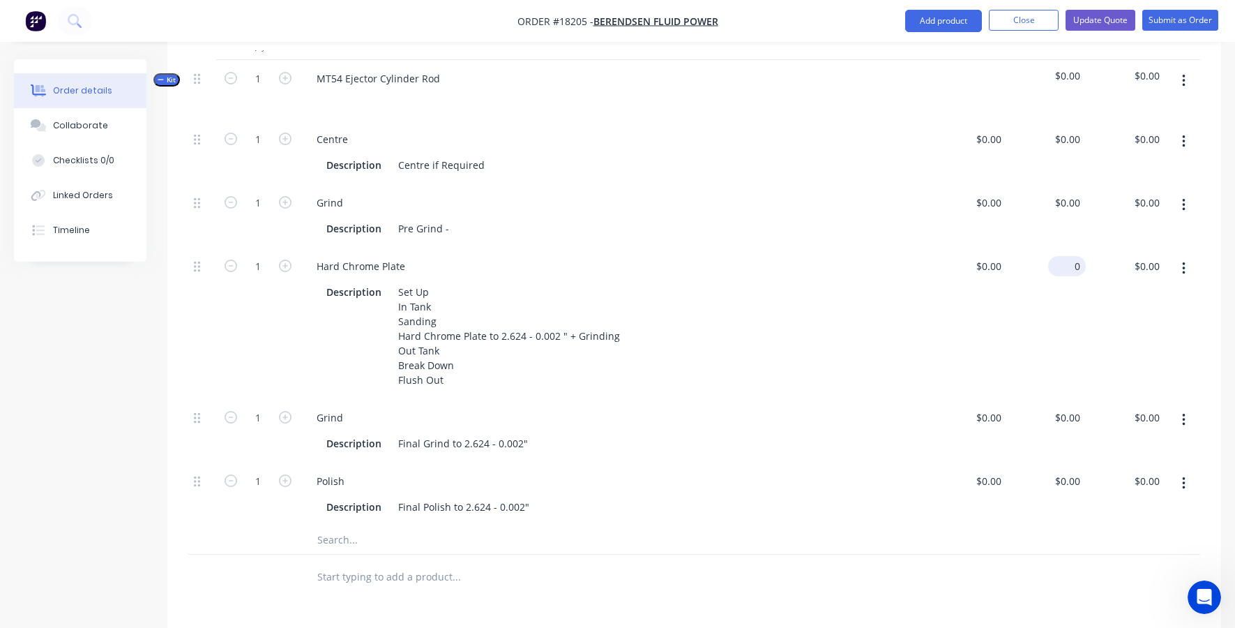
click at [1065, 262] on div "0 $0.00" at bounding box center [1067, 266] width 38 height 20
type input "$1,400.00"
click at [962, 303] on div "$0.00 $0.00" at bounding box center [968, 323] width 80 height 151
click at [988, 411] on div "0 0" at bounding box center [996, 417] width 22 height 20
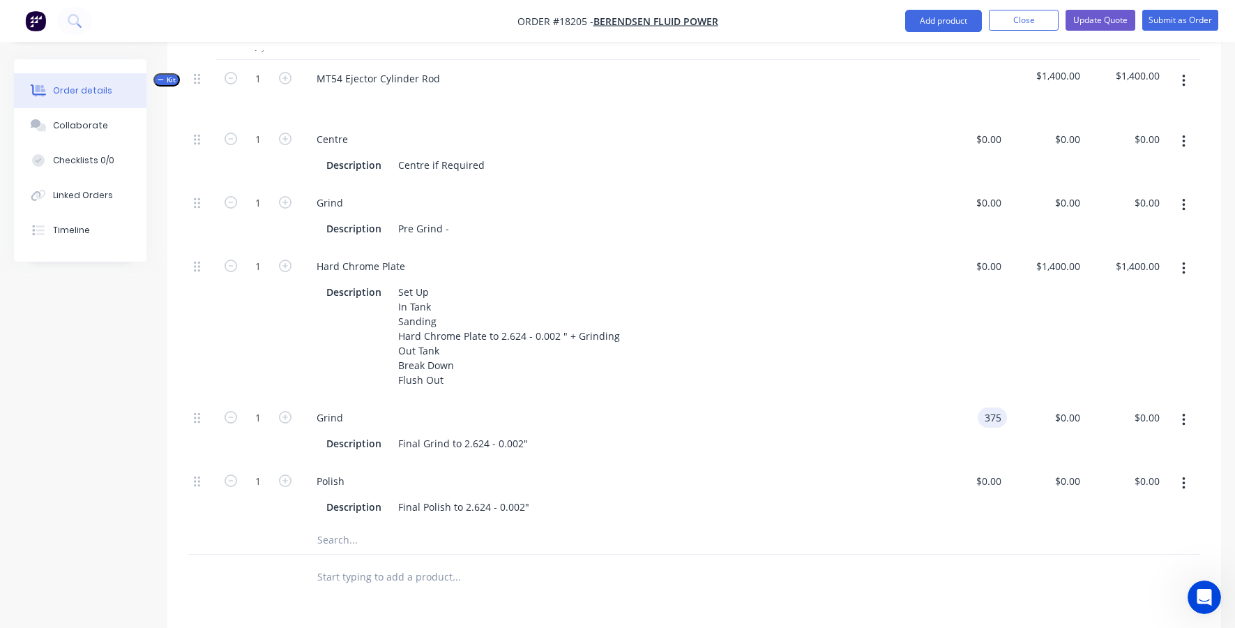
type input "$375.00"
click at [985, 399] on div "$375.00 375" at bounding box center [968, 430] width 80 height 63
click at [1064, 414] on input "375" at bounding box center [1064, 417] width 43 height 20
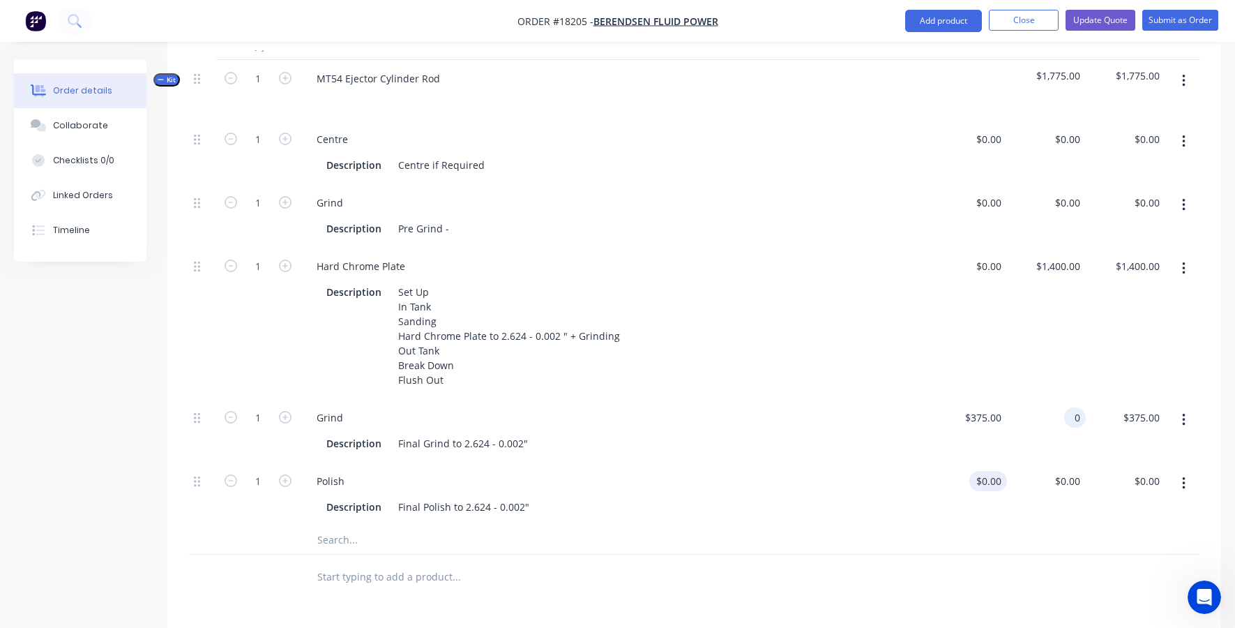
type input "$0.00"
type input "0"
type input "$0.00"
click at [978, 484] on div "0 $0.00" at bounding box center [968, 493] width 80 height 63
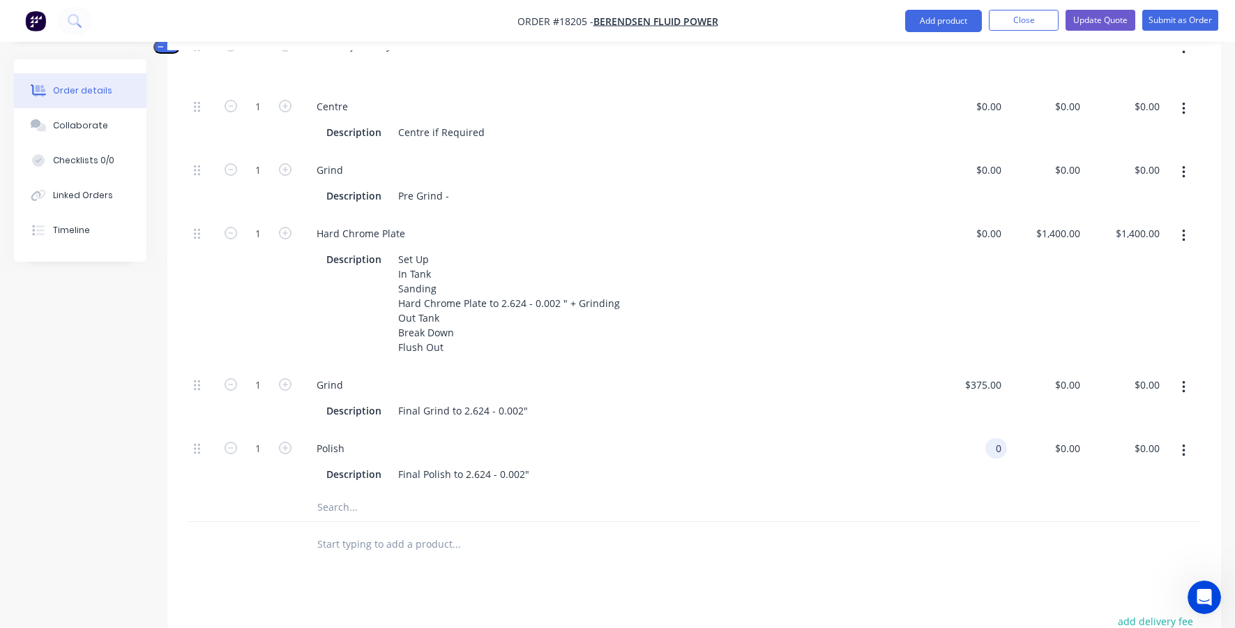
scroll to position [476, 0]
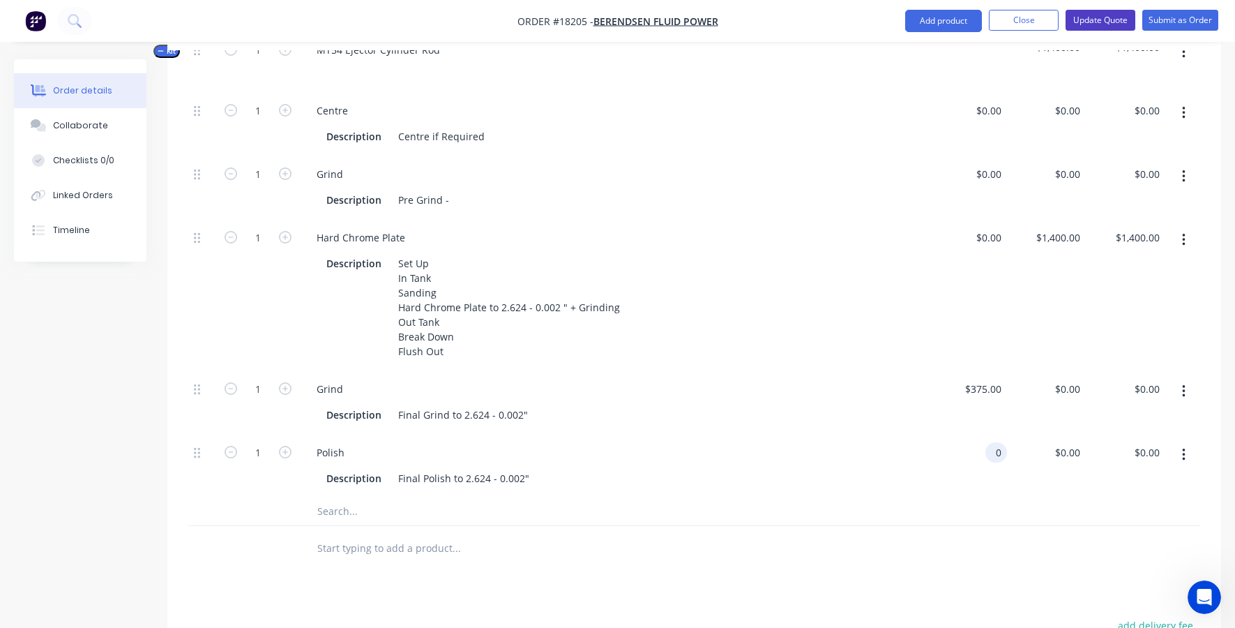
type input "$0.00"
click at [1112, 21] on button "Update Quote" at bounding box center [1101, 20] width 70 height 21
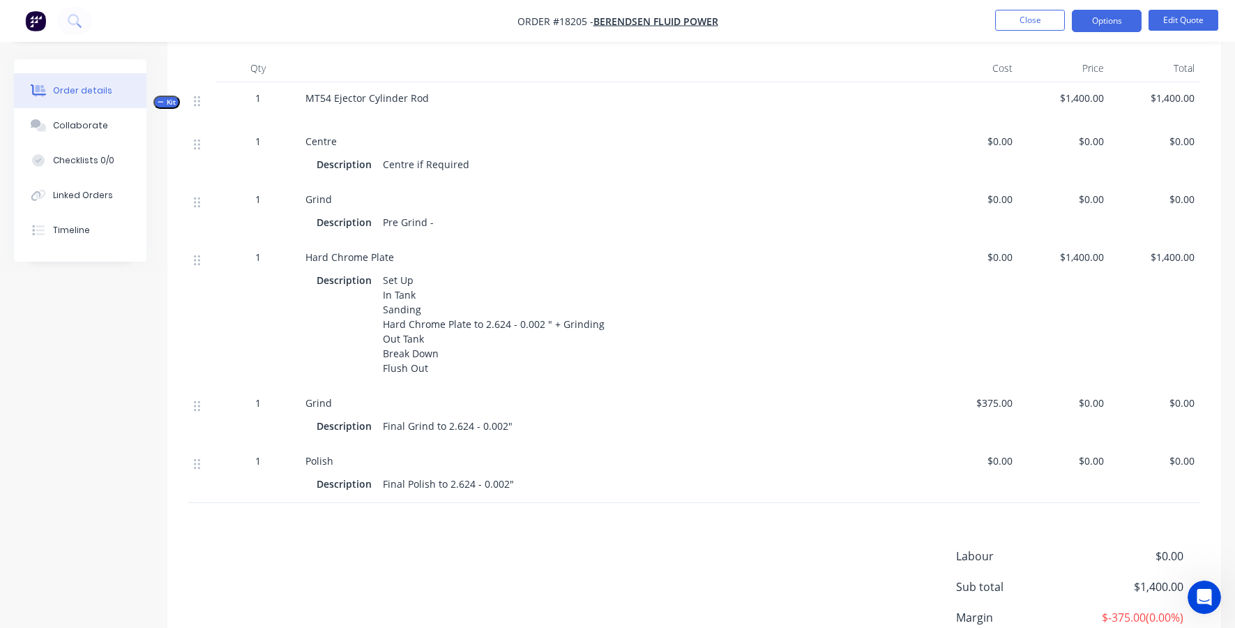
scroll to position [305, 0]
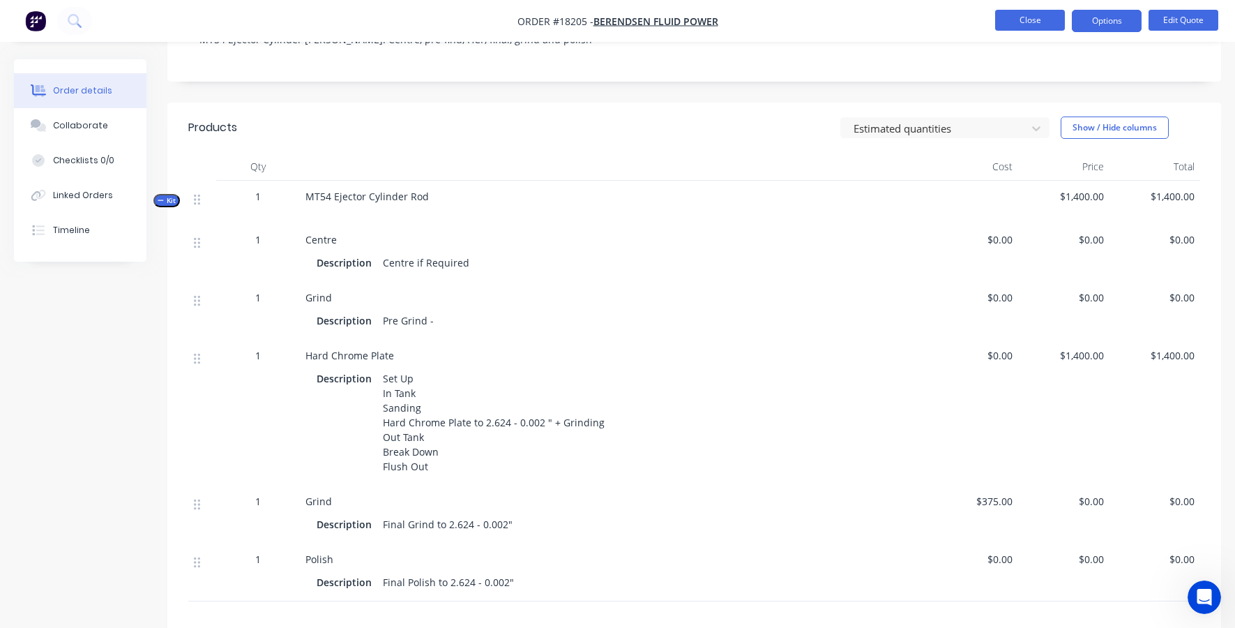
click at [1030, 19] on button "Close" at bounding box center [1030, 20] width 70 height 21
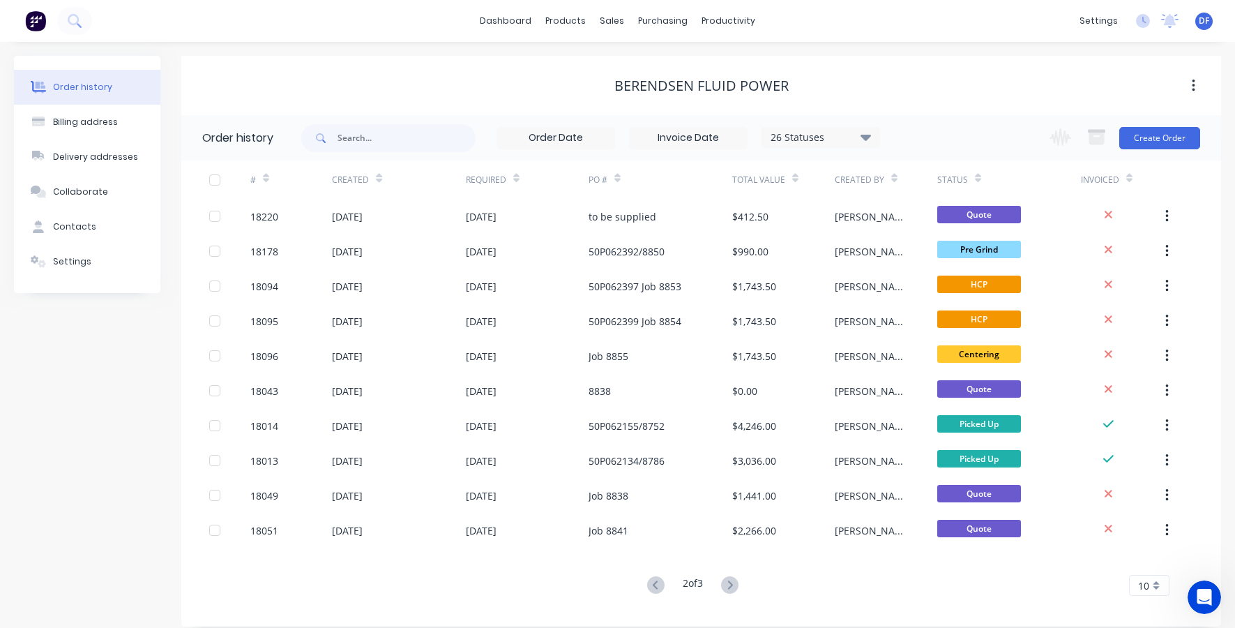
click at [965, 183] on div "Status" at bounding box center [952, 180] width 31 height 13
click at [977, 183] on icon at bounding box center [978, 178] width 6 height 10
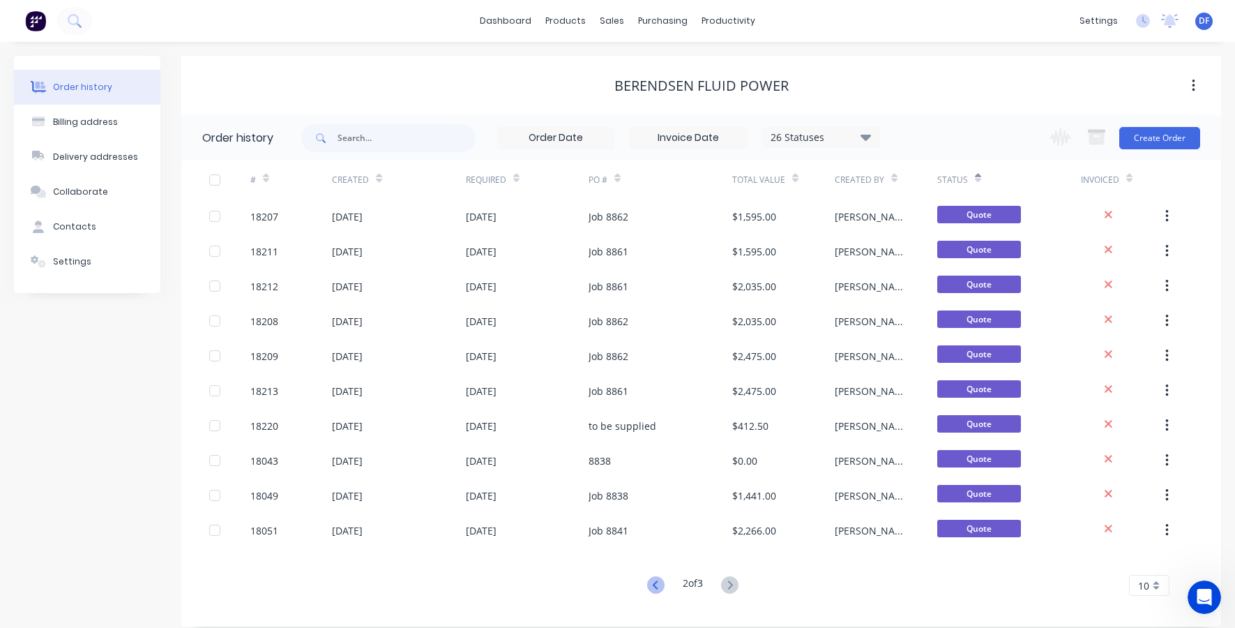
click at [655, 580] on icon at bounding box center [655, 584] width 17 height 17
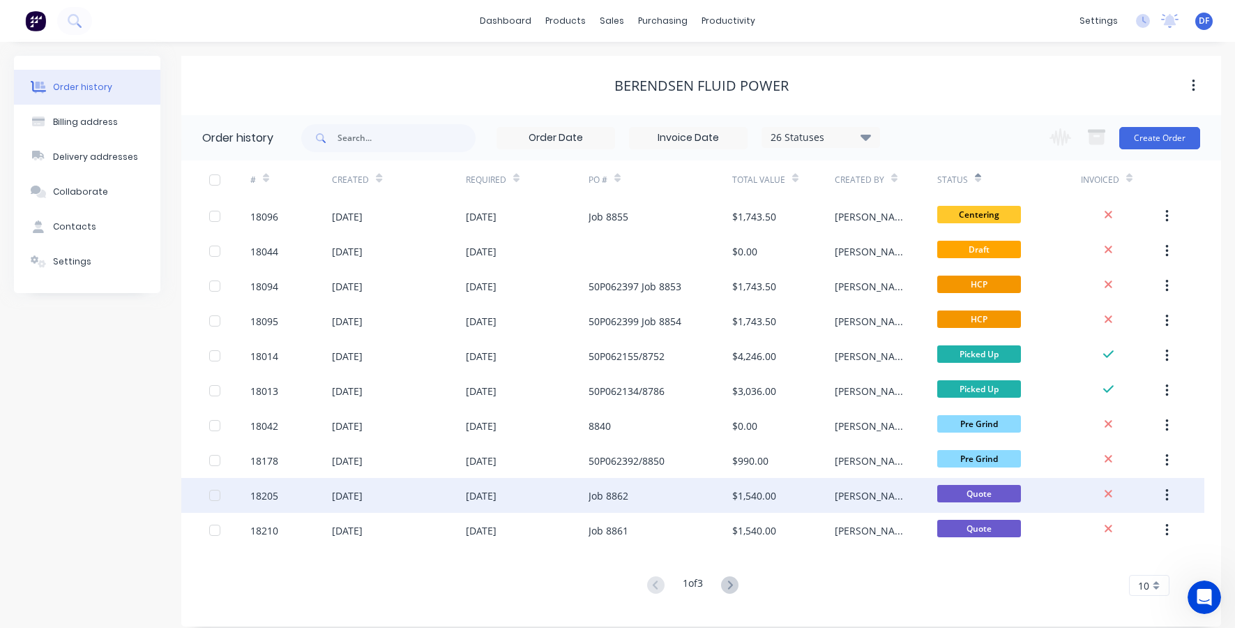
click at [662, 497] on div "Job 8862" at bounding box center [661, 495] width 144 height 35
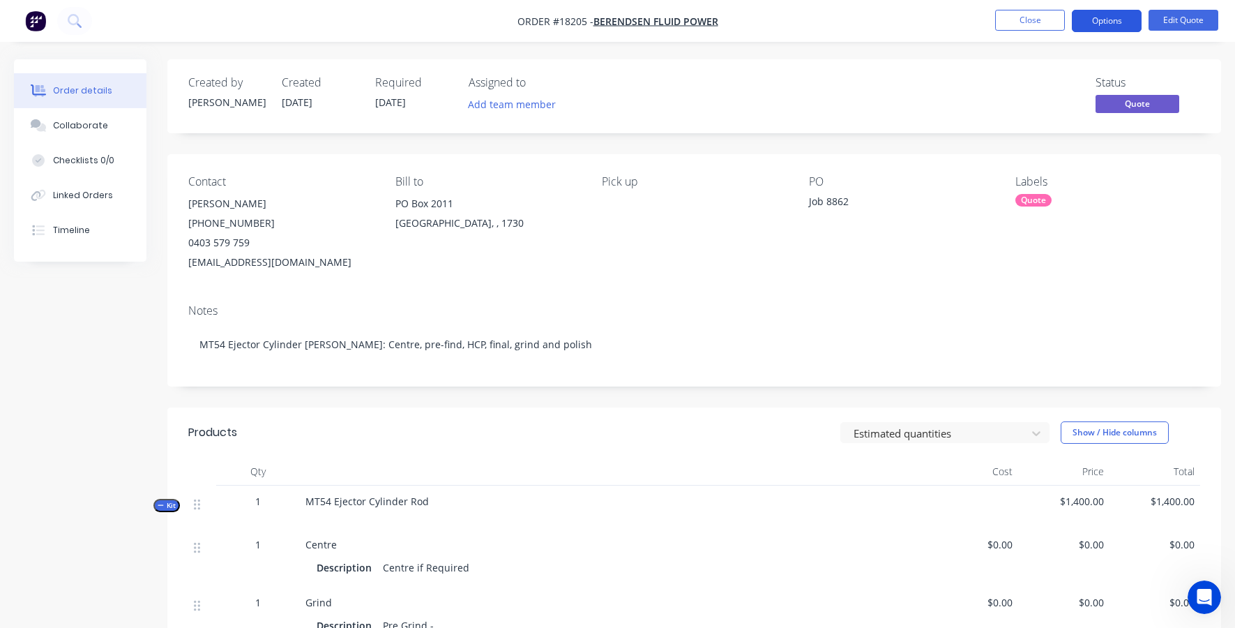
click at [1116, 19] on button "Options" at bounding box center [1107, 21] width 70 height 22
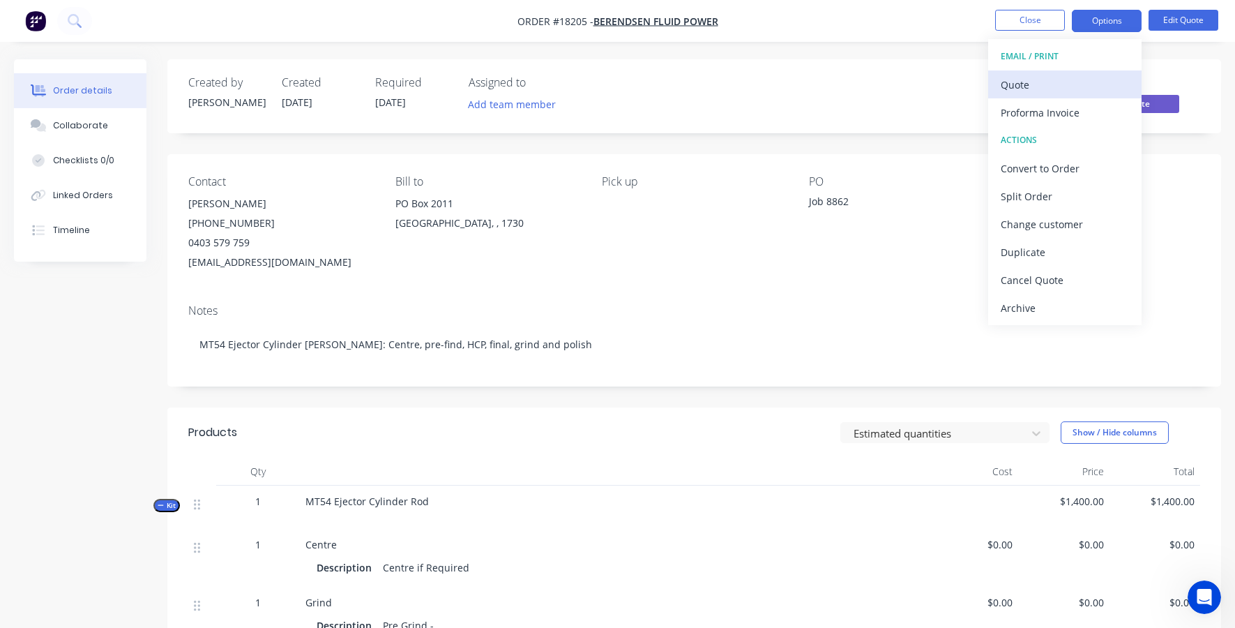
click at [1075, 81] on div "Quote" at bounding box center [1065, 85] width 128 height 20
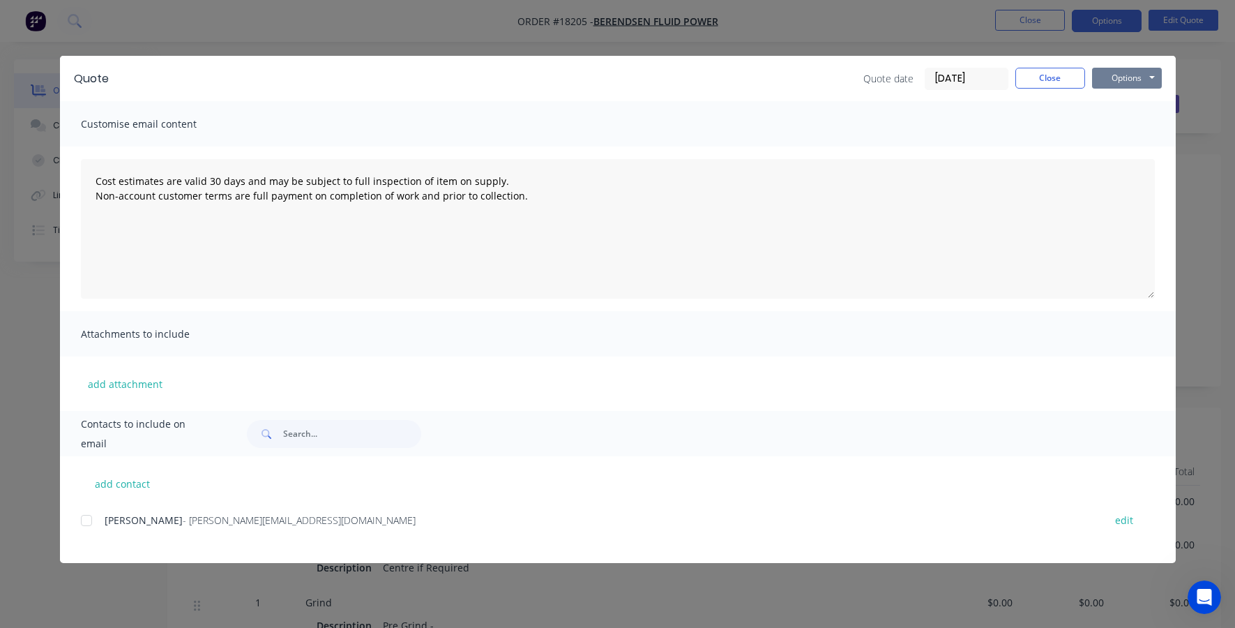
click at [1125, 80] on button "Options" at bounding box center [1127, 78] width 70 height 21
click at [1119, 127] on button "Print" at bounding box center [1136, 125] width 89 height 23
click at [1128, 75] on button "Options" at bounding box center [1127, 78] width 70 height 21
click at [1115, 124] on button "Print" at bounding box center [1136, 125] width 89 height 23
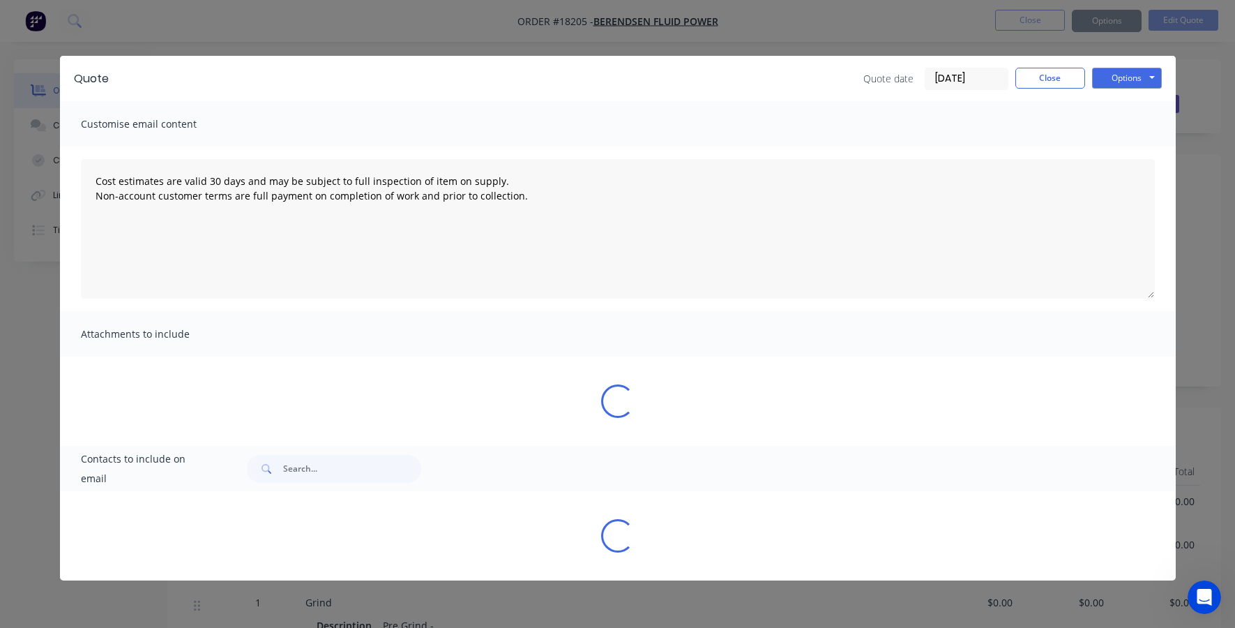
type textarea "Cost estimates are valid 30 days and may be subject to full inspection of item …"
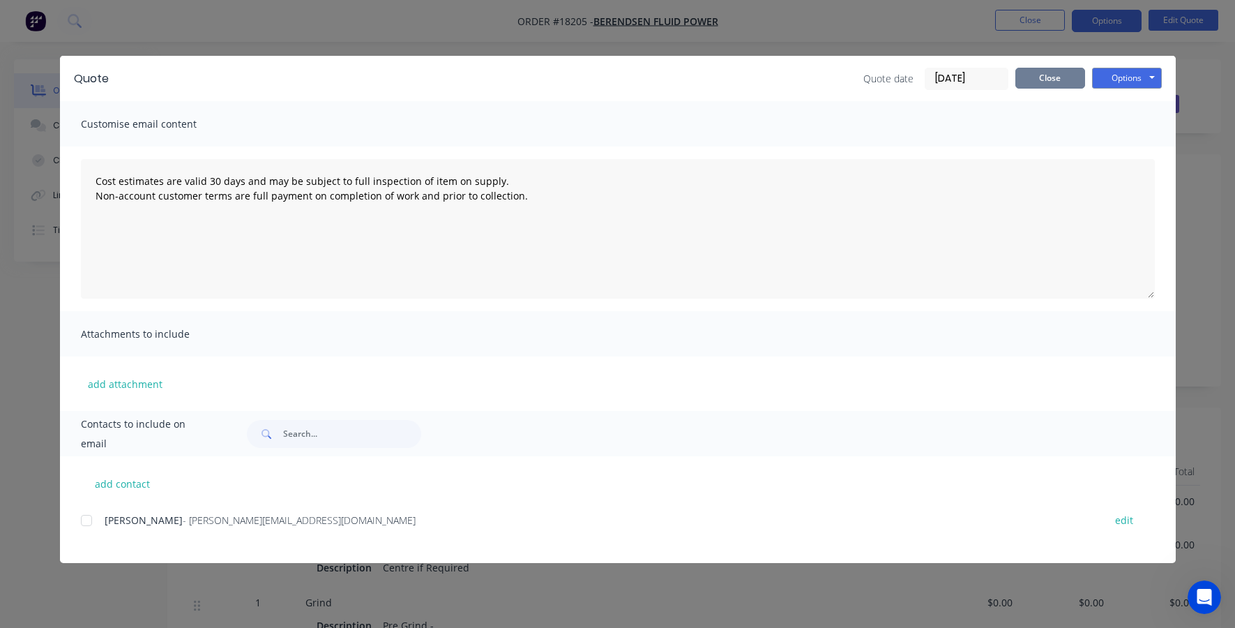
click at [1065, 68] on button "Close" at bounding box center [1050, 78] width 70 height 21
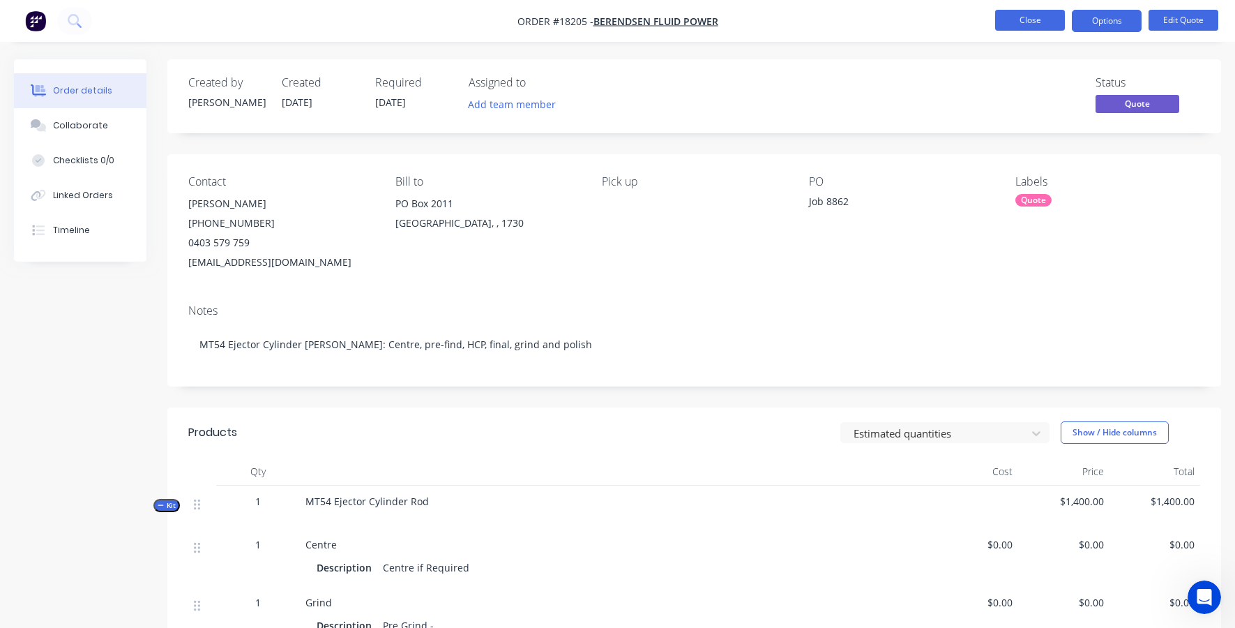
click at [1027, 24] on button "Close" at bounding box center [1030, 20] width 70 height 21
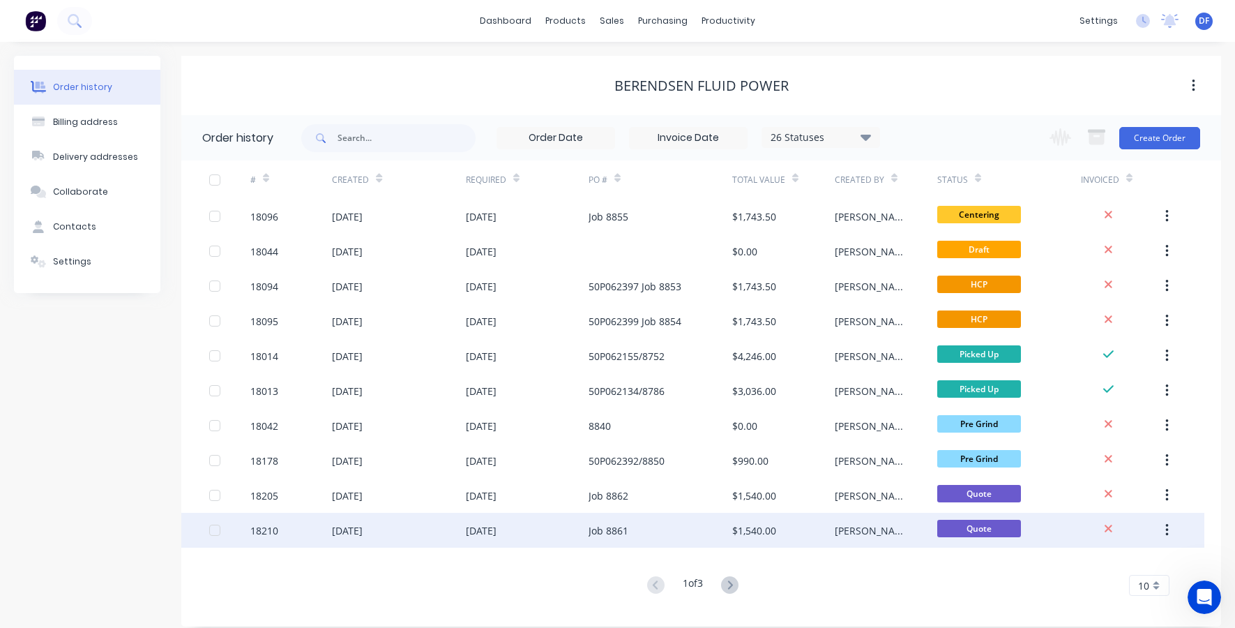
click at [746, 531] on div "$1,540.00" at bounding box center [754, 530] width 44 height 15
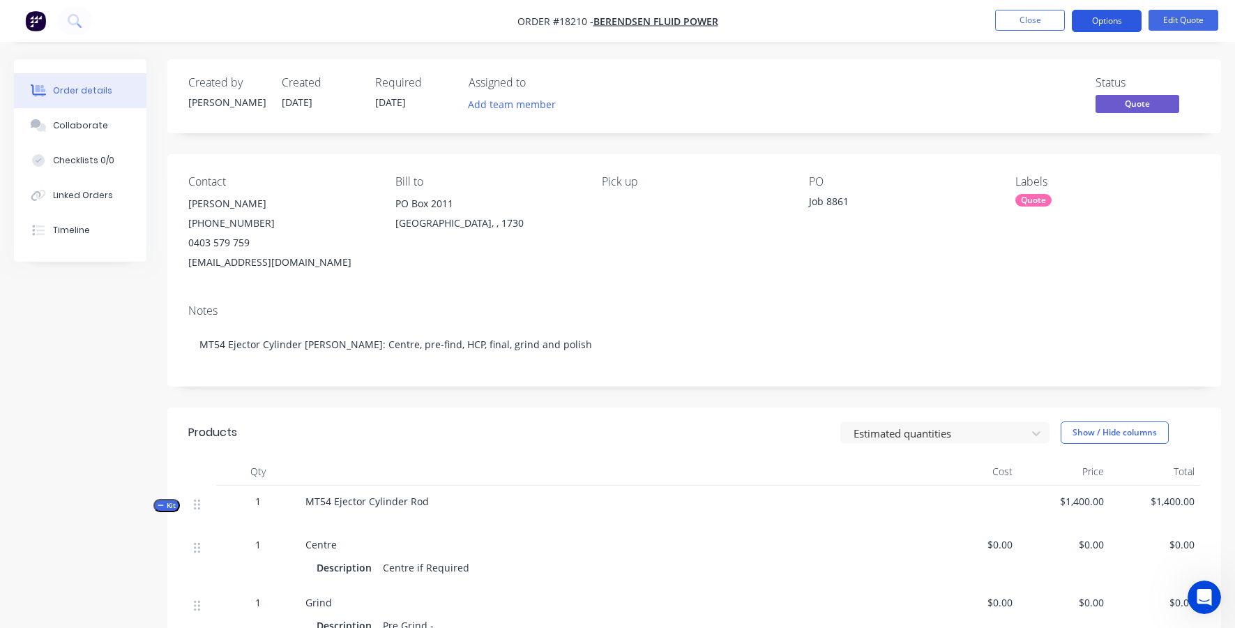
click at [1103, 26] on button "Options" at bounding box center [1107, 21] width 70 height 22
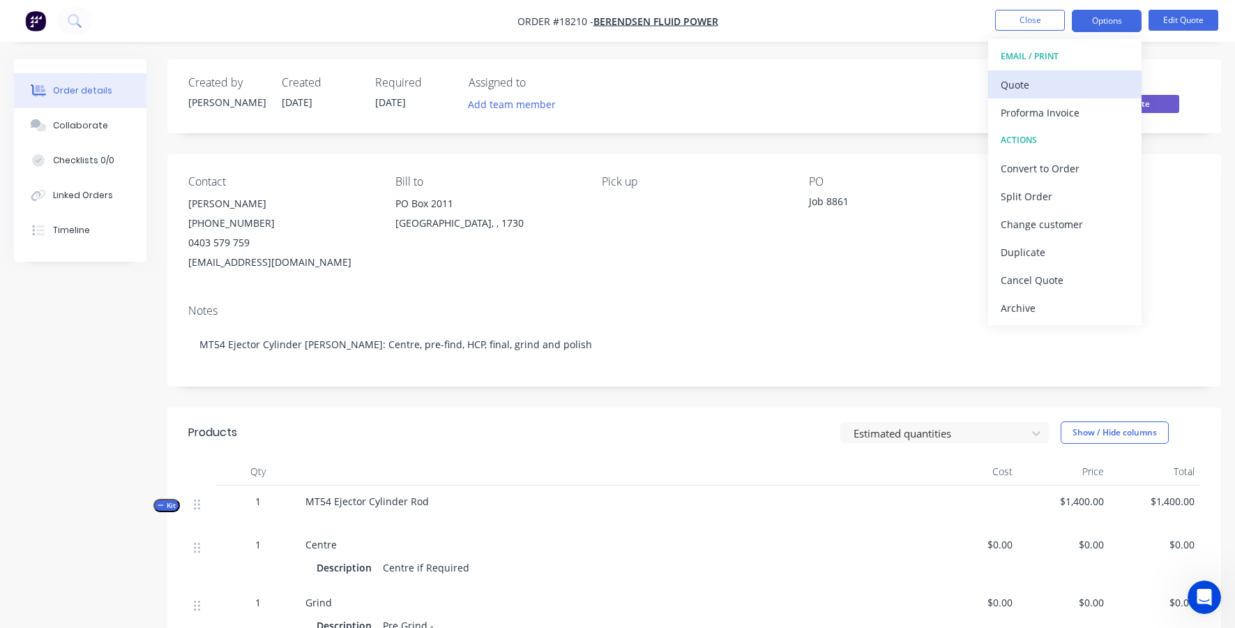
click at [1080, 80] on div "Quote" at bounding box center [1065, 85] width 128 height 20
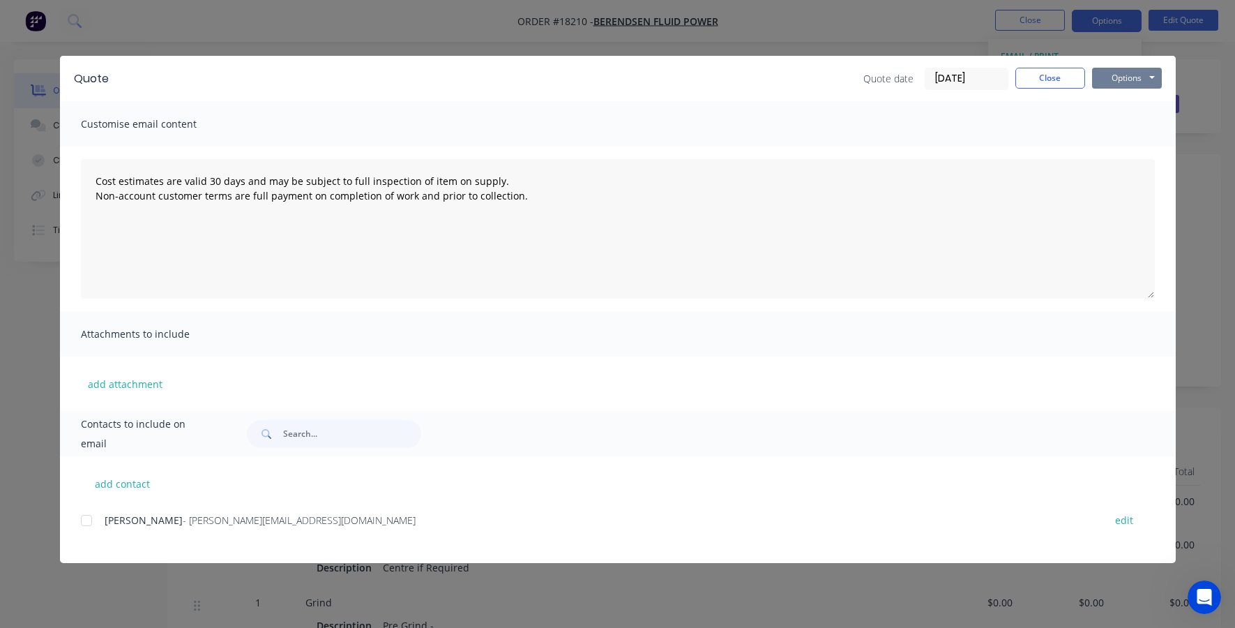
click at [1117, 79] on button "Options" at bounding box center [1127, 78] width 70 height 21
click at [1108, 125] on button "Print" at bounding box center [1136, 125] width 89 height 23
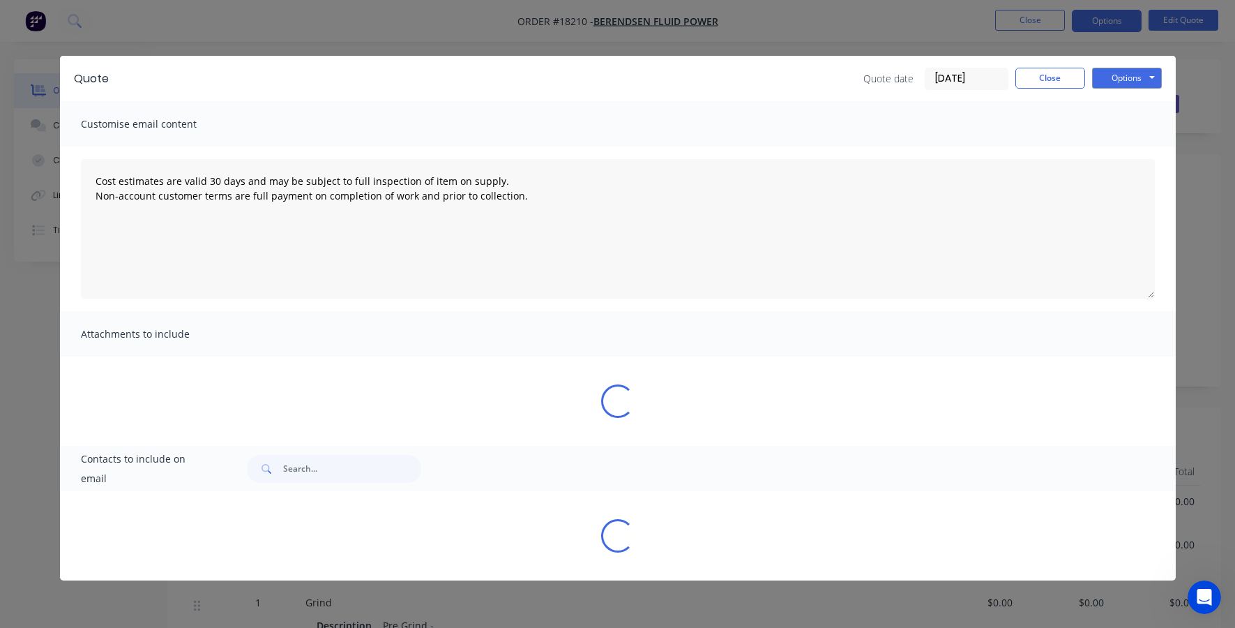
type textarea "Cost estimates are valid 30 days and may be subject to full inspection of item …"
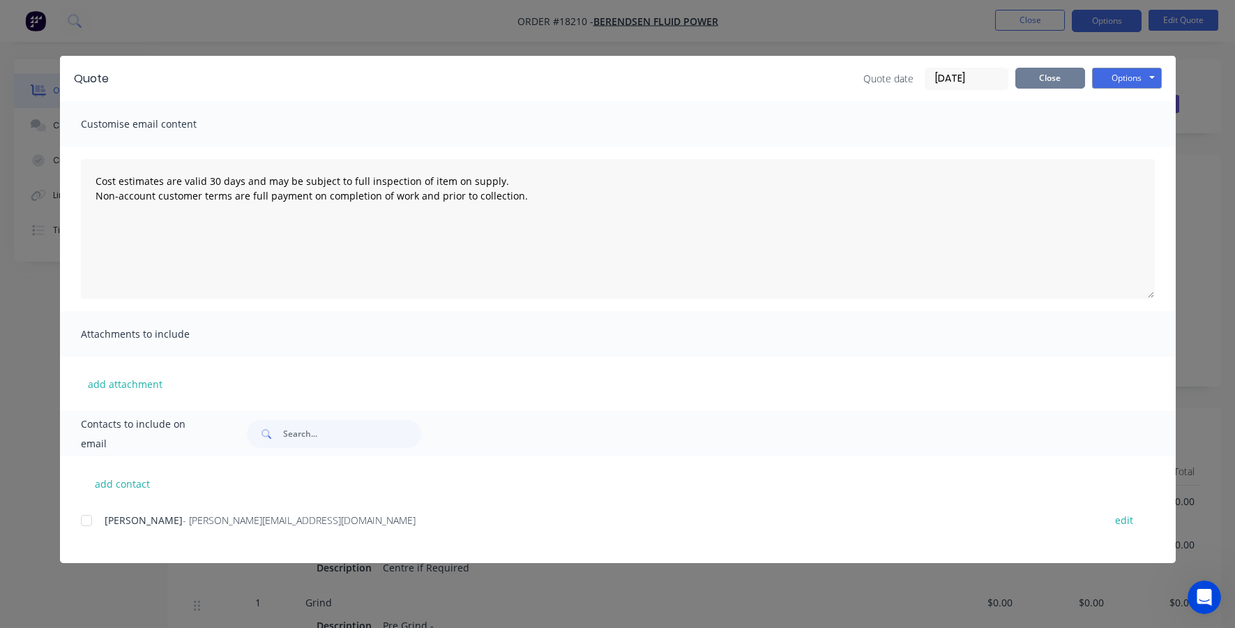
click at [1052, 78] on button "Close" at bounding box center [1050, 78] width 70 height 21
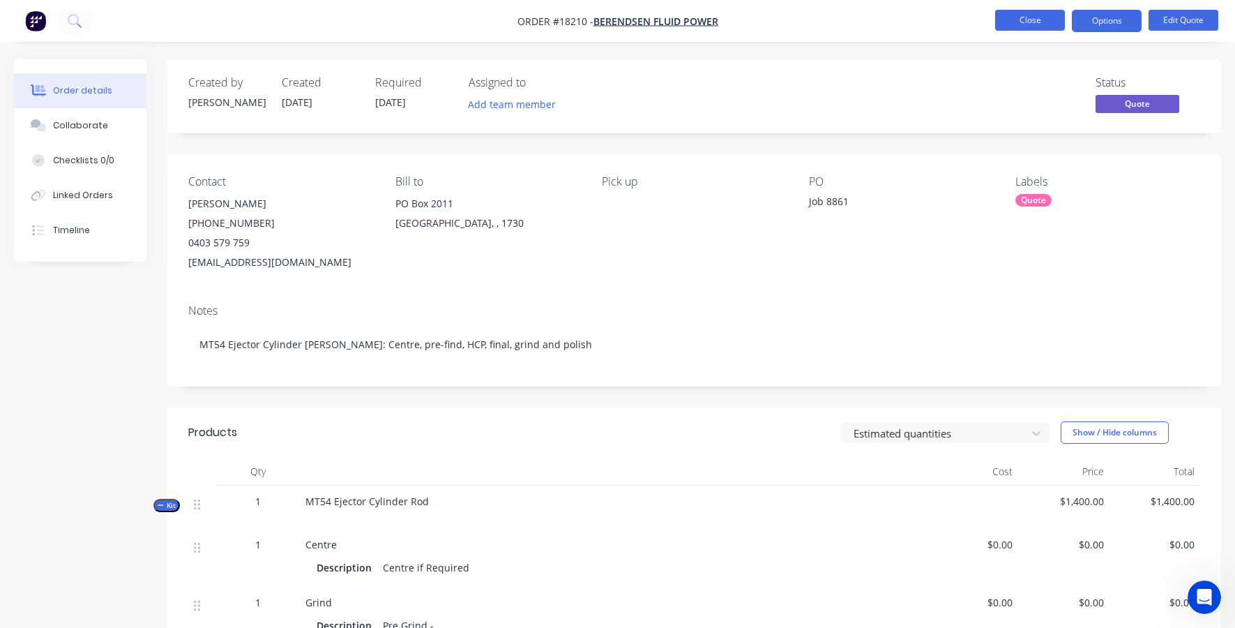
click at [1037, 28] on button "Close" at bounding box center [1030, 20] width 70 height 21
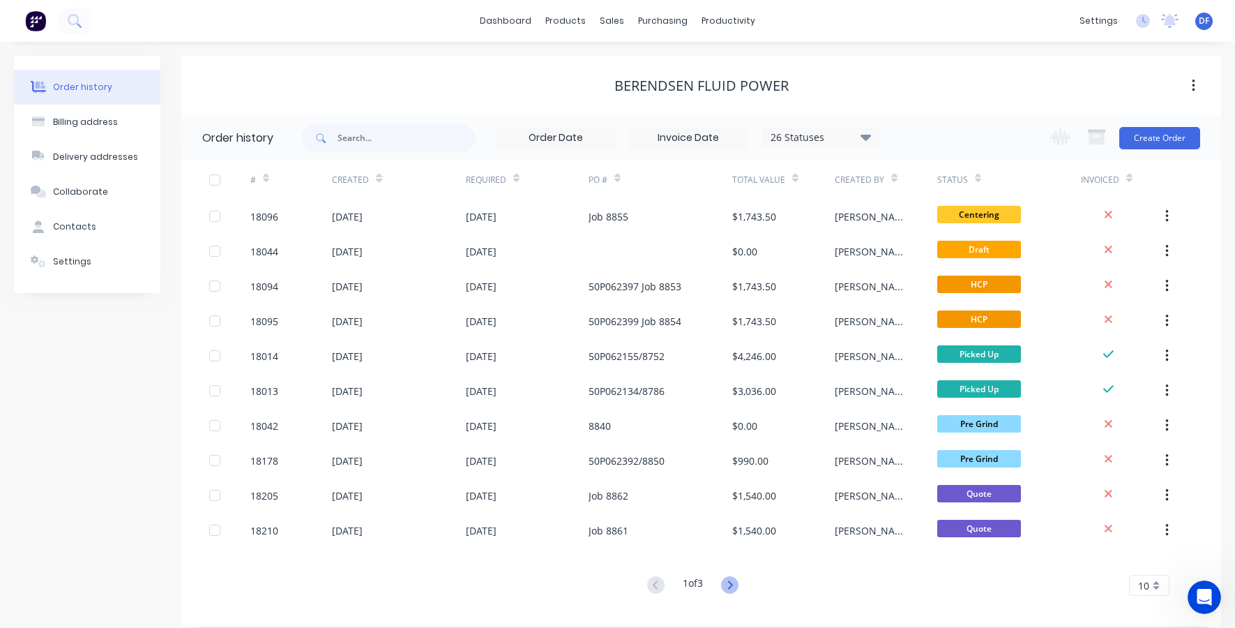
click at [733, 585] on icon at bounding box center [729, 584] width 17 height 17
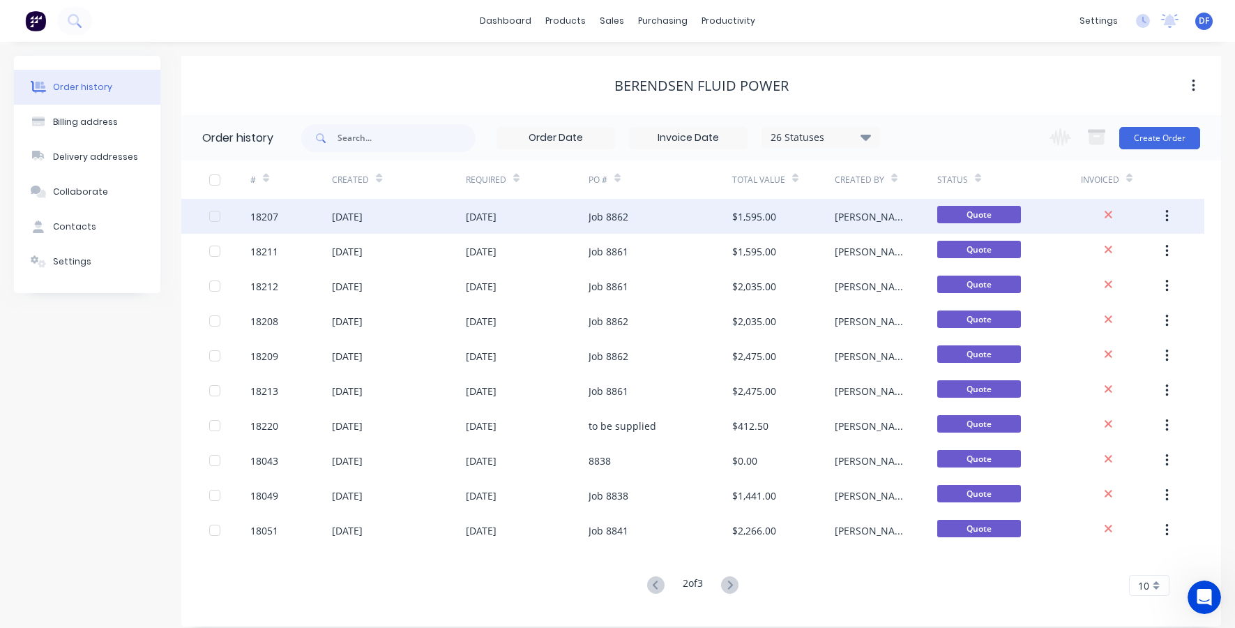
click at [776, 214] on div "$1,595.00" at bounding box center [754, 216] width 44 height 15
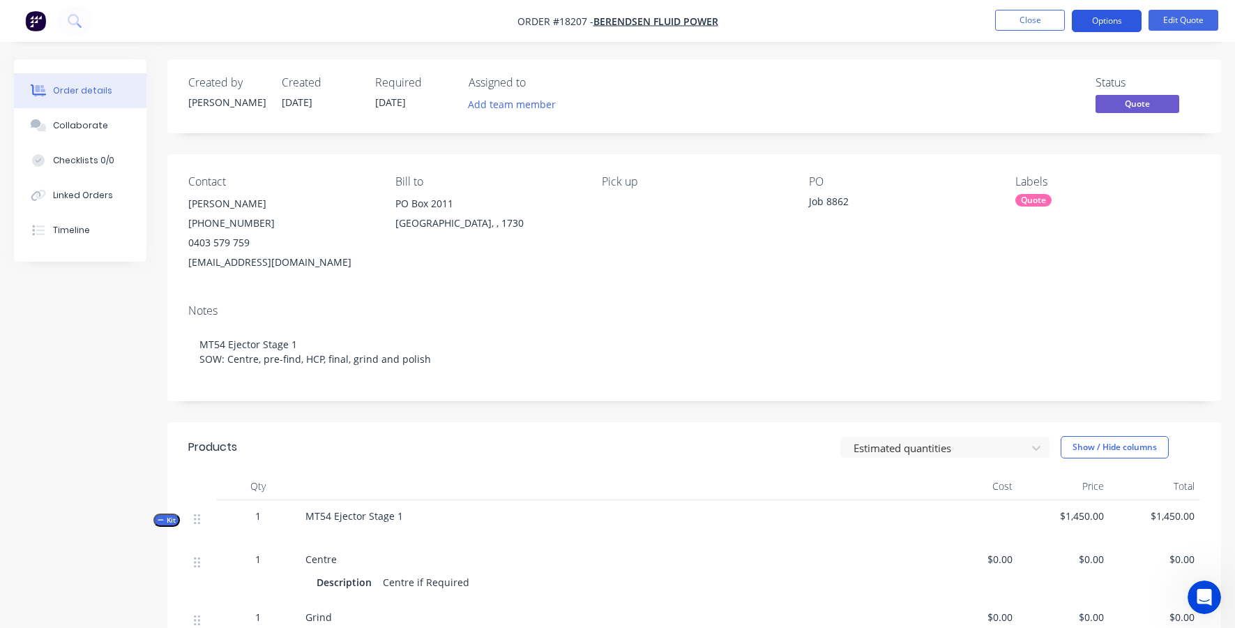
click at [1105, 26] on button "Options" at bounding box center [1107, 21] width 70 height 22
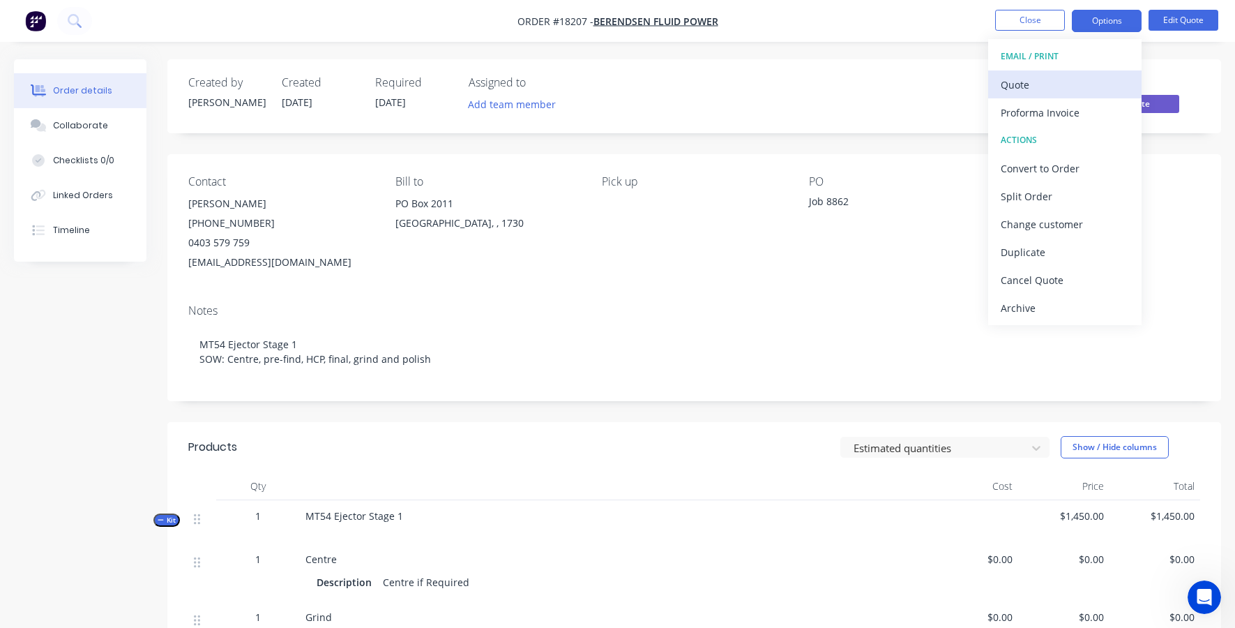
click at [1078, 84] on div "Quote" at bounding box center [1065, 85] width 128 height 20
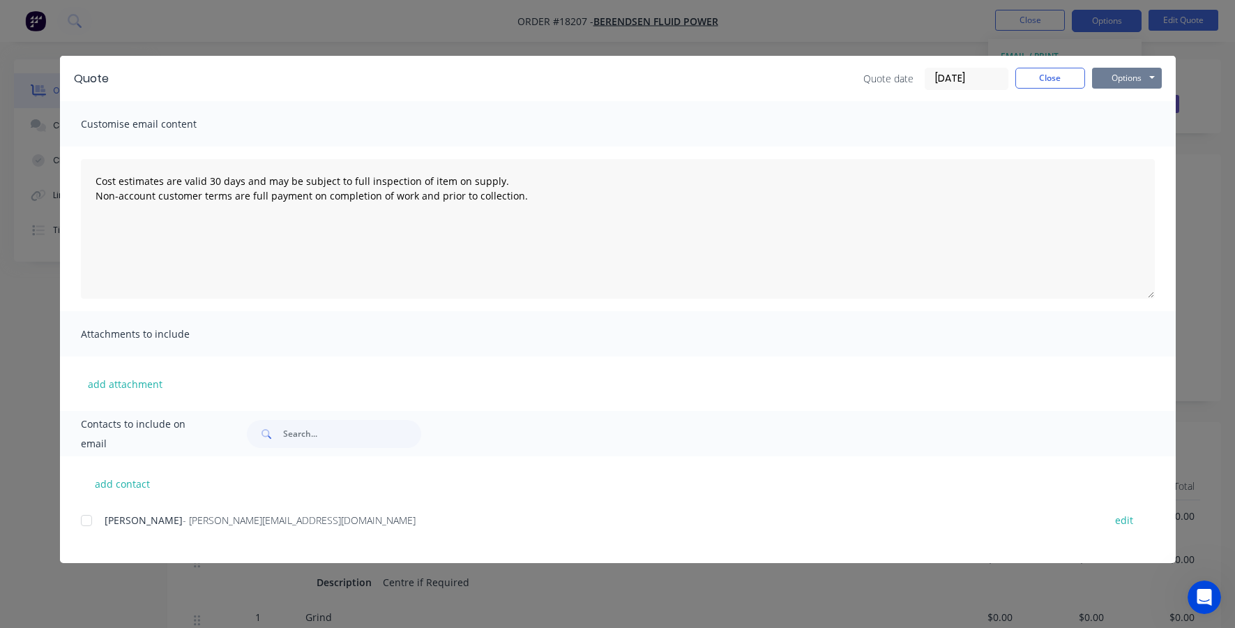
click at [1135, 81] on button "Options" at bounding box center [1127, 78] width 70 height 21
click at [1128, 130] on button "Print" at bounding box center [1136, 125] width 89 height 23
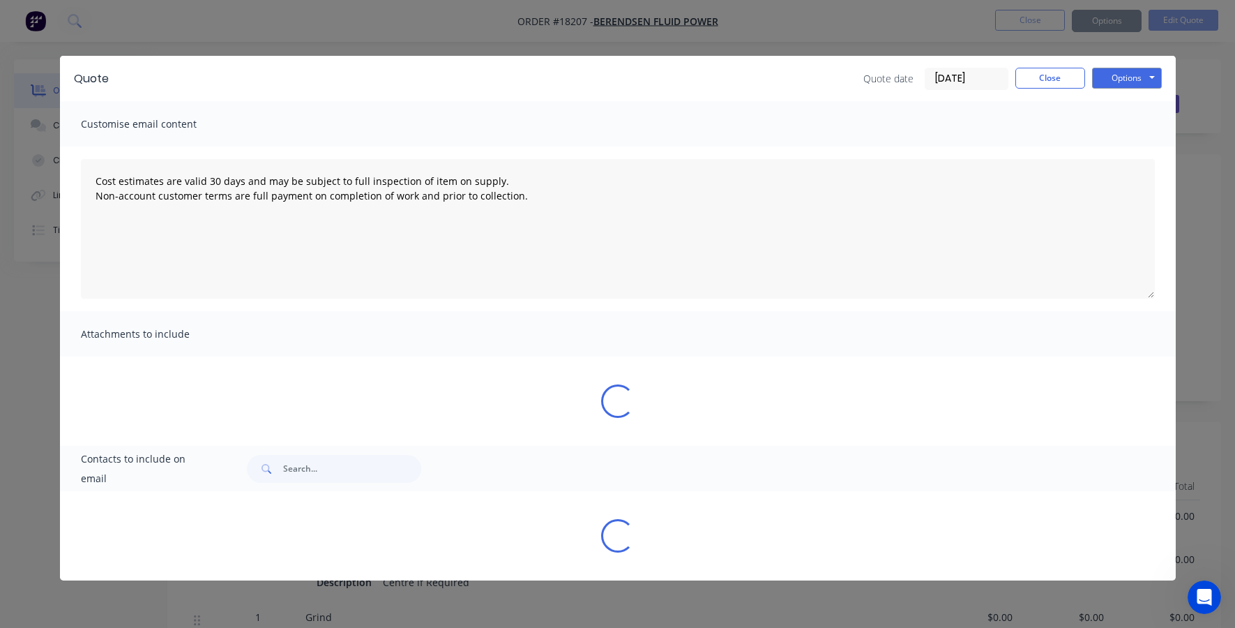
type textarea "Cost estimates are valid 30 days and may be subject to full inspection of item …"
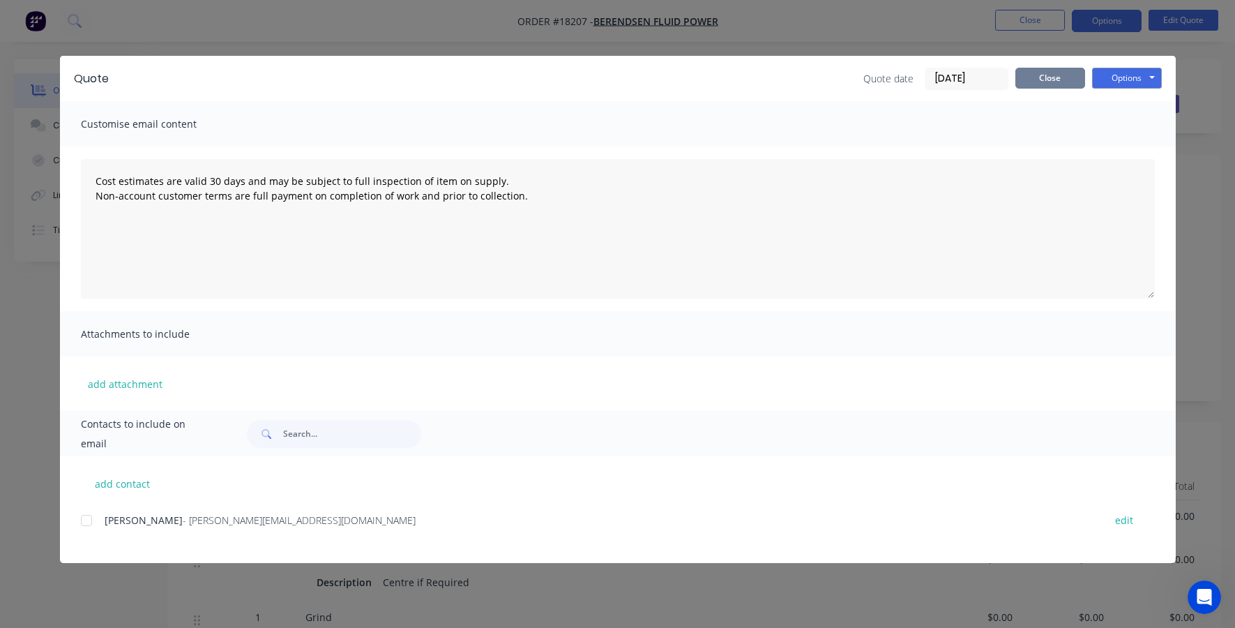
click at [1078, 81] on button "Close" at bounding box center [1050, 78] width 70 height 21
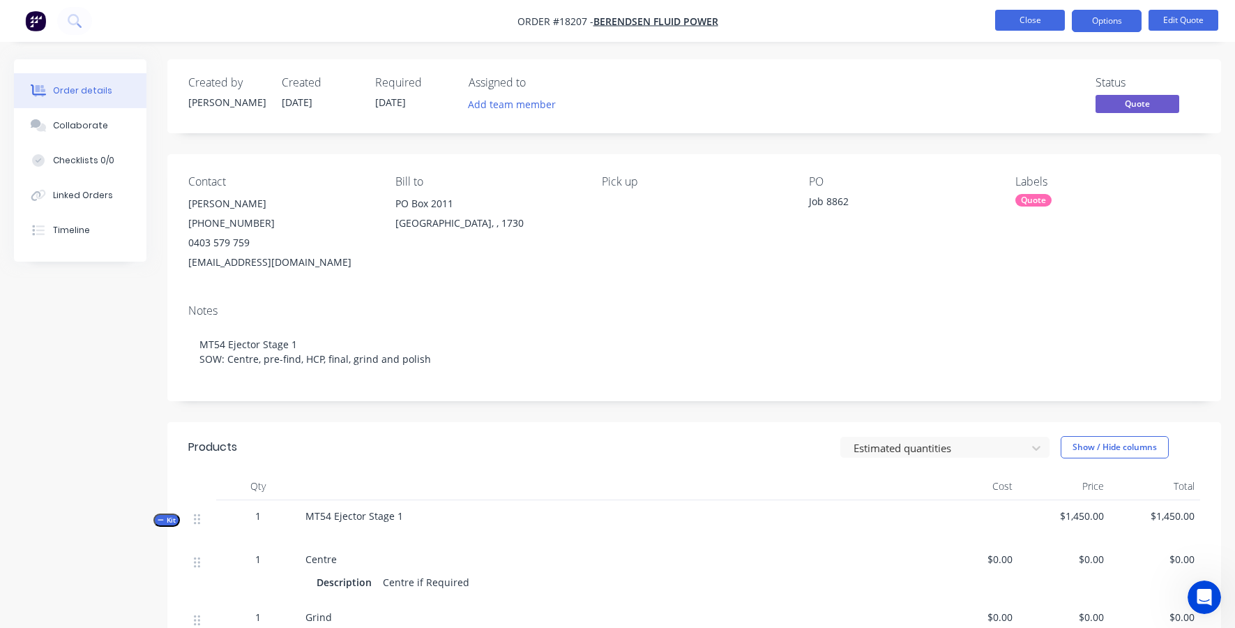
click at [1045, 26] on button "Close" at bounding box center [1030, 20] width 70 height 21
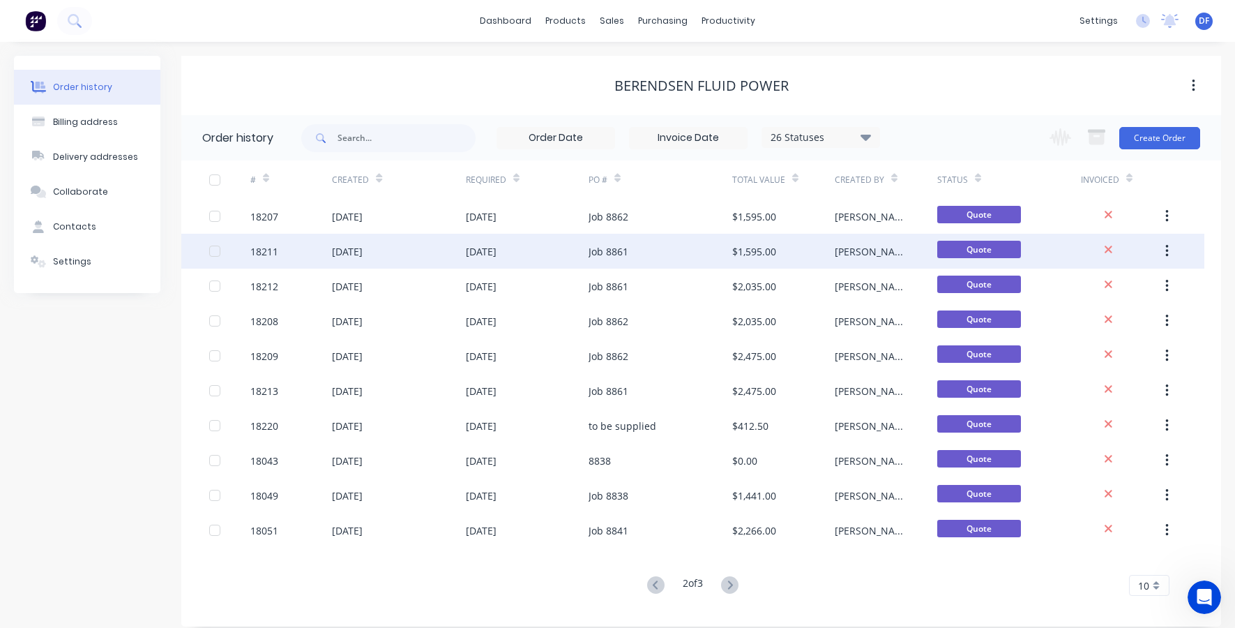
click at [625, 247] on div "Job 8861" at bounding box center [609, 251] width 40 height 15
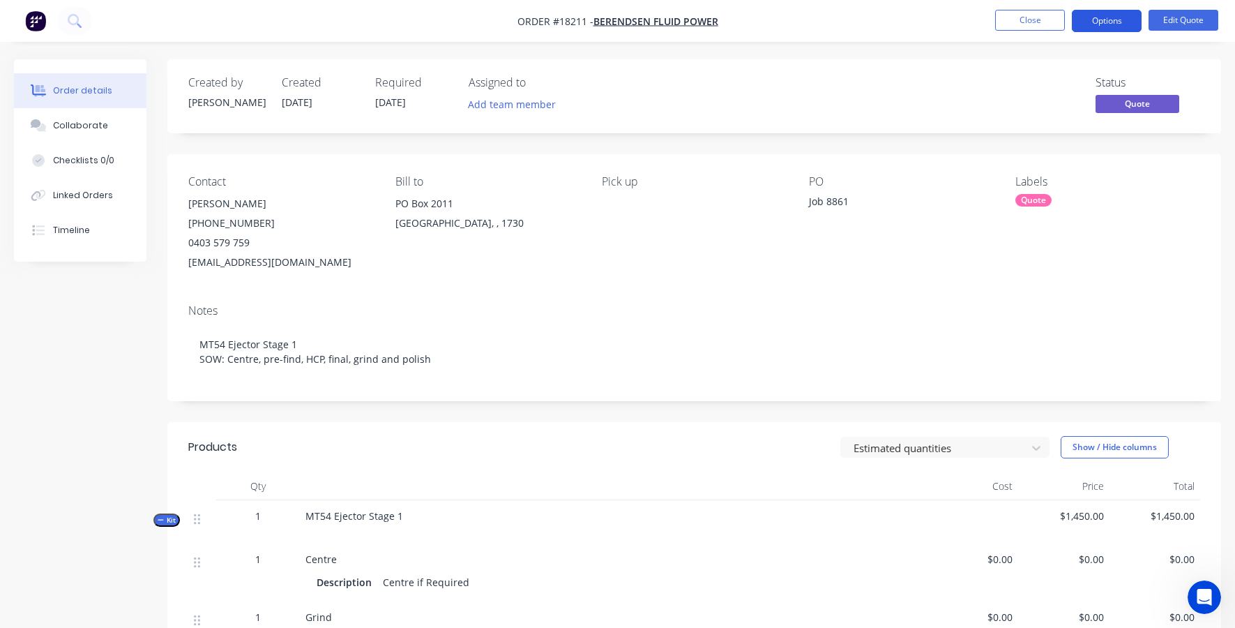
click at [1104, 24] on button "Options" at bounding box center [1107, 21] width 70 height 22
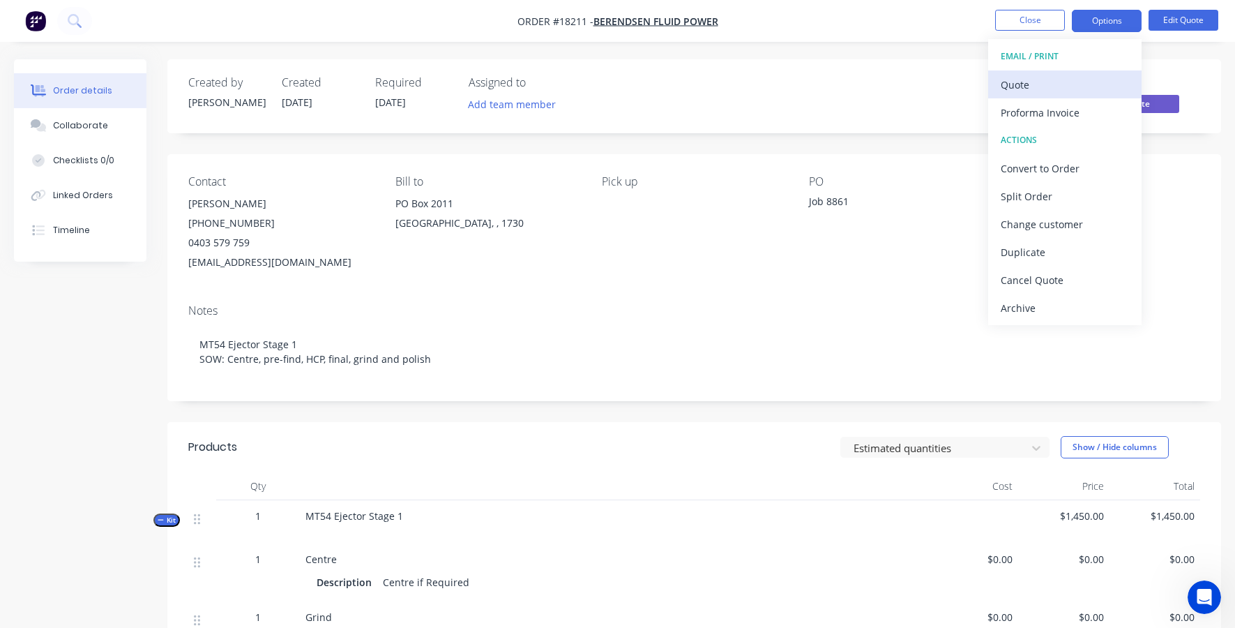
click at [1089, 90] on div "Quote" at bounding box center [1065, 85] width 128 height 20
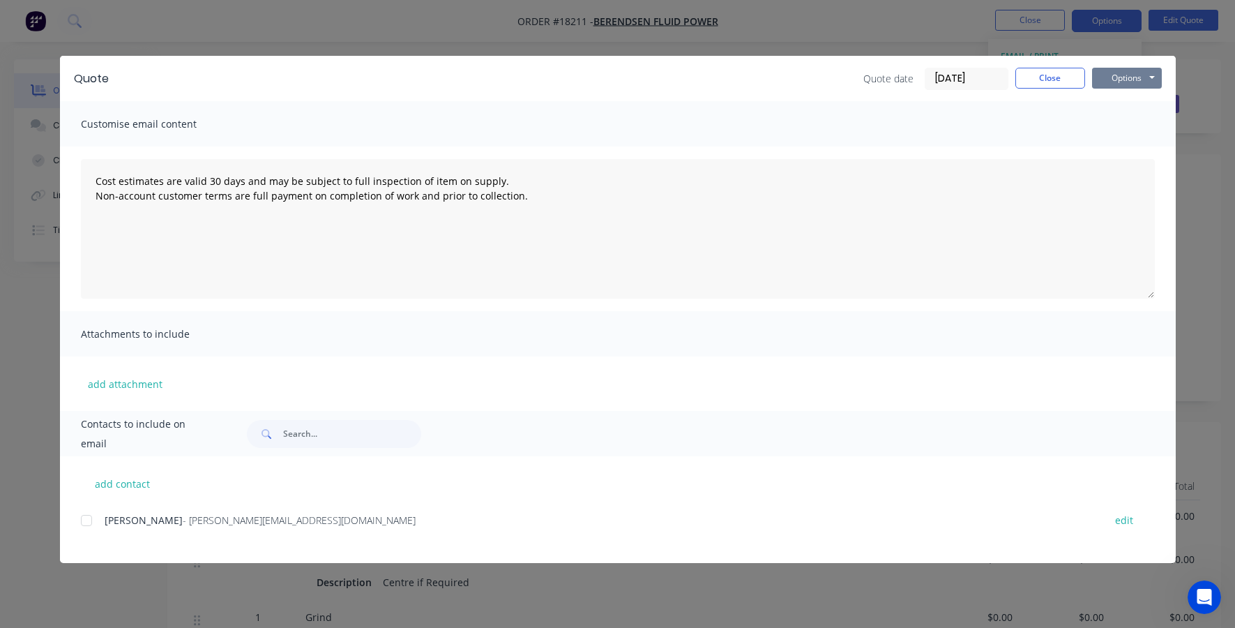
click at [1144, 73] on button "Options" at bounding box center [1127, 78] width 70 height 21
click at [1118, 128] on button "Print" at bounding box center [1136, 125] width 89 height 23
type textarea "Cost estimates are valid 30 days and may be subject to full inspection of item …"
click at [1052, 82] on button "Close" at bounding box center [1050, 78] width 70 height 21
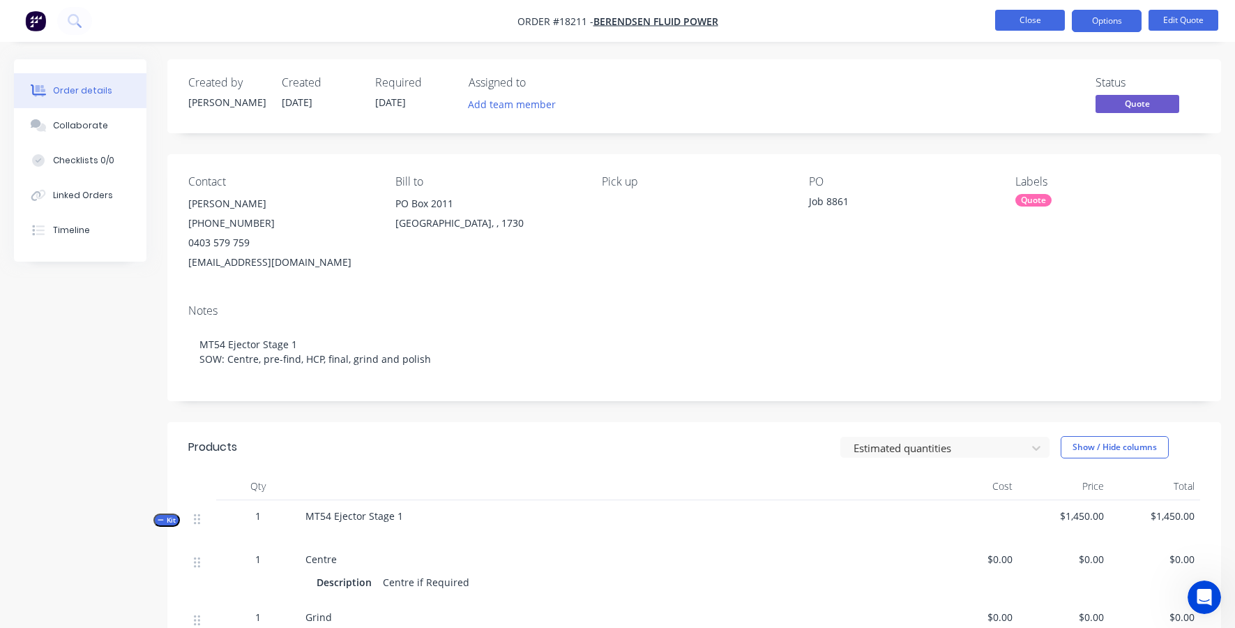
click at [1020, 23] on button "Close" at bounding box center [1030, 20] width 70 height 21
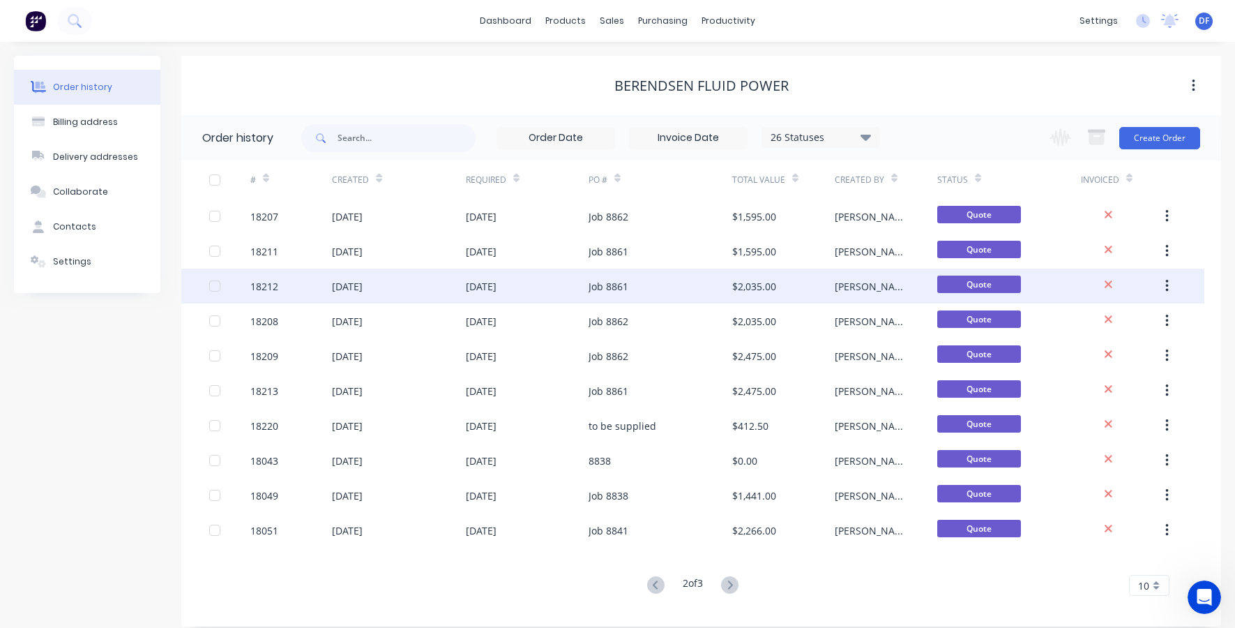
click at [363, 281] on div "[DATE]" at bounding box center [347, 286] width 31 height 15
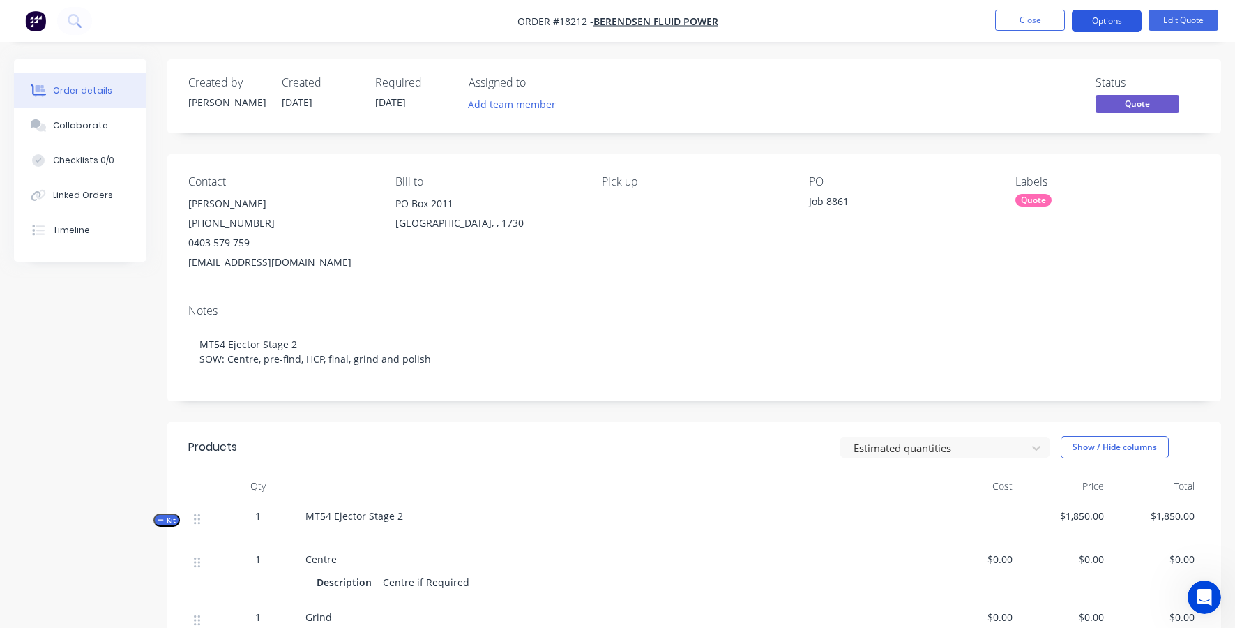
click at [1124, 15] on button "Options" at bounding box center [1107, 21] width 70 height 22
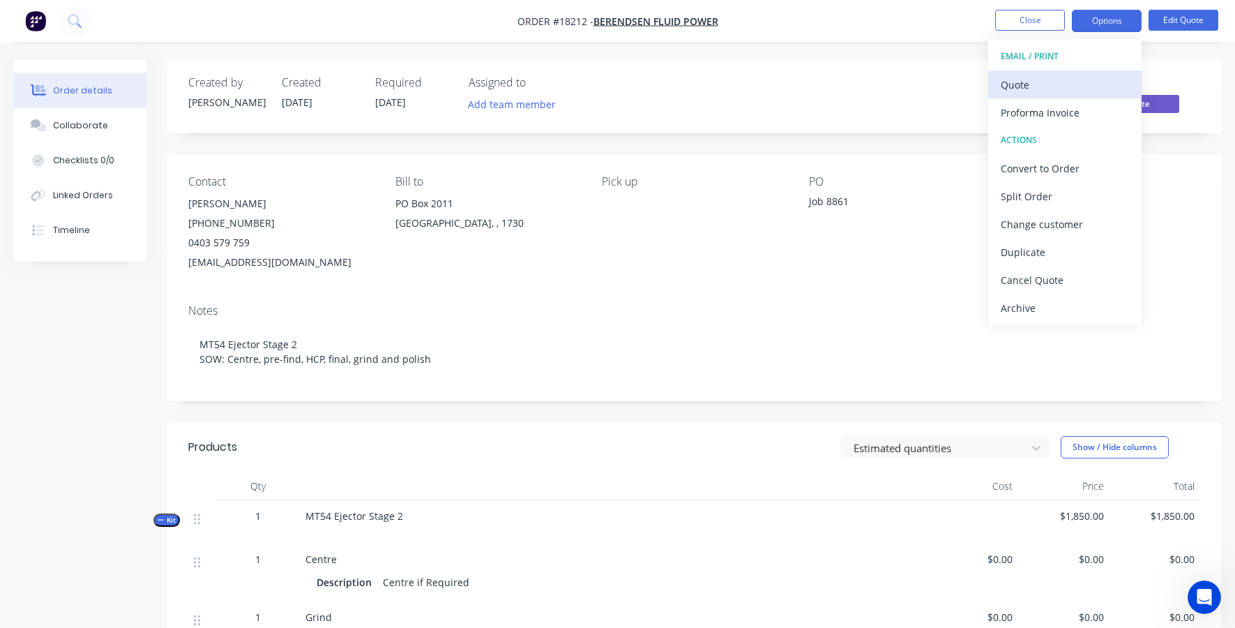
click at [1073, 87] on div "Quote" at bounding box center [1065, 85] width 128 height 20
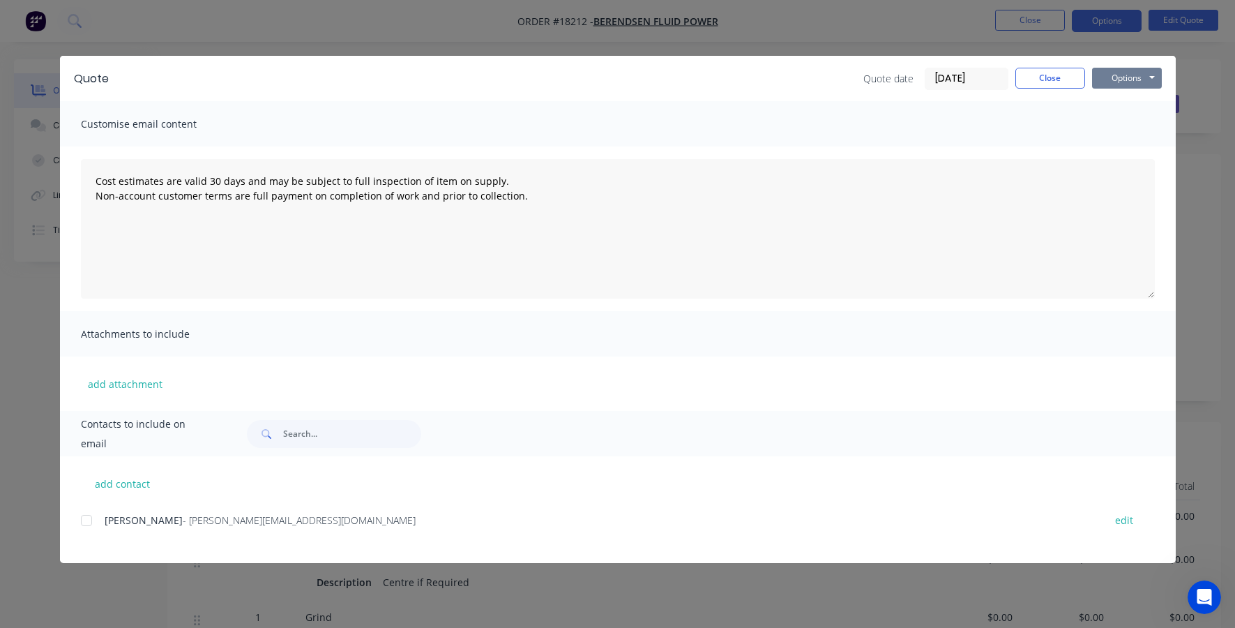
click at [1135, 75] on button "Options" at bounding box center [1127, 78] width 70 height 21
click at [1117, 128] on button "Print" at bounding box center [1136, 125] width 89 height 23
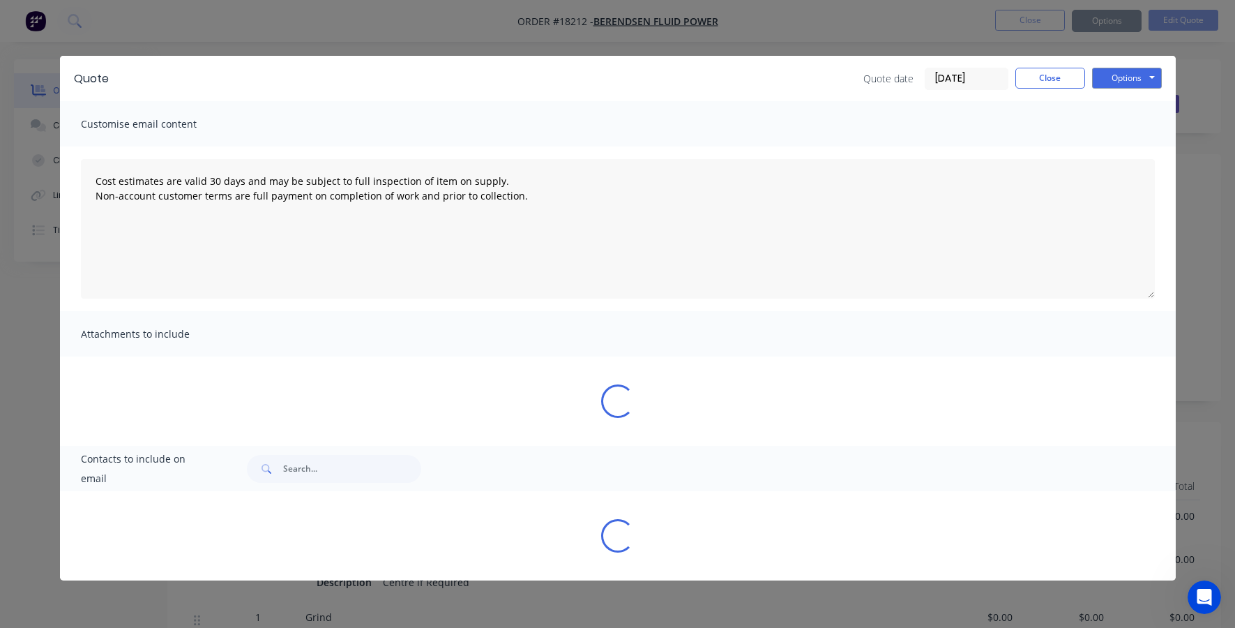
type textarea "Cost estimates are valid 30 days and may be subject to full inspection of item …"
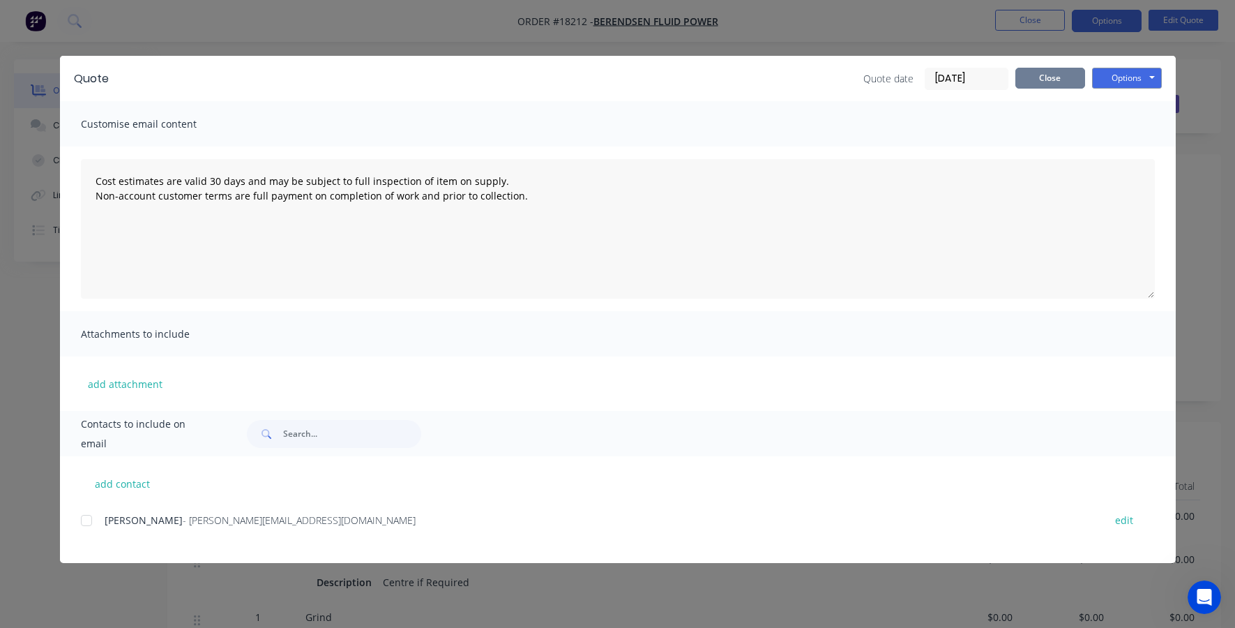
click at [1043, 77] on button "Close" at bounding box center [1050, 78] width 70 height 21
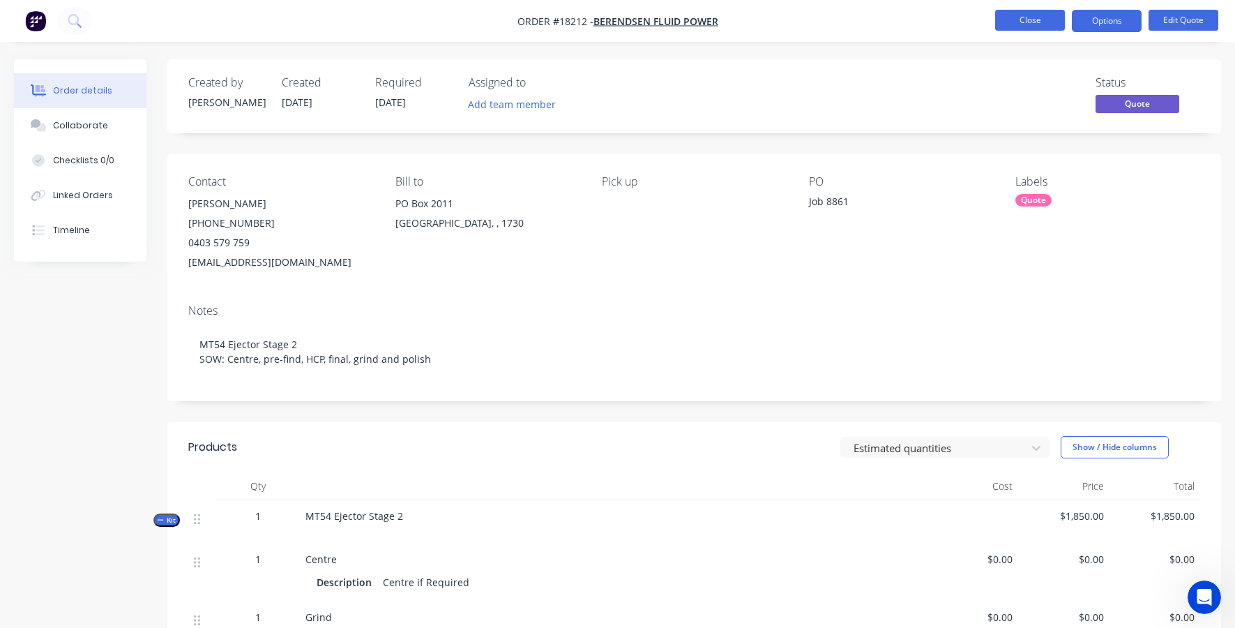
click at [1020, 26] on button "Close" at bounding box center [1030, 20] width 70 height 21
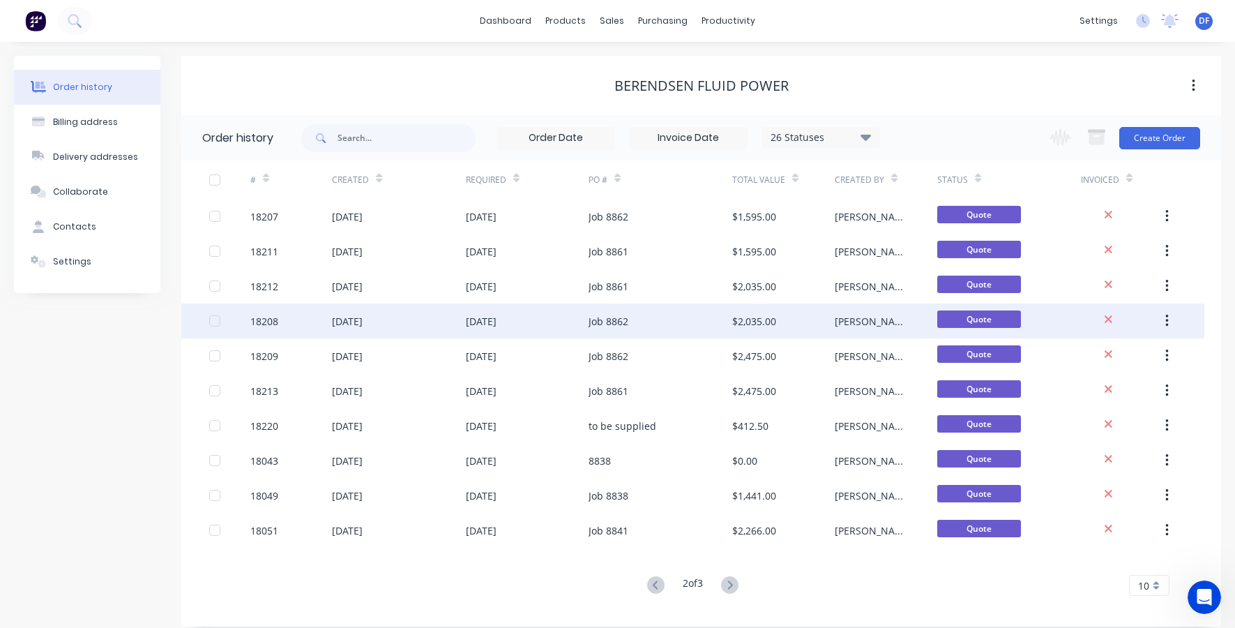
click at [336, 317] on div "[DATE]" at bounding box center [347, 321] width 31 height 15
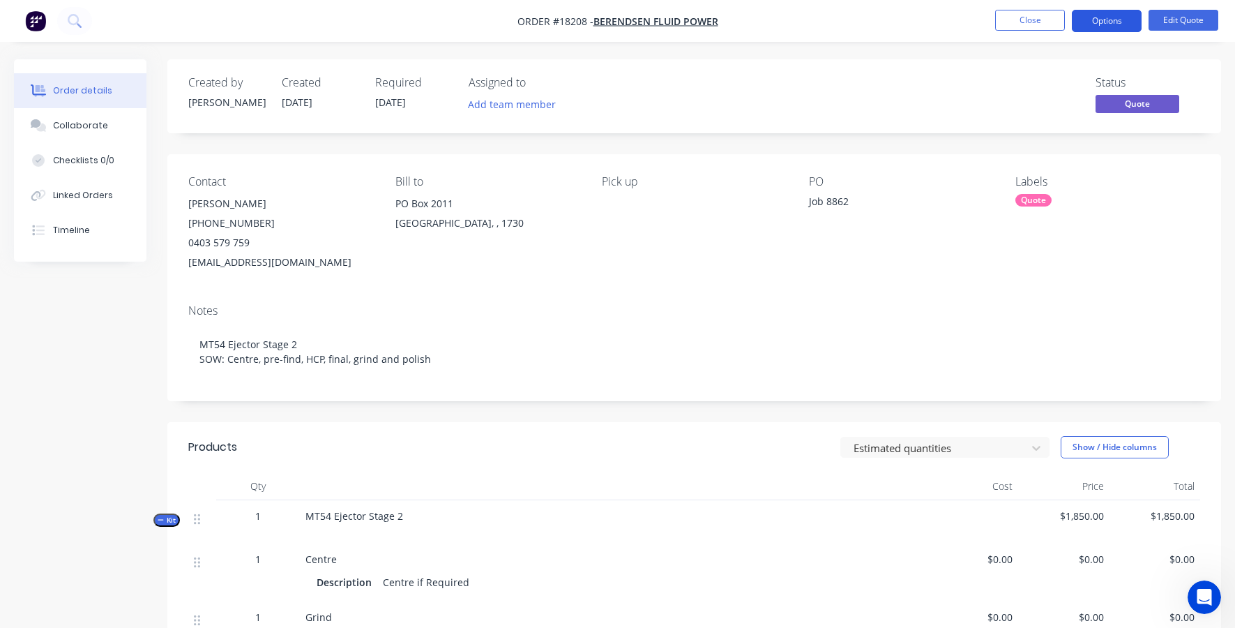
click at [1115, 18] on button "Options" at bounding box center [1107, 21] width 70 height 22
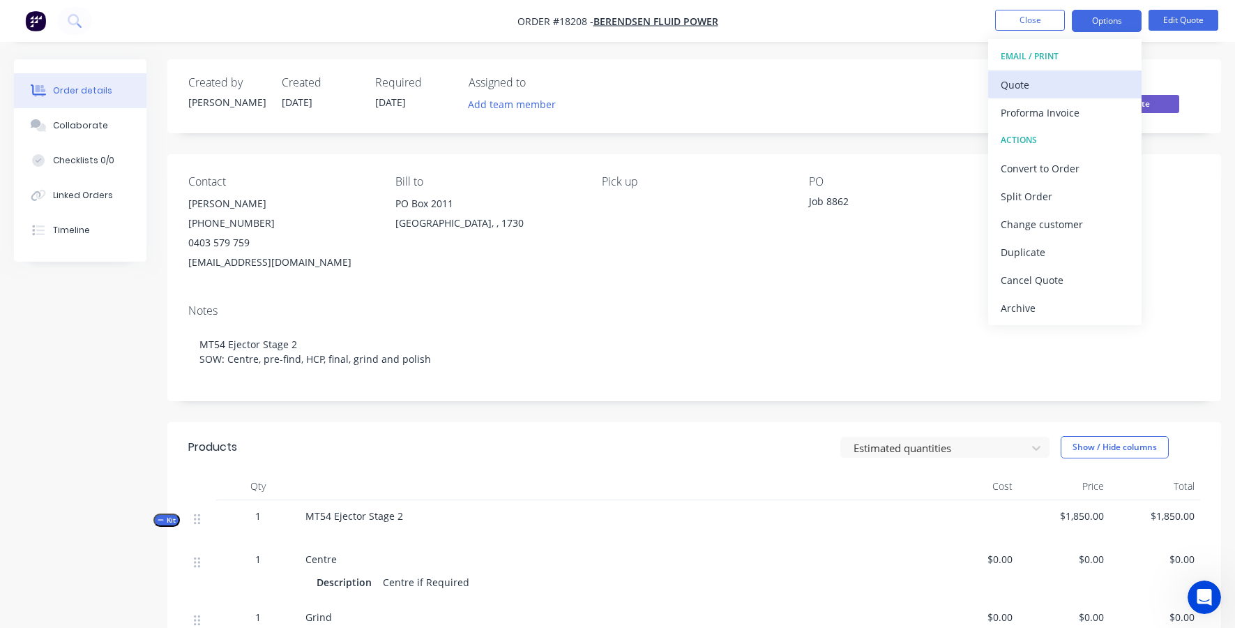
click at [1026, 77] on div "Quote" at bounding box center [1065, 85] width 128 height 20
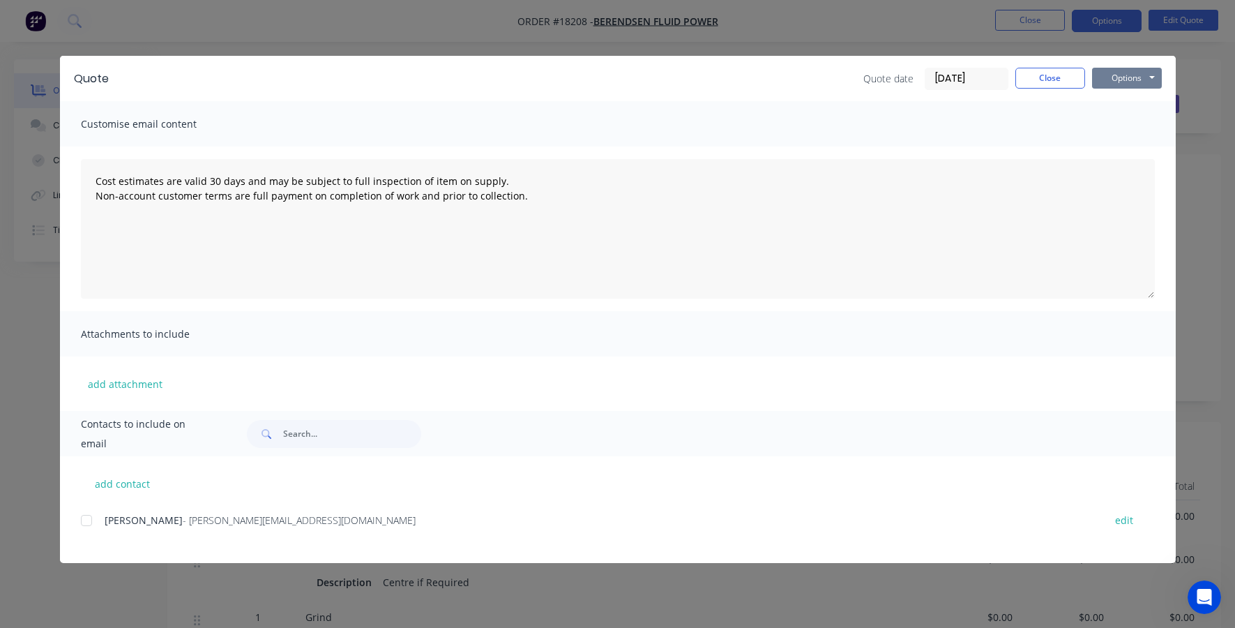
click at [1118, 85] on button "Options" at bounding box center [1127, 78] width 70 height 21
click at [1112, 121] on button "Print" at bounding box center [1136, 125] width 89 height 23
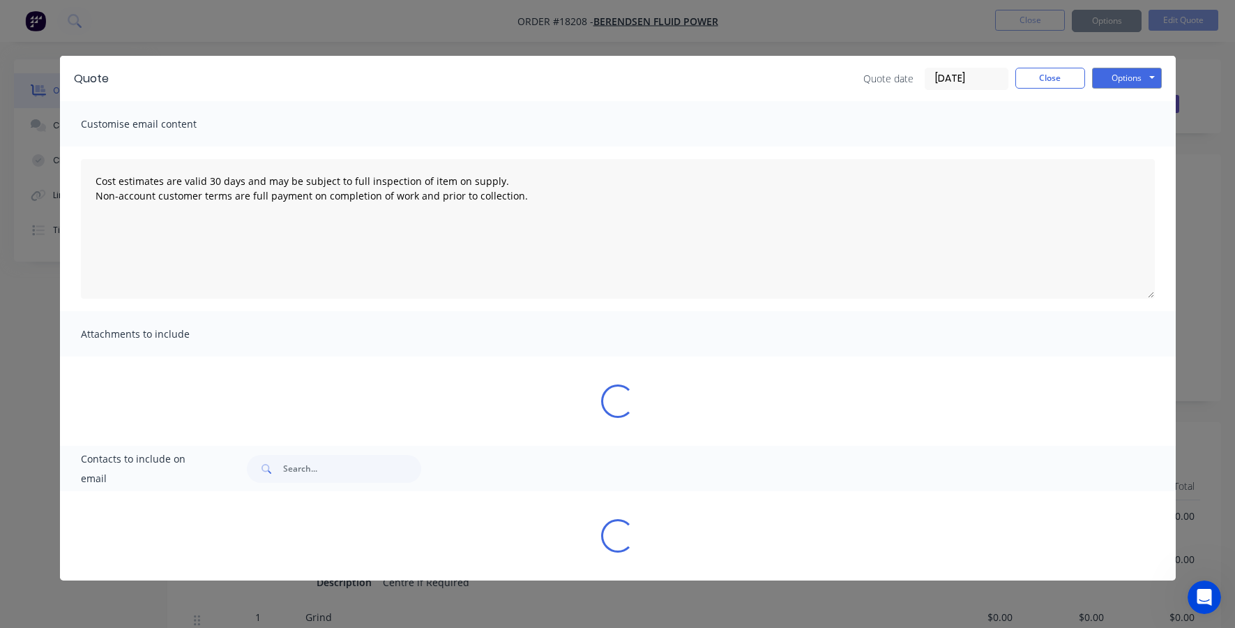
type textarea "Cost estimates are valid 30 days and may be subject to full inspection of item …"
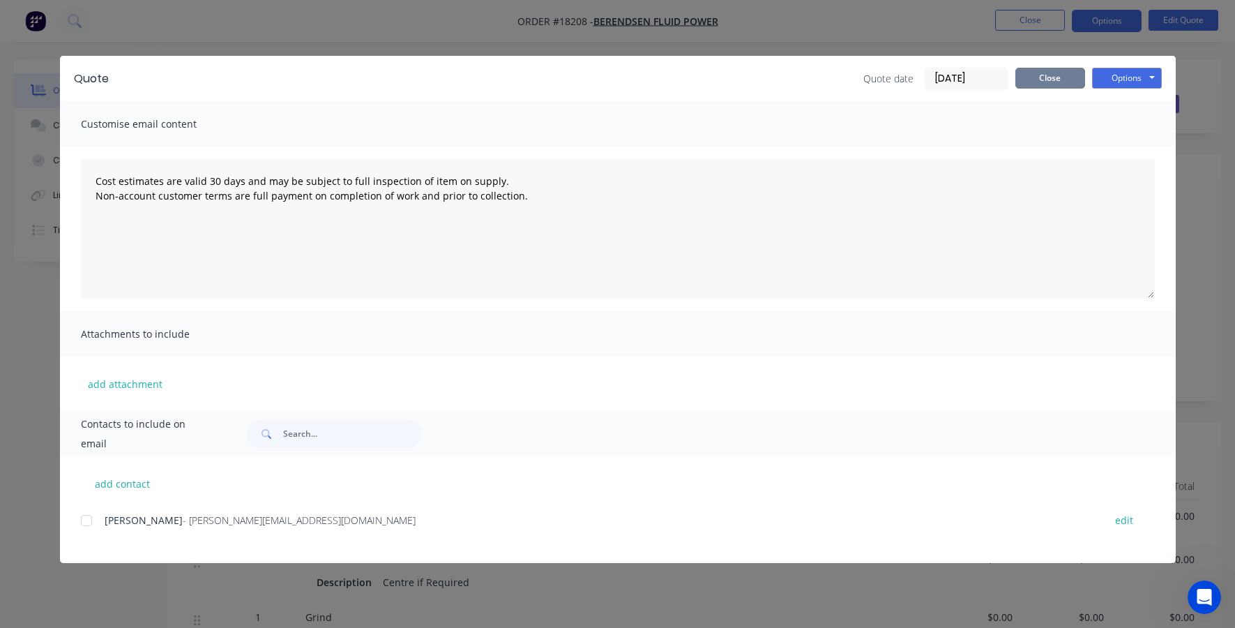
click at [1050, 82] on button "Close" at bounding box center [1050, 78] width 70 height 21
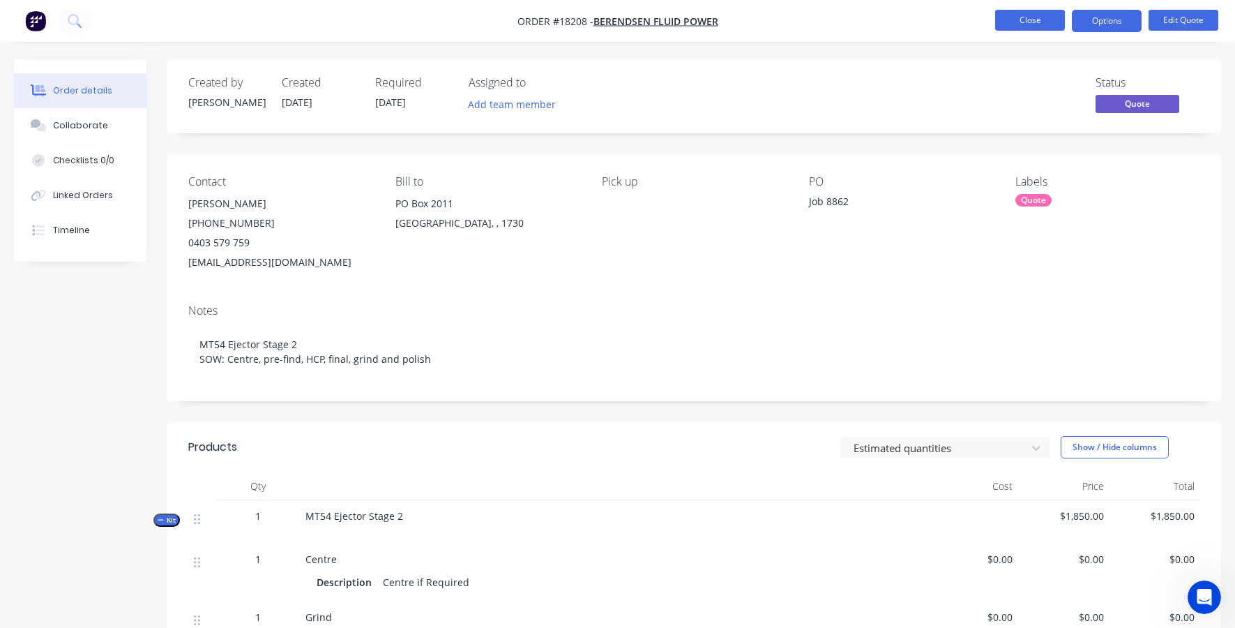
click at [1030, 22] on button "Close" at bounding box center [1030, 20] width 70 height 21
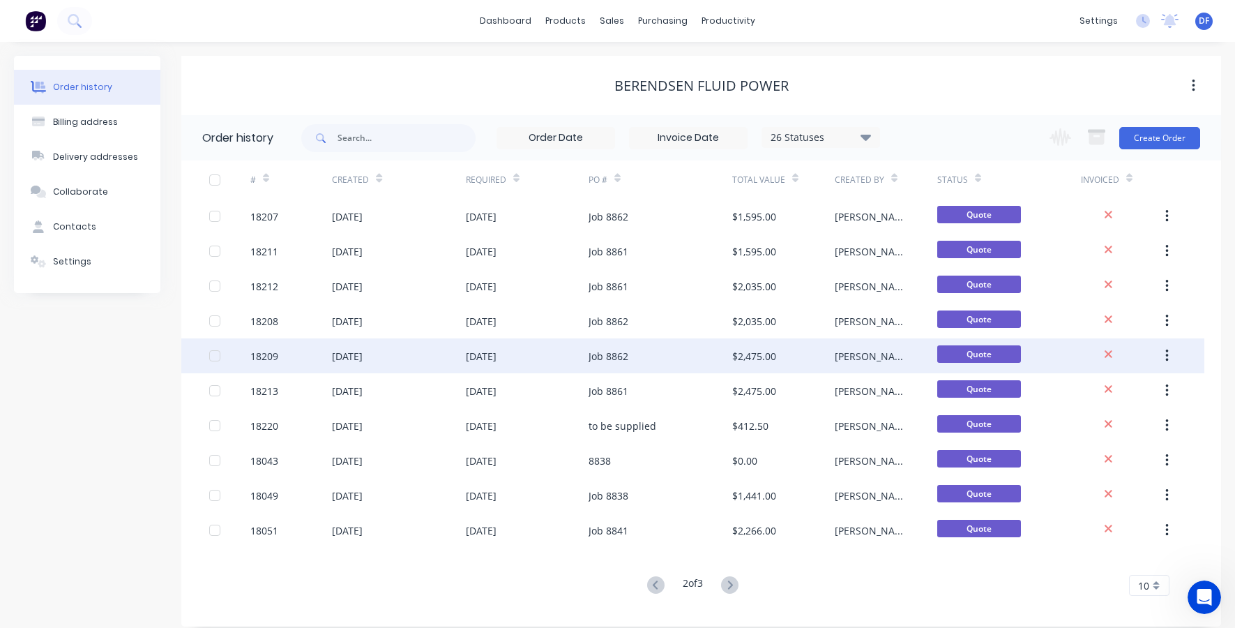
click at [669, 356] on div "Job 8862" at bounding box center [661, 355] width 144 height 35
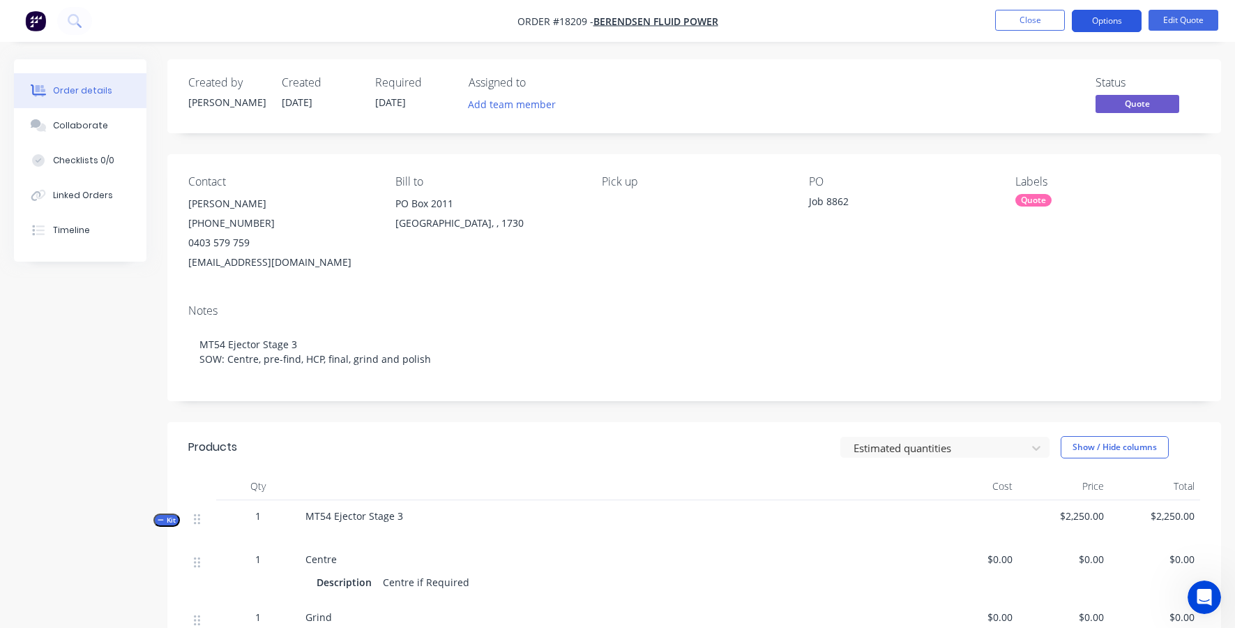
click at [1111, 16] on button "Options" at bounding box center [1107, 21] width 70 height 22
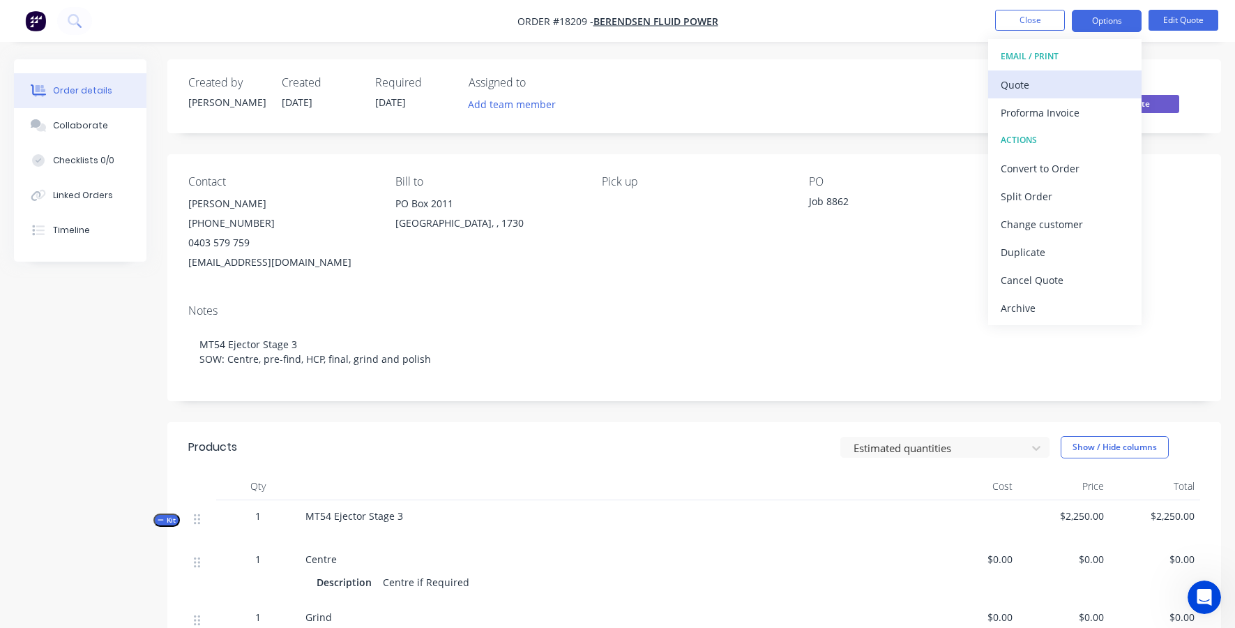
click at [1082, 82] on div "Quote" at bounding box center [1065, 85] width 128 height 20
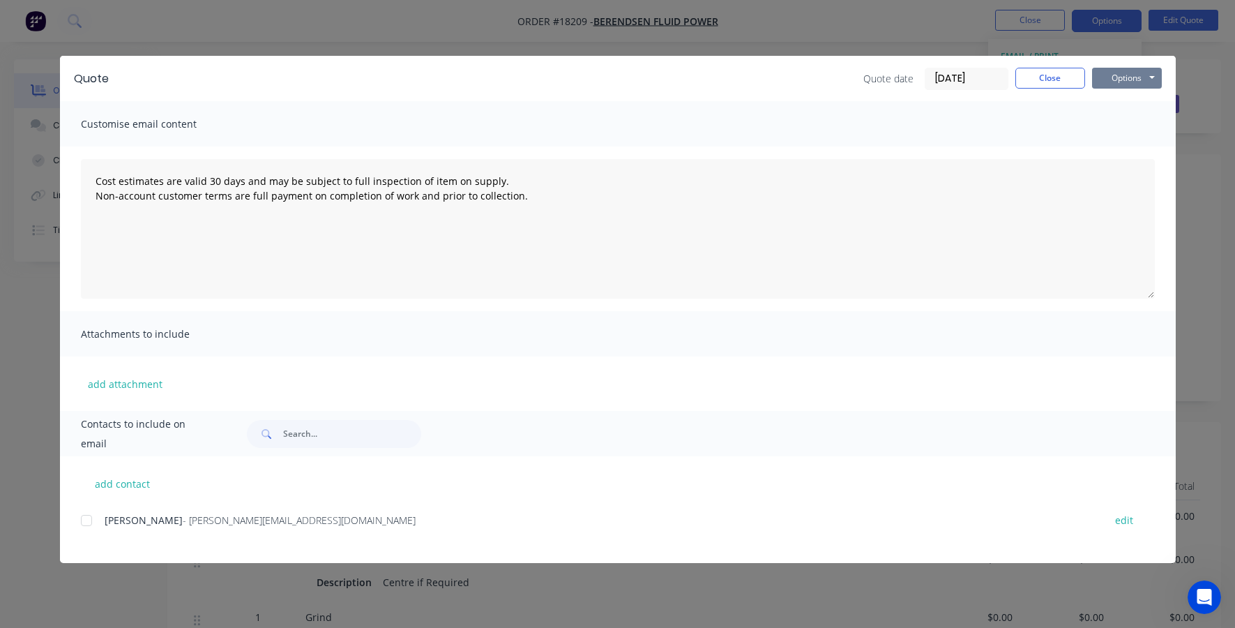
click at [1112, 84] on button "Options" at bounding box center [1127, 78] width 70 height 21
click at [1111, 130] on button "Print" at bounding box center [1136, 125] width 89 height 23
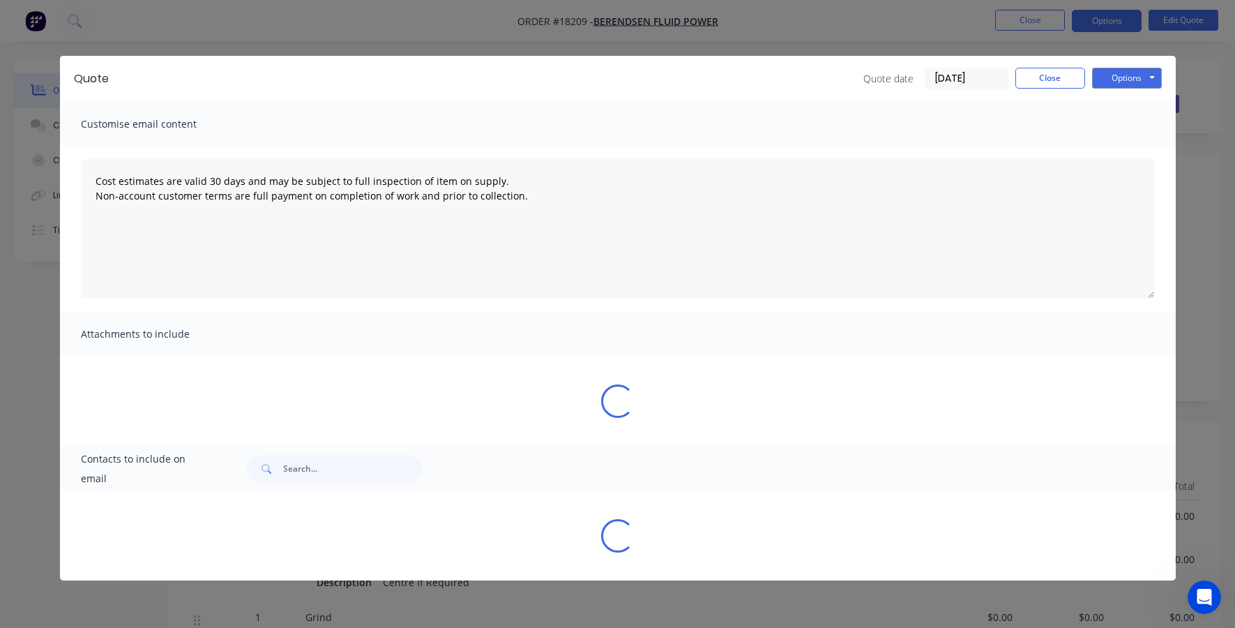
type textarea "Cost estimates are valid 30 days and may be subject to full inspection of item …"
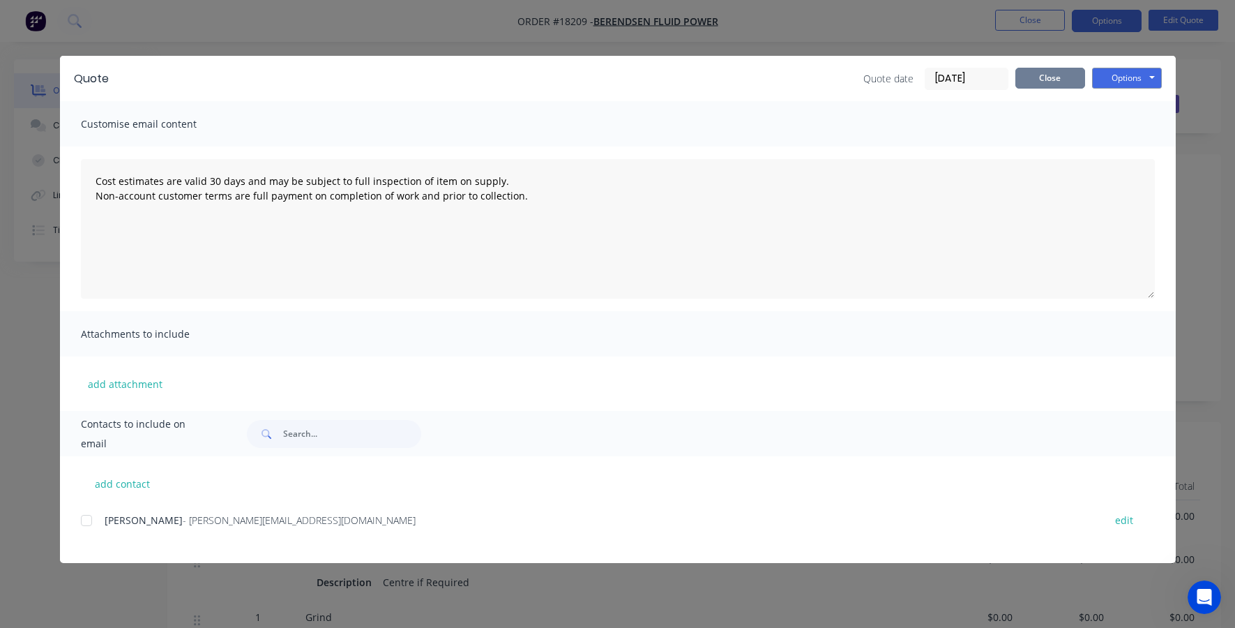
click at [1049, 88] on button "Close" at bounding box center [1050, 78] width 70 height 21
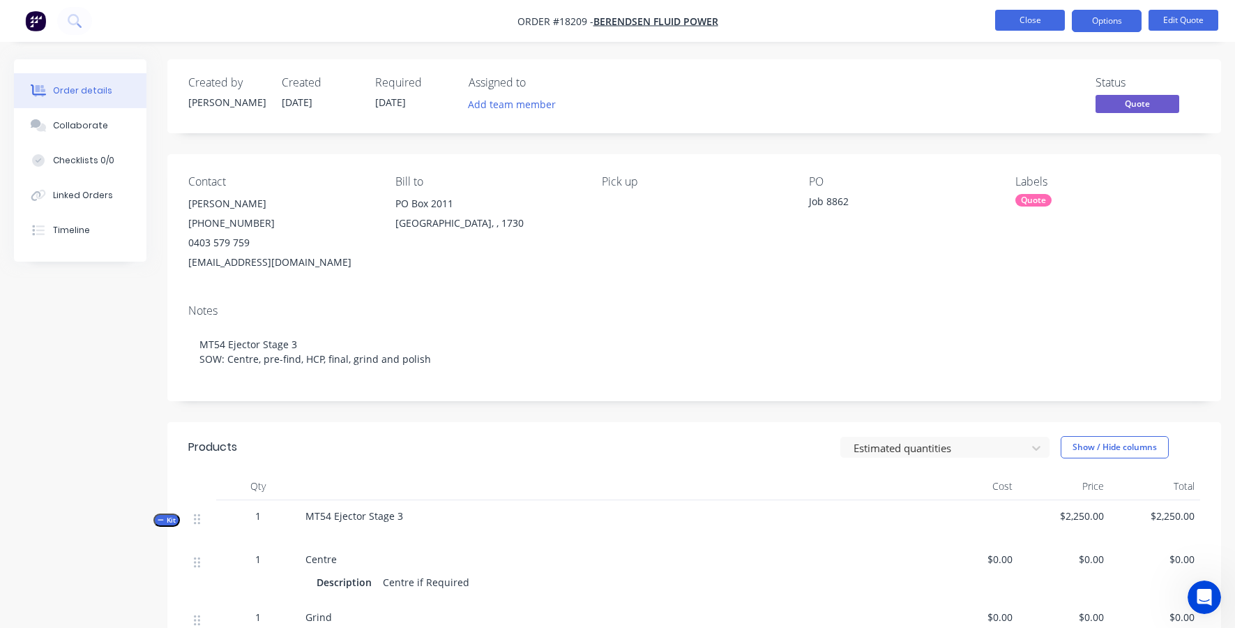
click at [1029, 23] on button "Close" at bounding box center [1030, 20] width 70 height 21
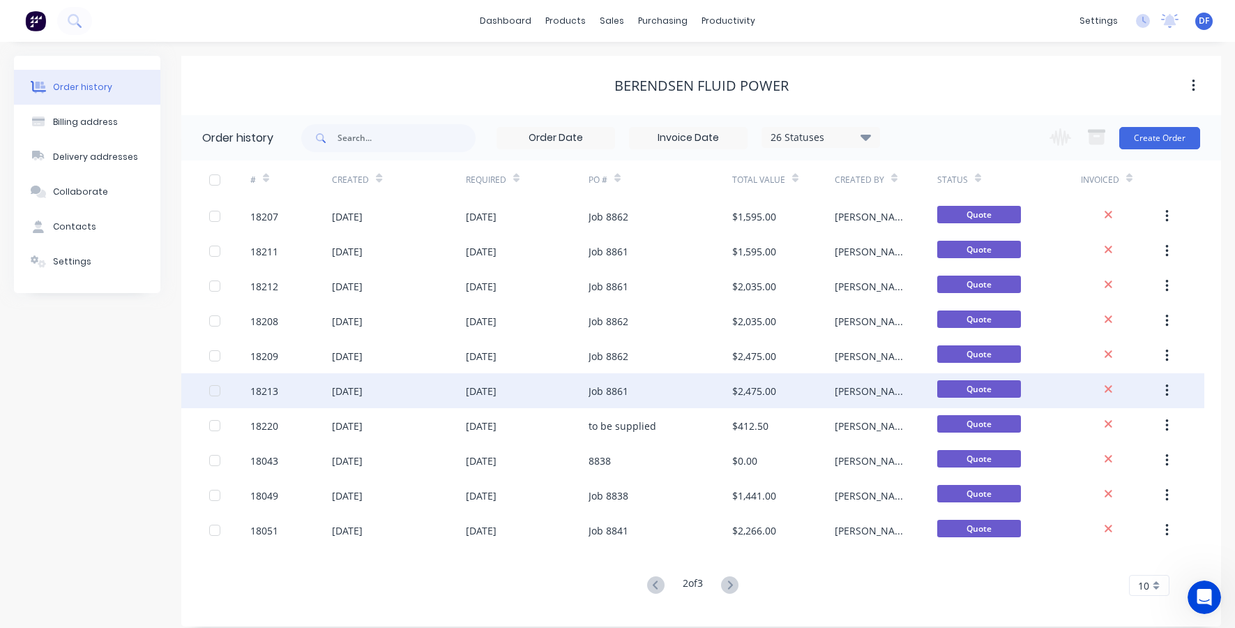
click at [766, 393] on div "$2,475.00" at bounding box center [754, 391] width 44 height 15
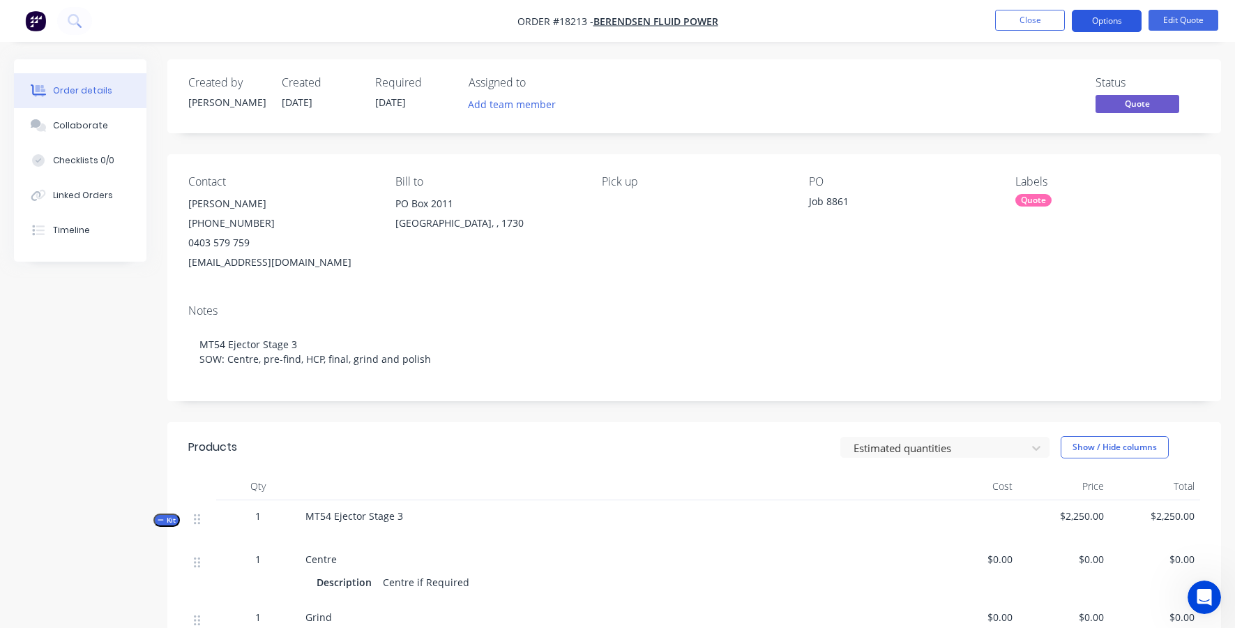
click at [1118, 15] on button "Options" at bounding box center [1107, 21] width 70 height 22
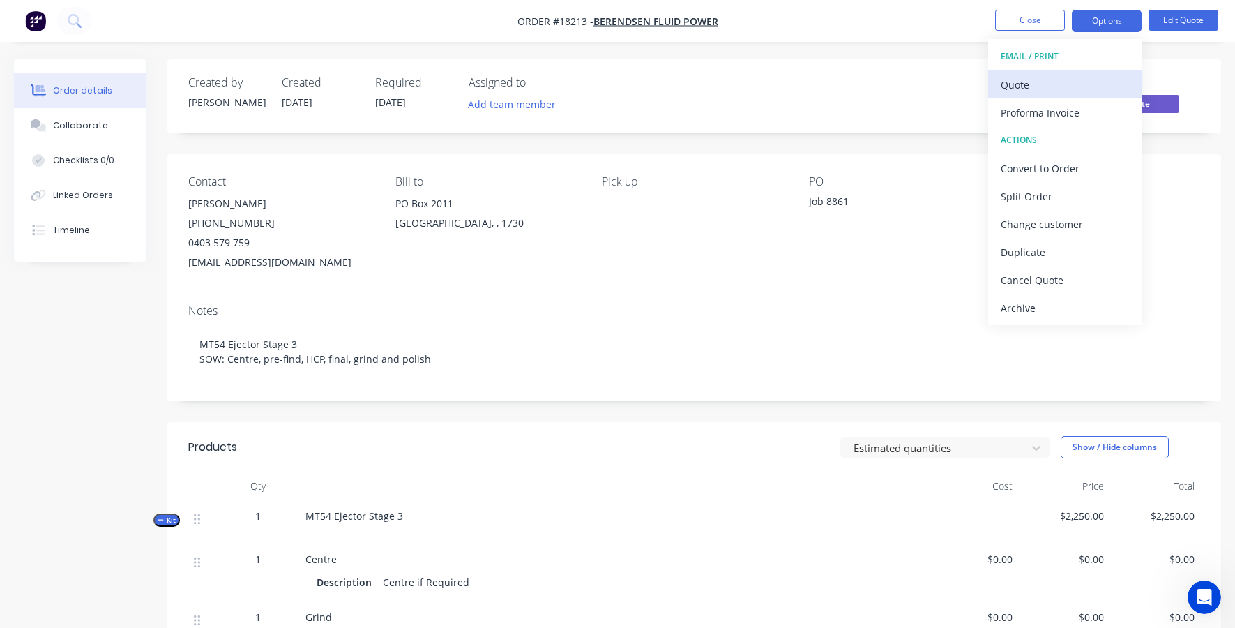
click at [1039, 88] on div "Quote" at bounding box center [1065, 85] width 128 height 20
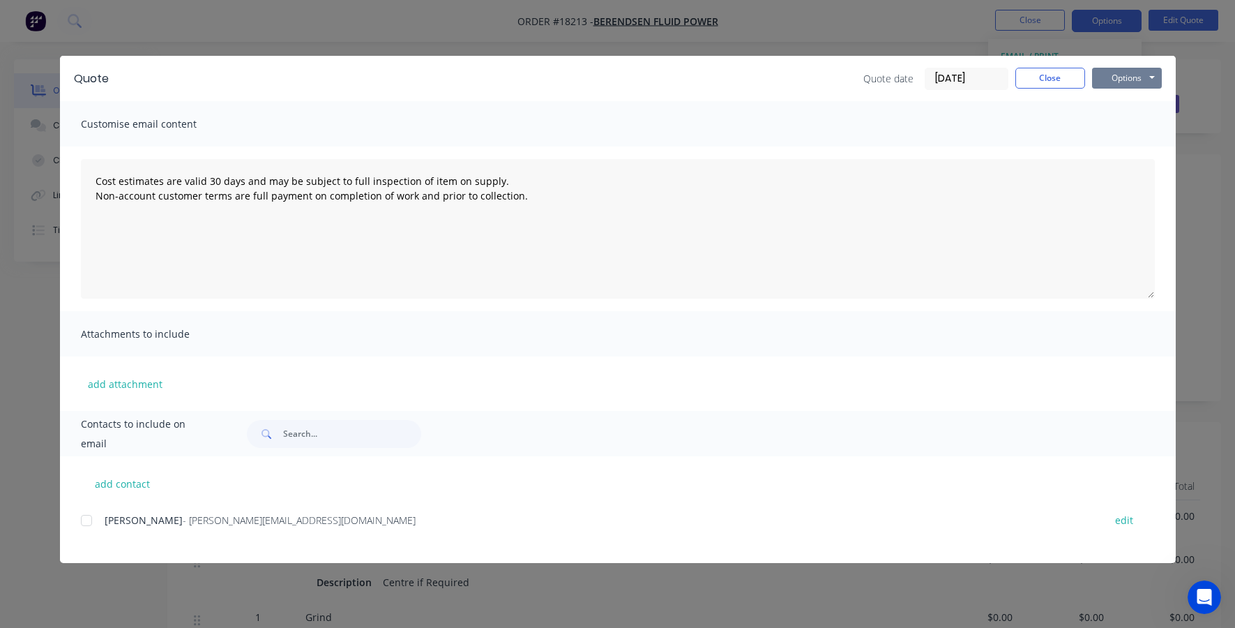
click at [1132, 76] on button "Options" at bounding box center [1127, 78] width 70 height 21
click at [1122, 133] on button "Print" at bounding box center [1136, 125] width 89 height 23
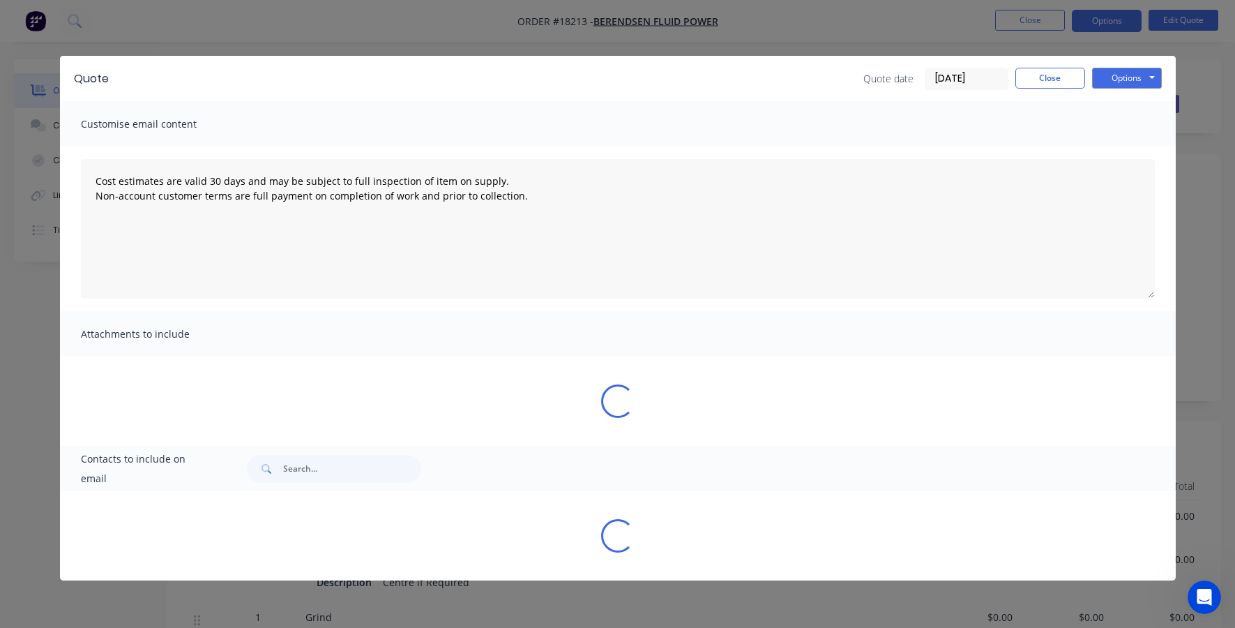
type textarea "Cost estimates are valid 30 days and may be subject to full inspection of item …"
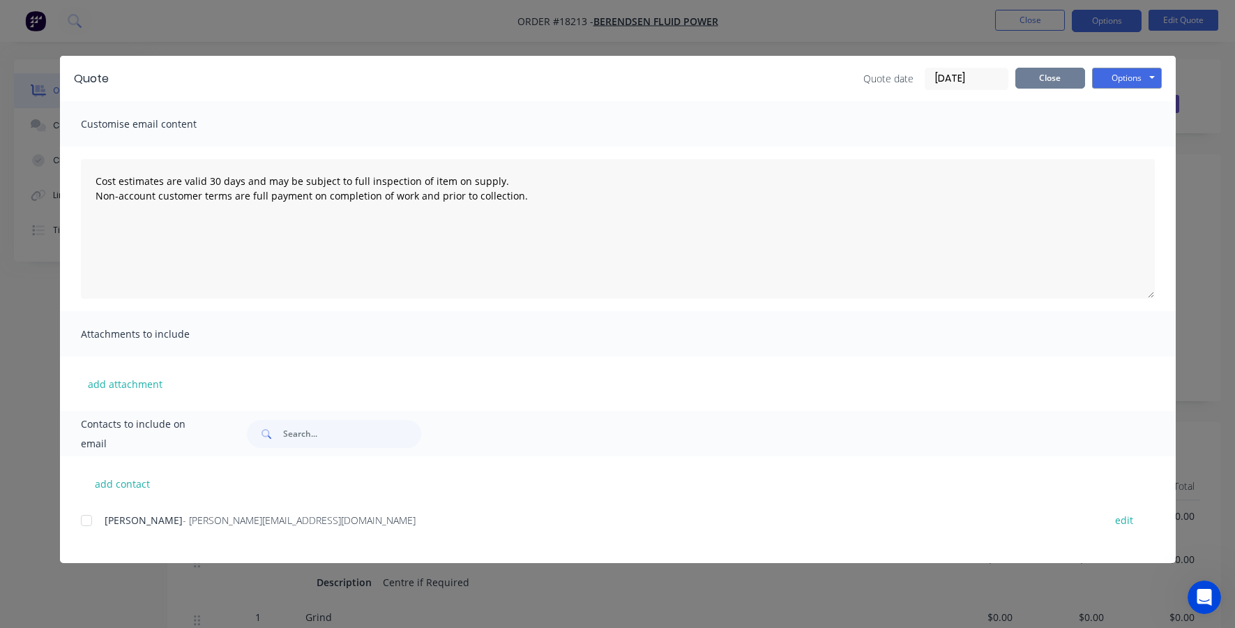
click at [1069, 73] on button "Close" at bounding box center [1050, 78] width 70 height 21
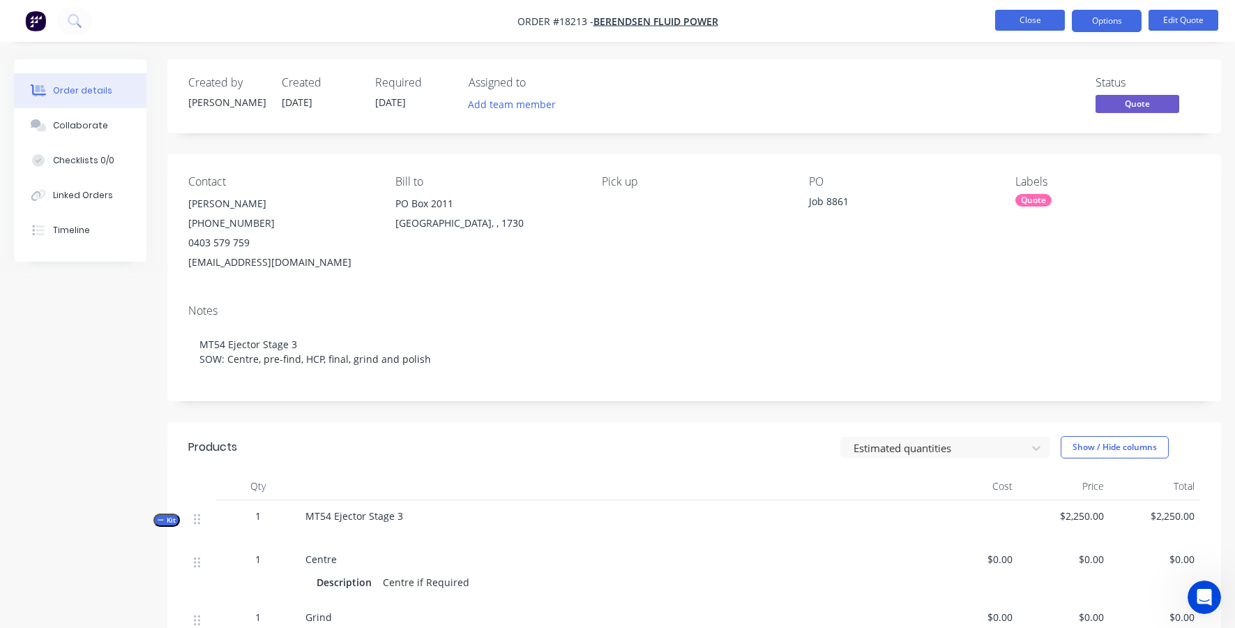
click at [1013, 22] on button "Close" at bounding box center [1030, 20] width 70 height 21
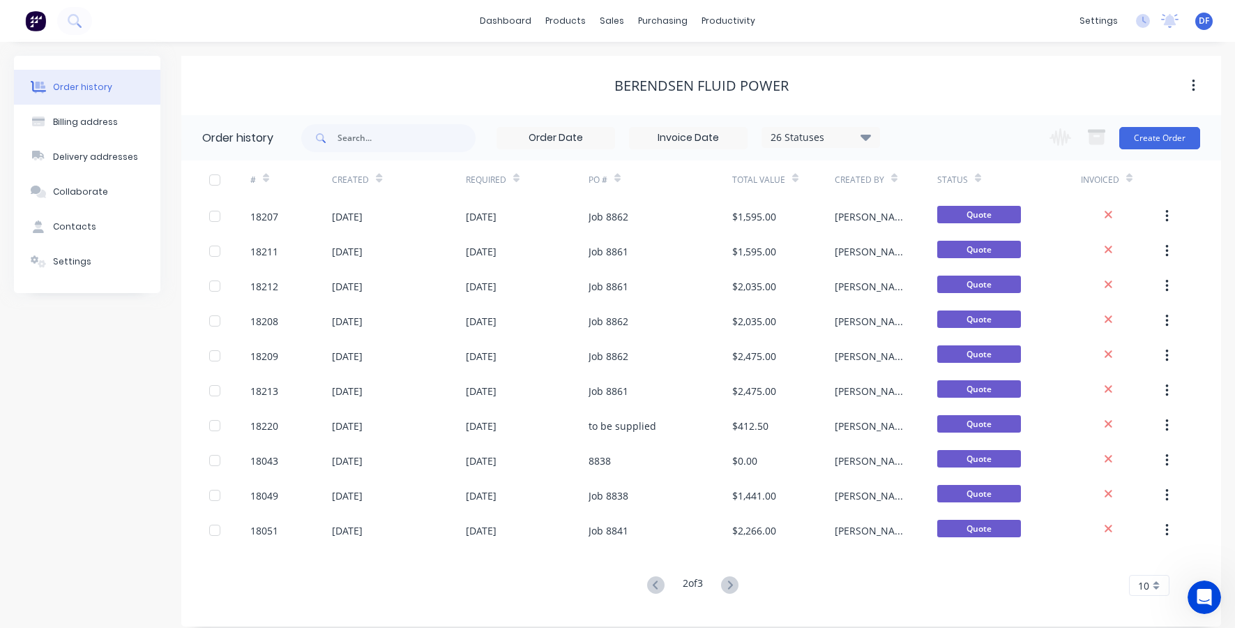
click at [38, 20] on img at bounding box center [35, 20] width 21 height 21
